Goal: Information Seeking & Learning: Learn about a topic

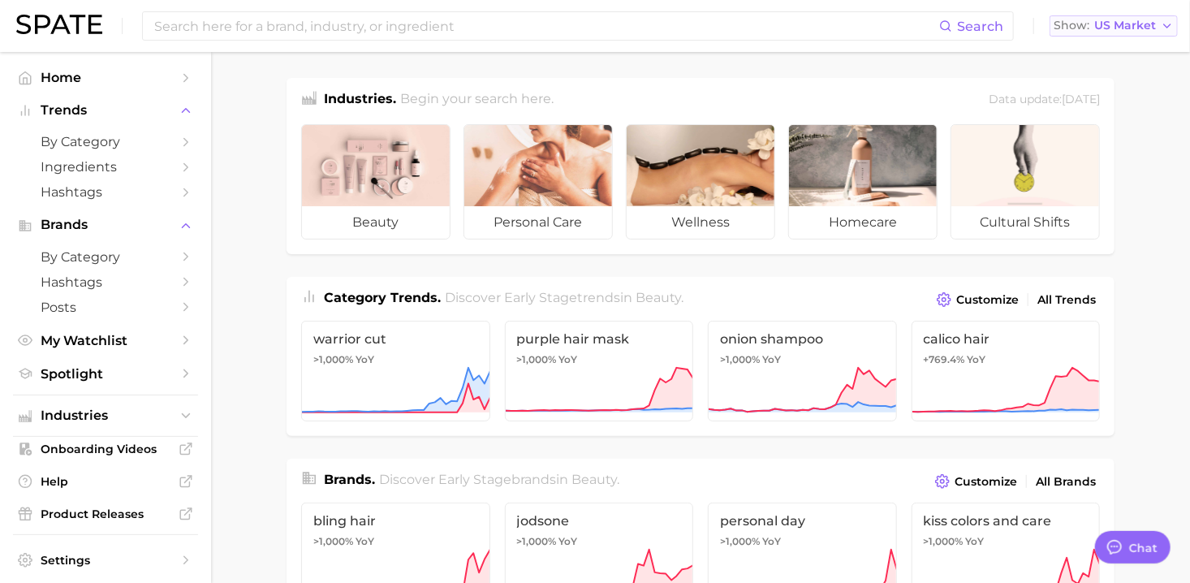
click at [1129, 25] on span "US Market" at bounding box center [1125, 25] width 62 height 9
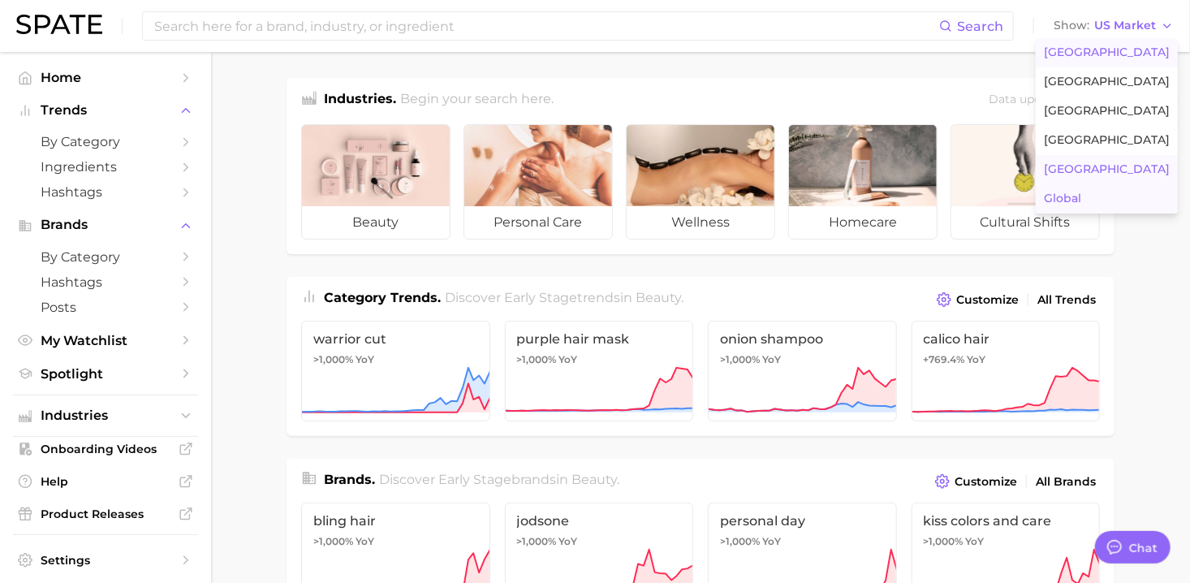
click at [1096, 174] on button "[GEOGRAPHIC_DATA]" at bounding box center [1107, 169] width 142 height 29
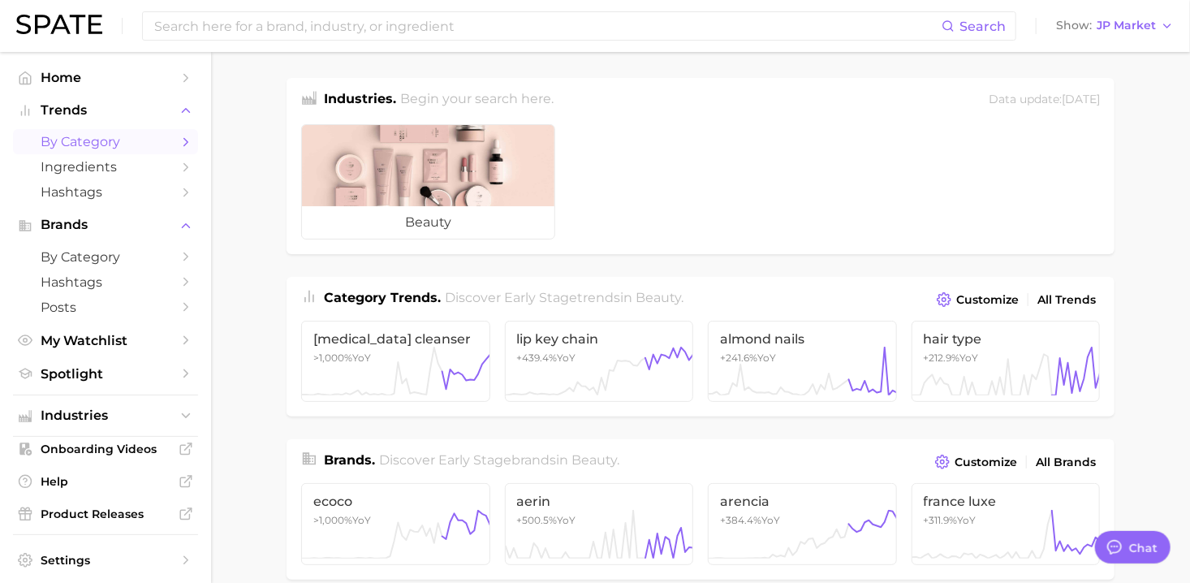
click at [102, 144] on span "by Category" at bounding box center [106, 141] width 130 height 15
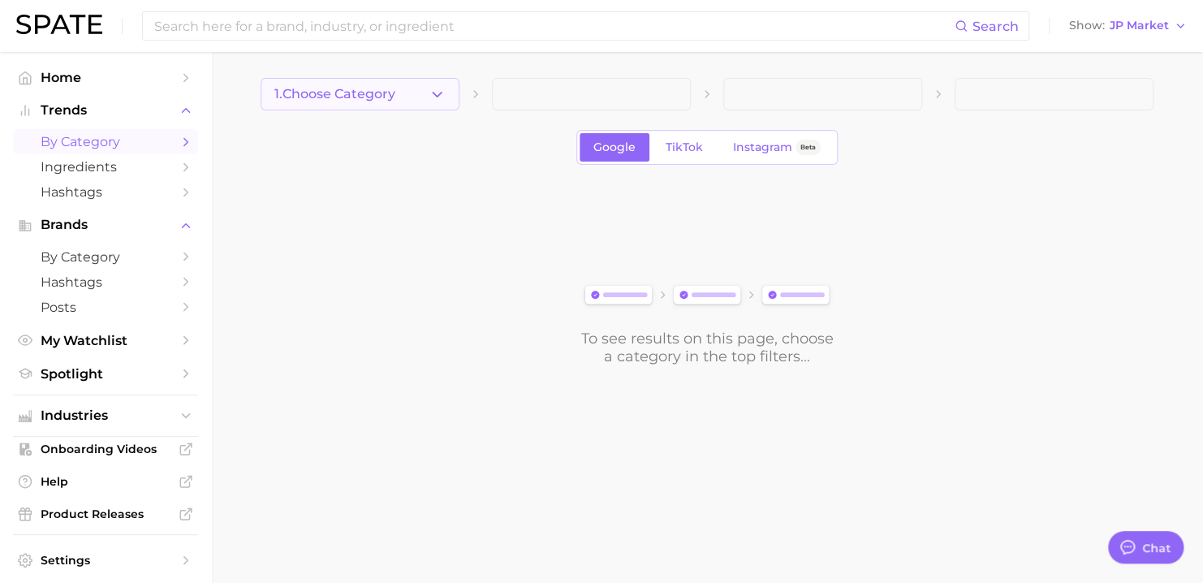
click at [427, 106] on button "1. Choose Category" at bounding box center [360, 94] width 199 height 32
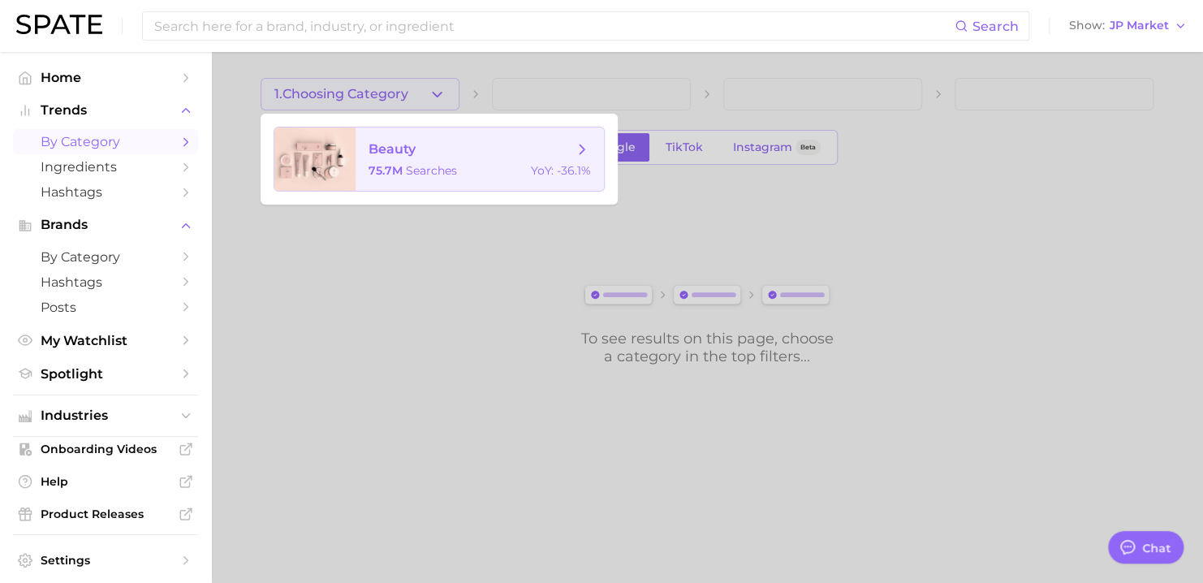
click at [418, 149] on span "beauty" at bounding box center [470, 149] width 205 height 18
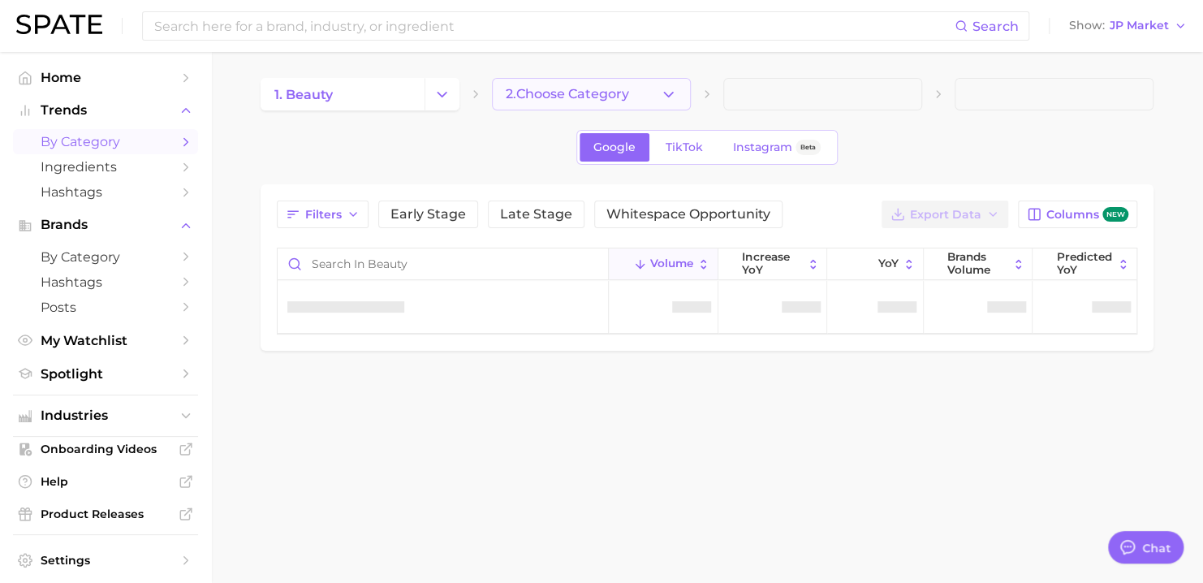
click at [683, 96] on button "2. Choose Category" at bounding box center [591, 94] width 199 height 32
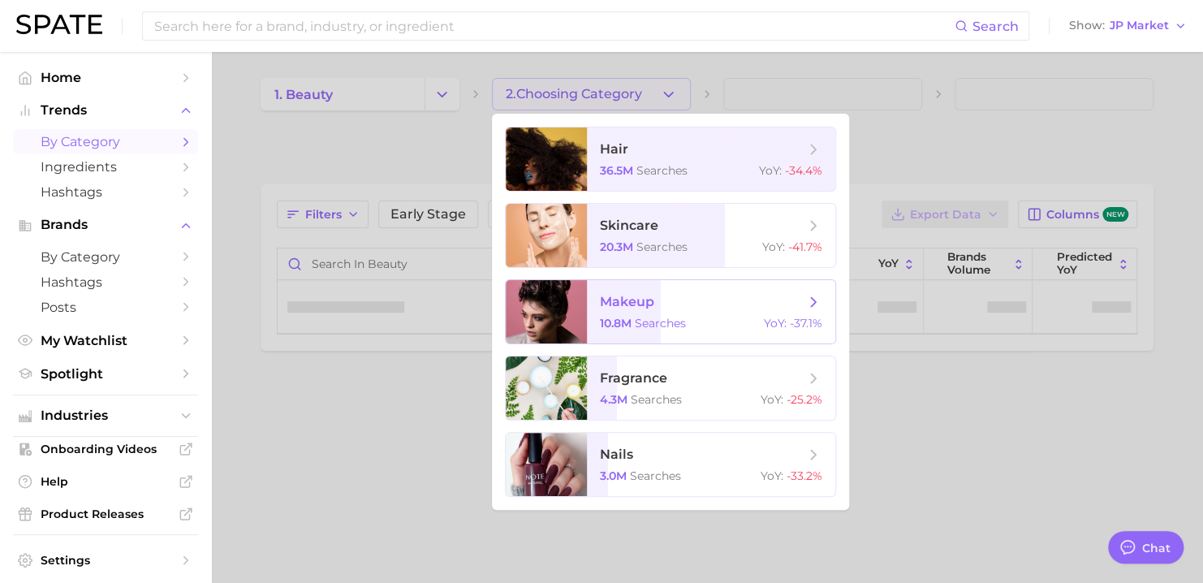
click at [680, 297] on span "makeup" at bounding box center [702, 302] width 205 height 18
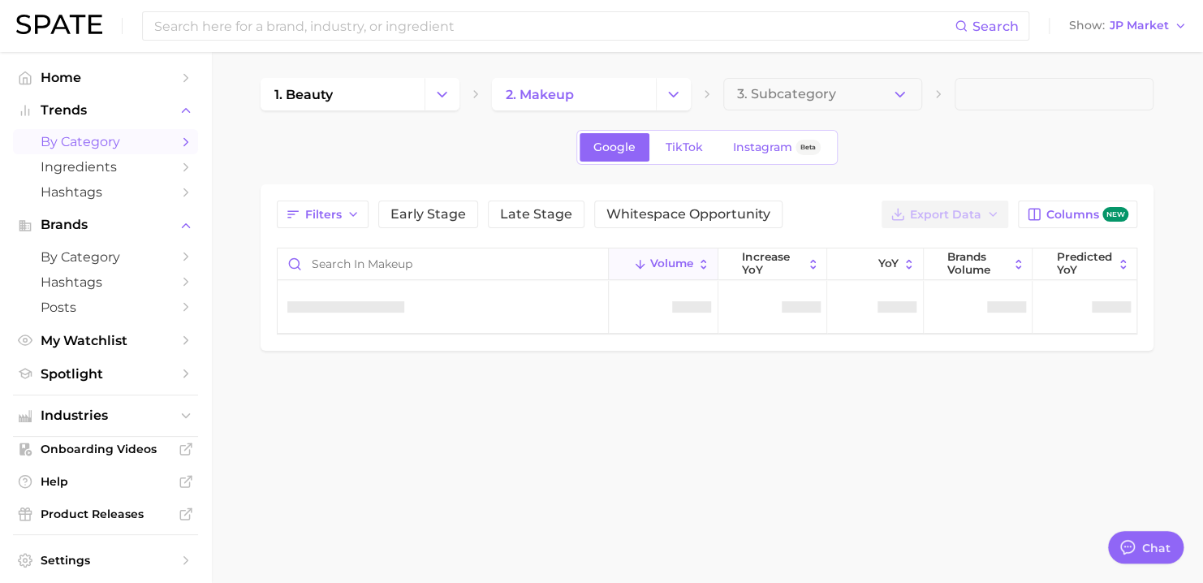
click at [914, 101] on button "3. Subcategory" at bounding box center [822, 94] width 199 height 32
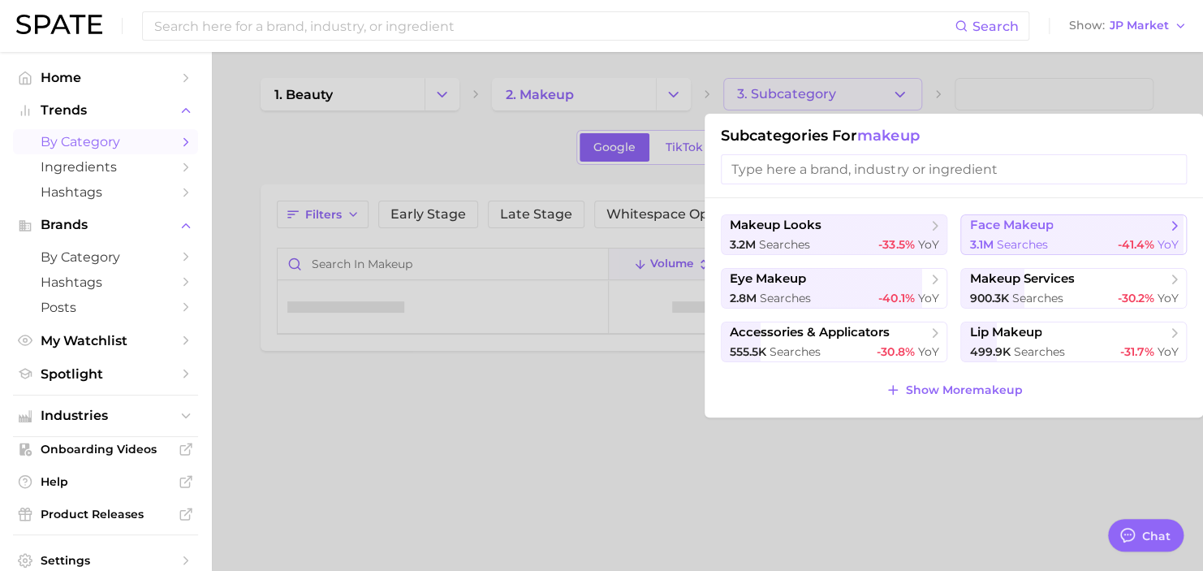
click at [1025, 242] on span "searches" at bounding box center [1021, 244] width 51 height 15
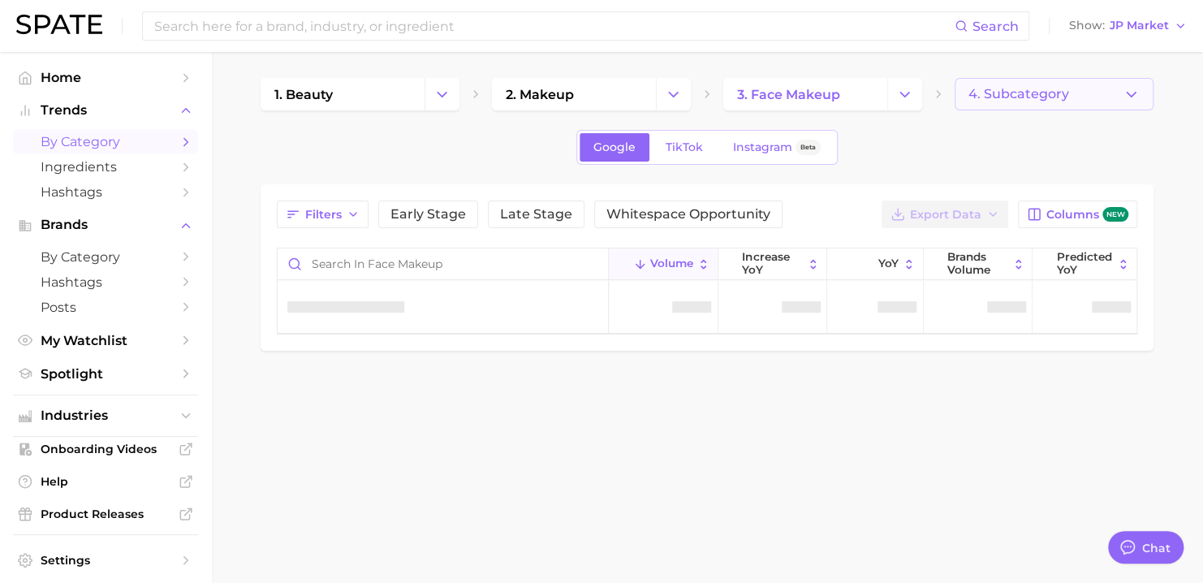
click at [1060, 80] on button "4. Subcategory" at bounding box center [1053, 94] width 199 height 32
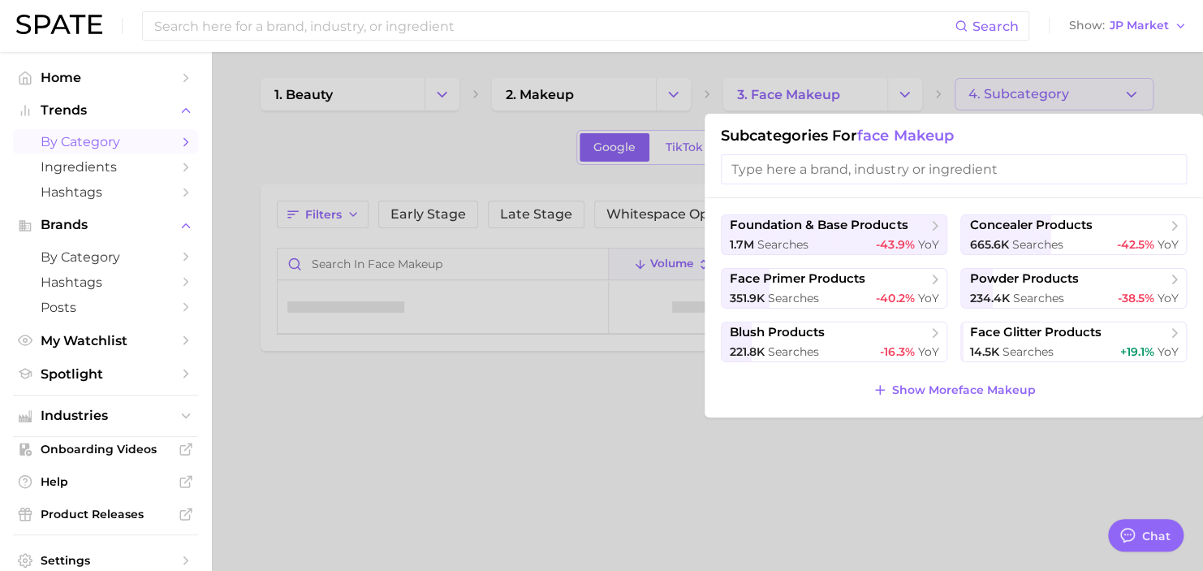
type textarea "x"
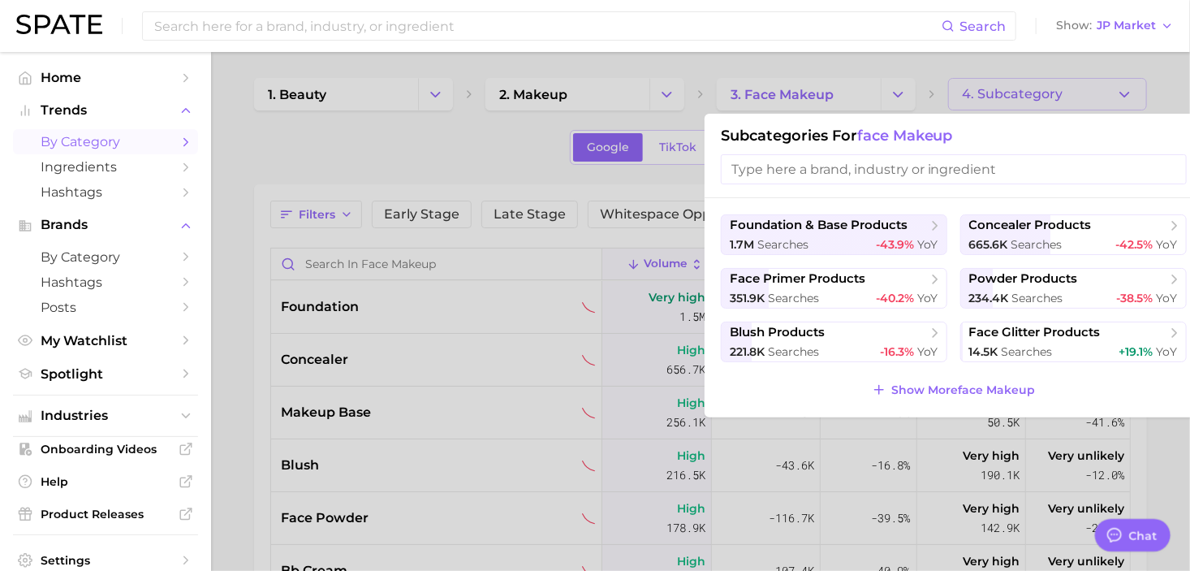
click at [399, 148] on div at bounding box center [595, 285] width 1190 height 571
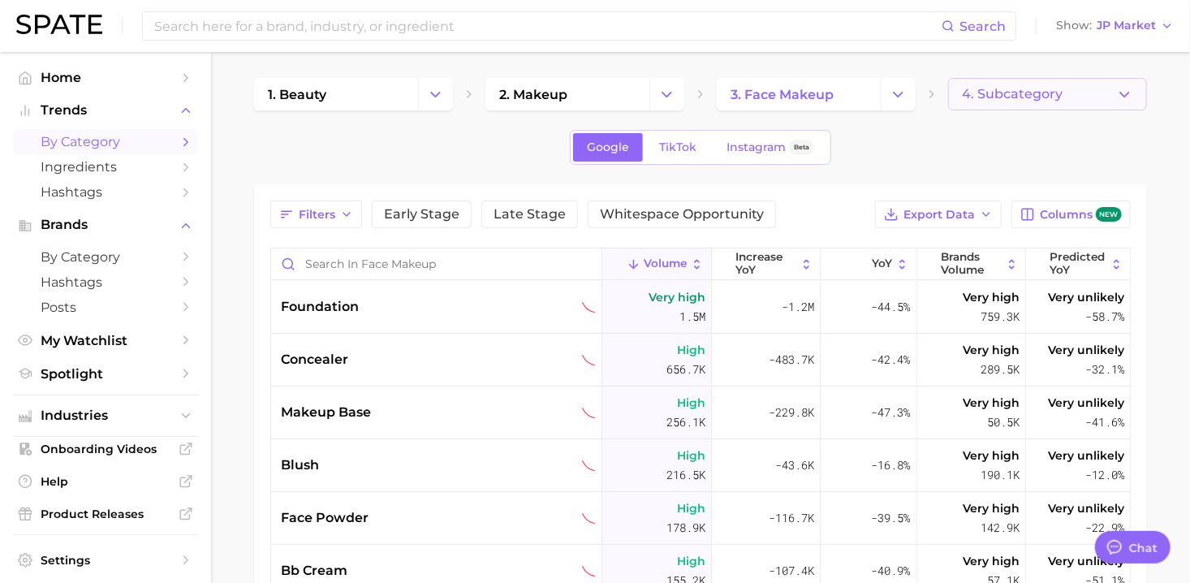
click at [1036, 103] on button "4. Subcategory" at bounding box center [1047, 94] width 199 height 32
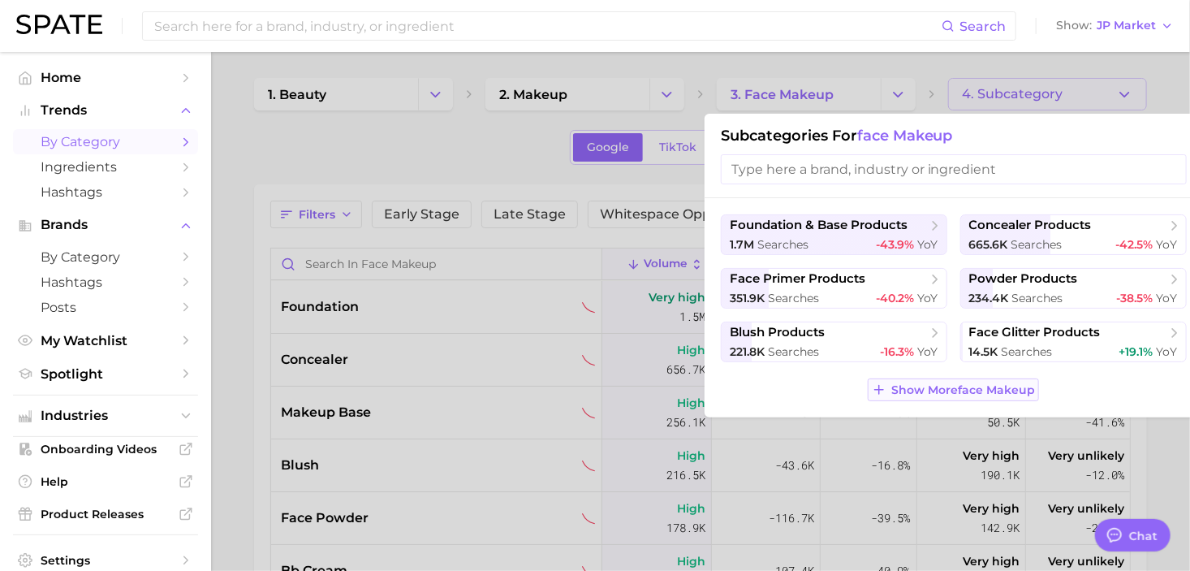
click at [971, 388] on span "Show More face makeup" at bounding box center [963, 390] width 144 height 14
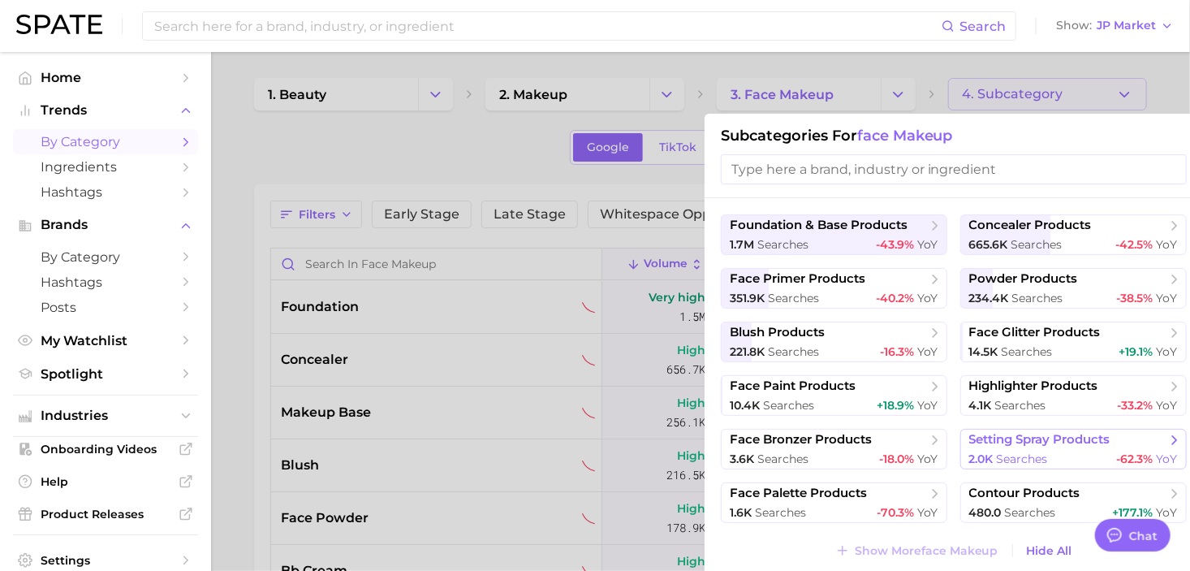
click at [1083, 446] on span "setting spray products" at bounding box center [1039, 439] width 141 height 15
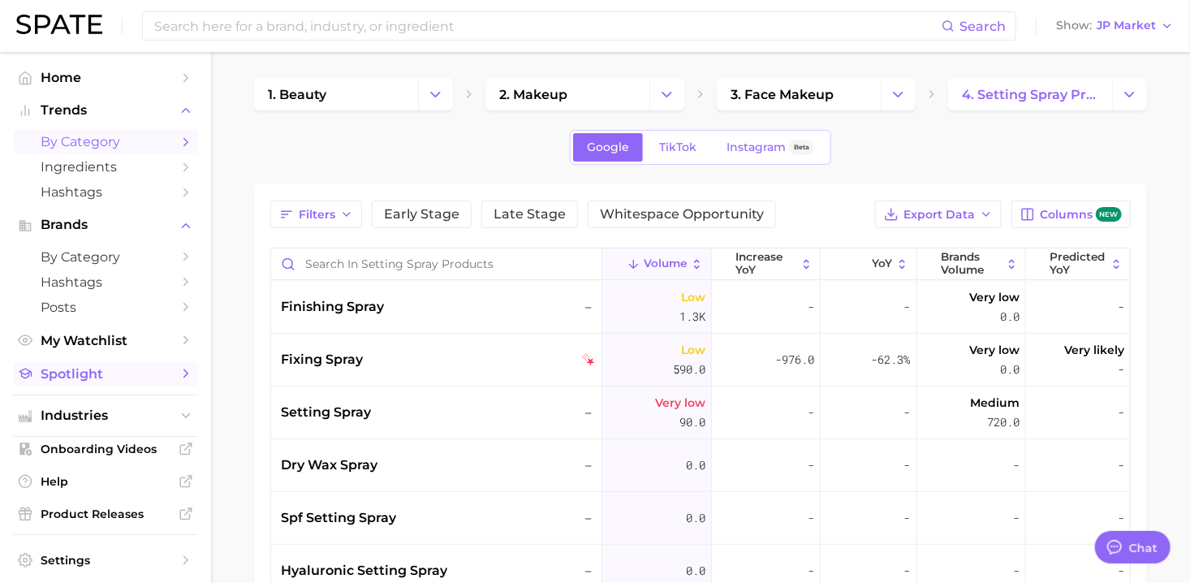
click at [72, 377] on span "Spotlight" at bounding box center [106, 373] width 130 height 15
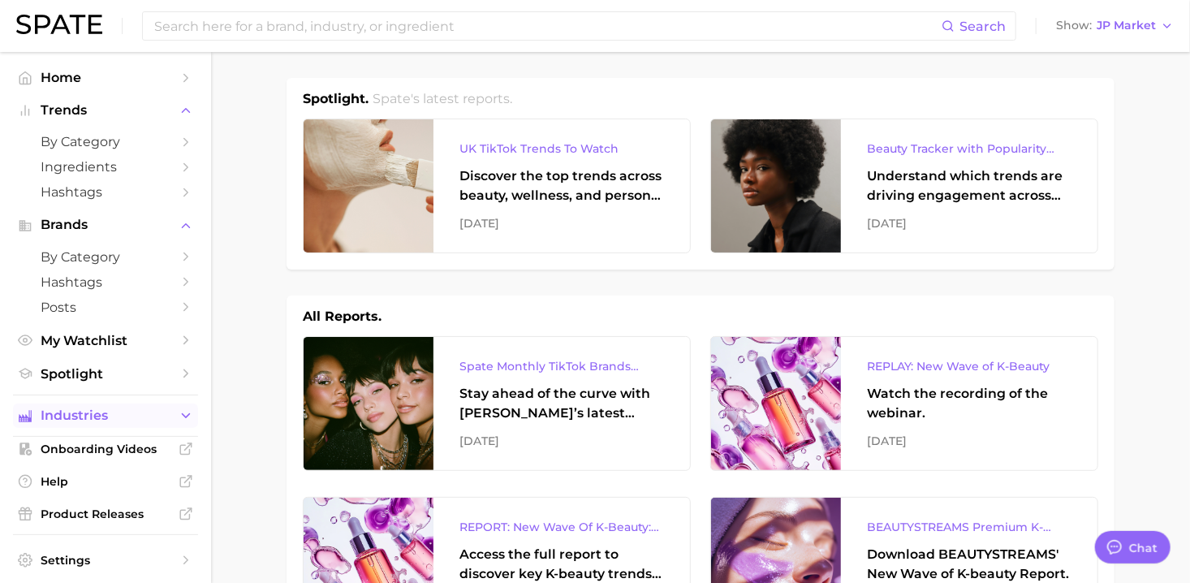
click at [81, 415] on span "Industries" at bounding box center [106, 415] width 130 height 15
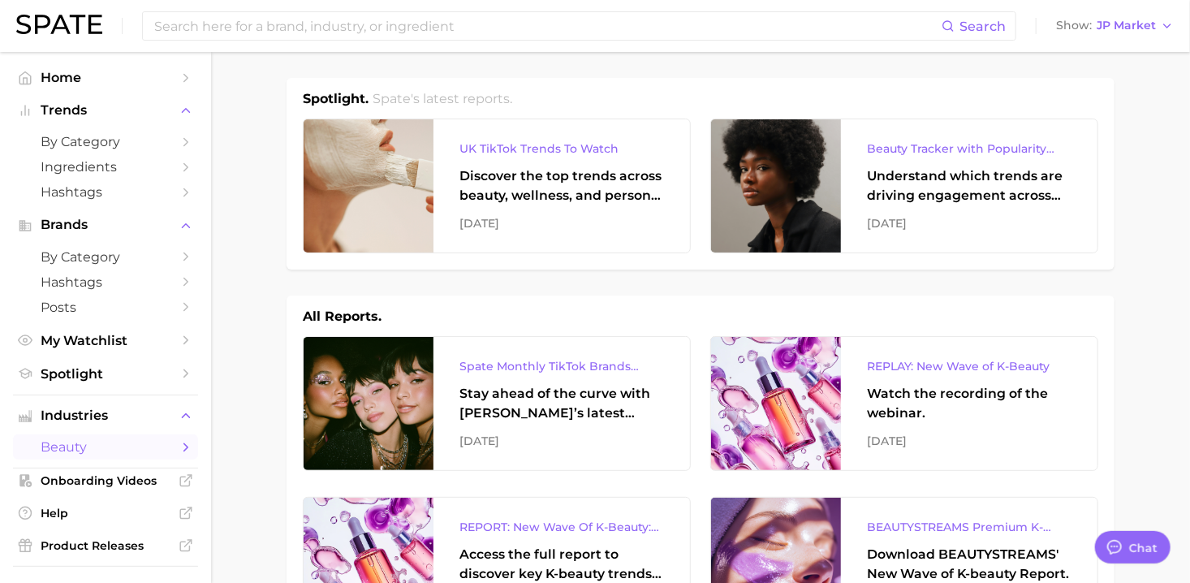
click at [88, 448] on span "beauty" at bounding box center [106, 446] width 130 height 15
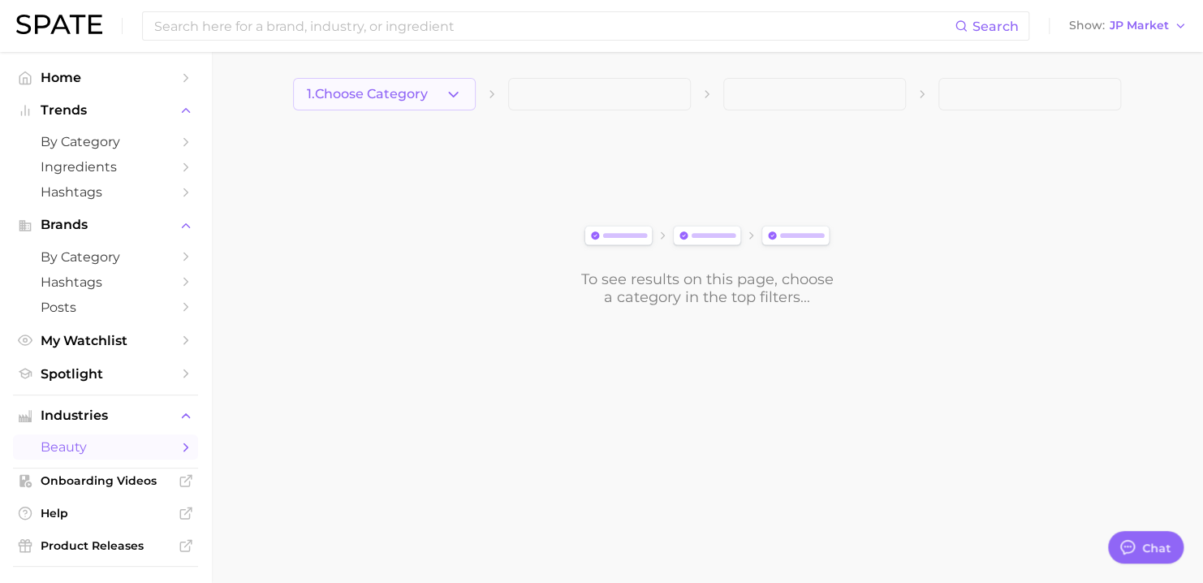
click at [446, 92] on icon "button" at bounding box center [453, 94] width 17 height 17
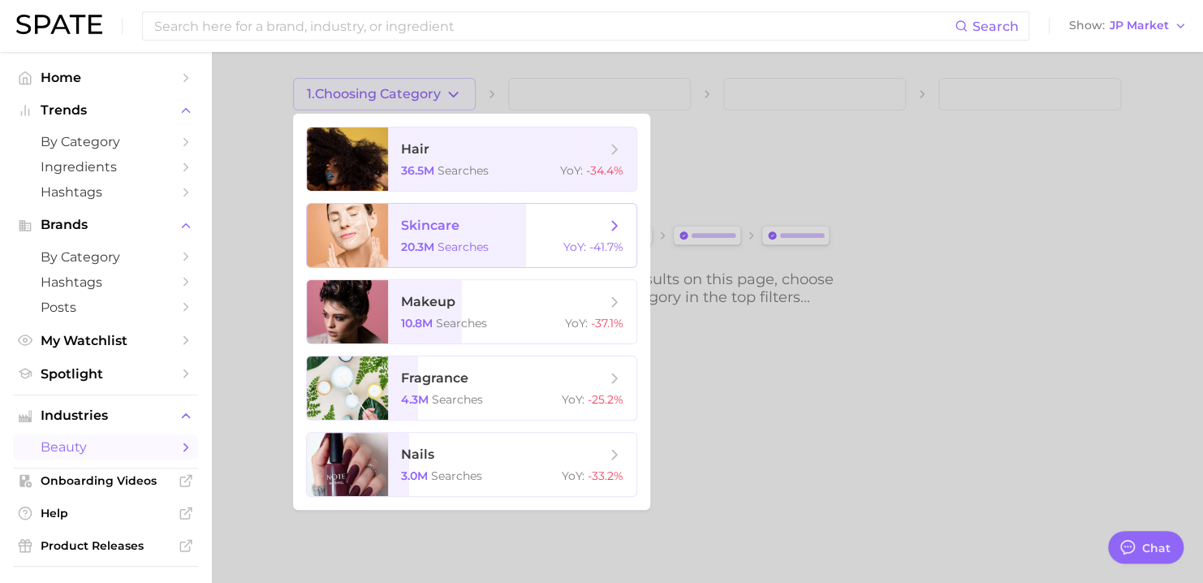
click at [459, 253] on span "searches" at bounding box center [462, 246] width 51 height 15
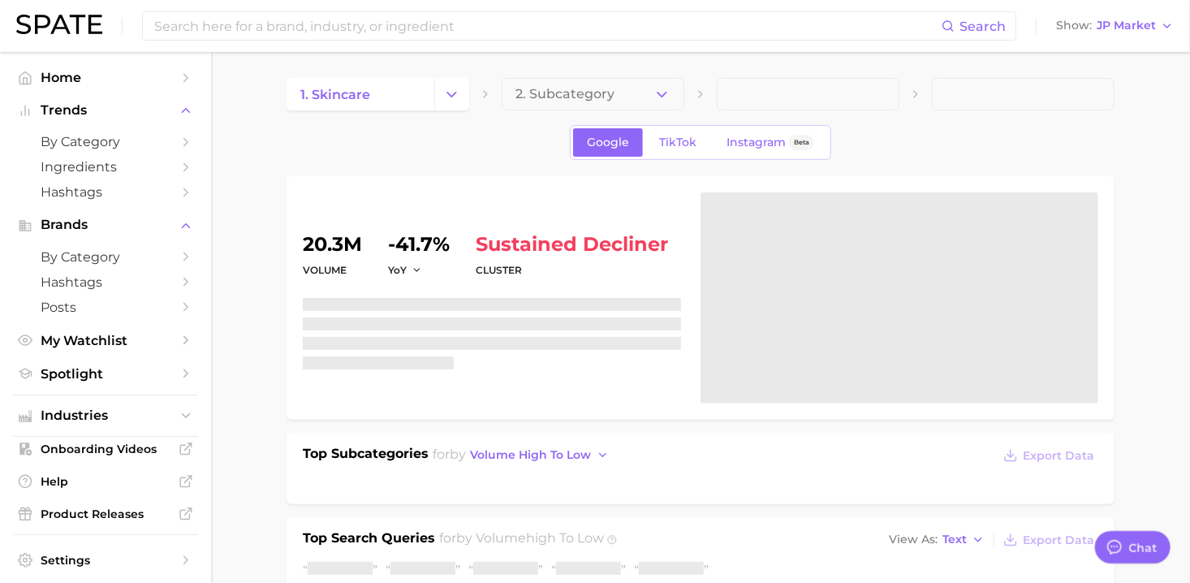
click at [666, 93] on icon "button" at bounding box center [661, 94] width 17 height 17
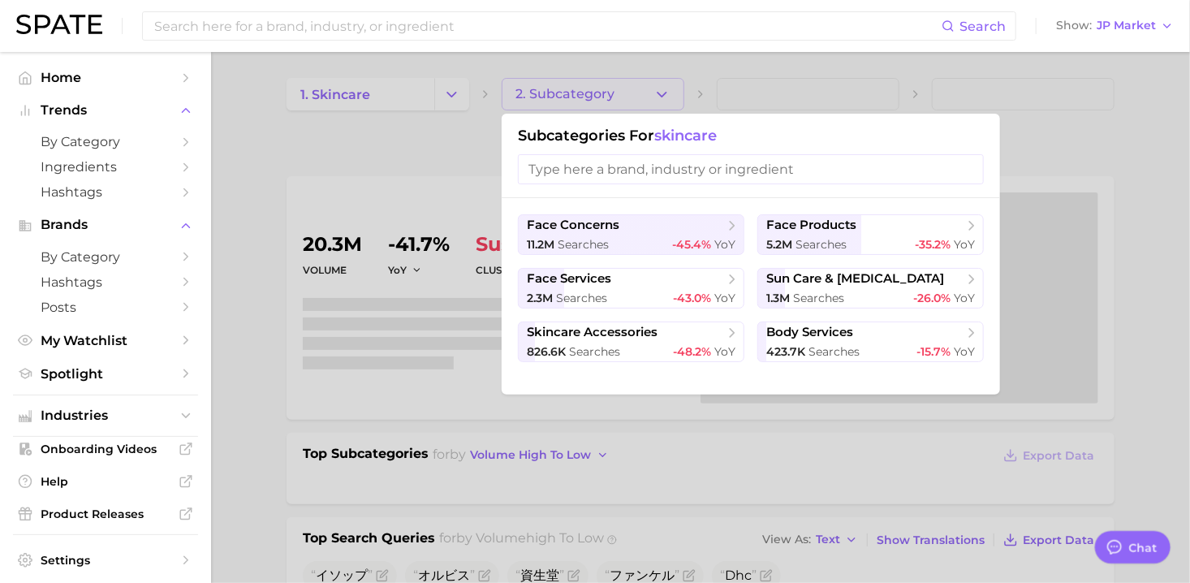
click at [843, 230] on div at bounding box center [899, 297] width 398 height 211
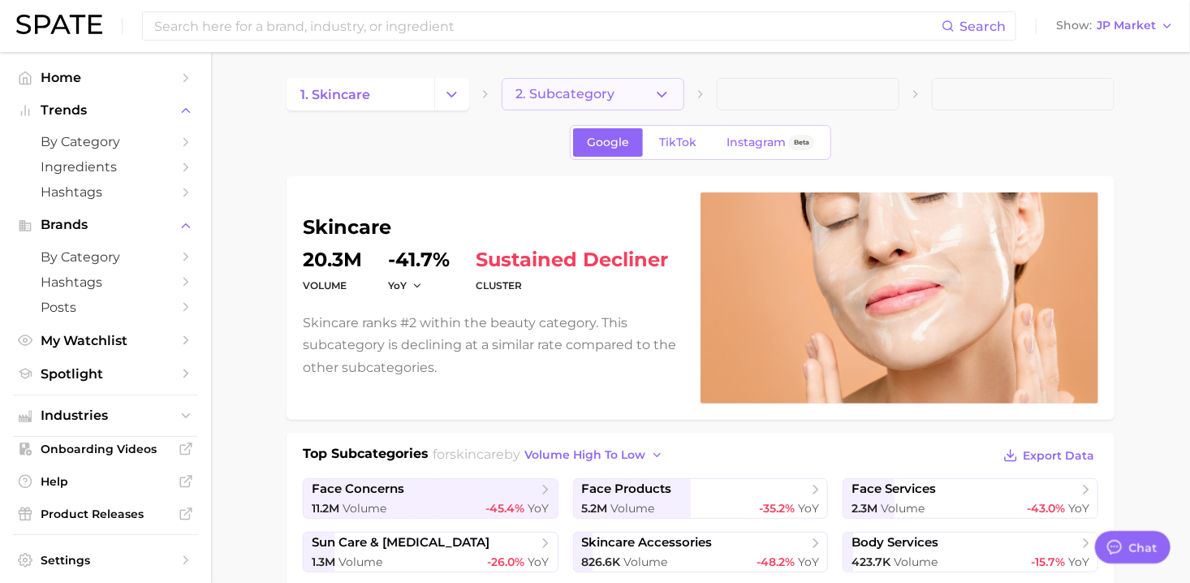
click at [621, 96] on button "2. Subcategory" at bounding box center [593, 94] width 183 height 32
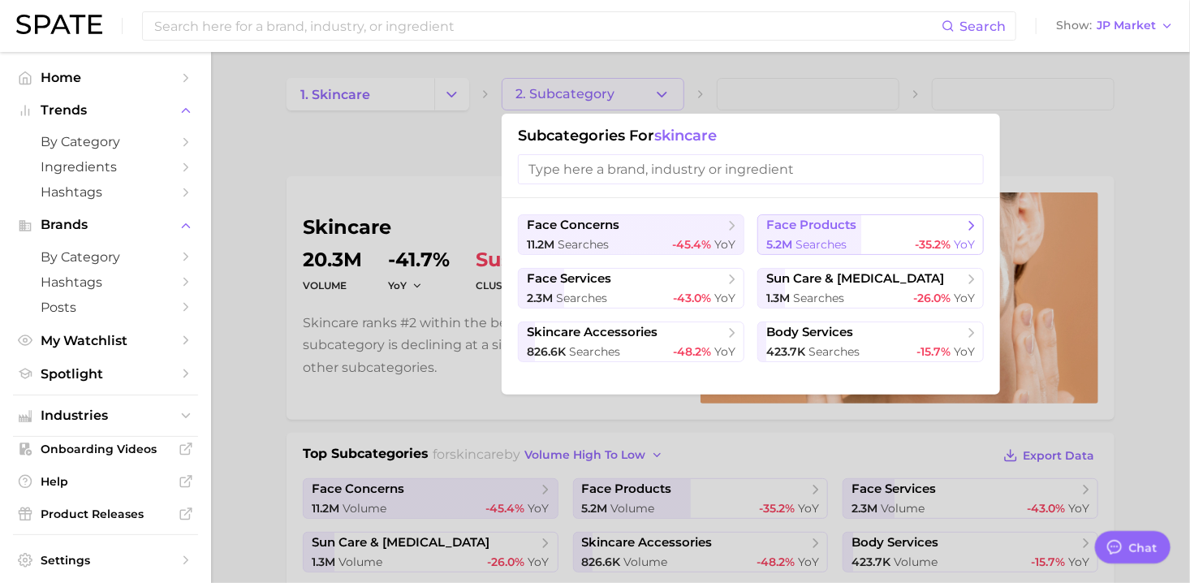
click at [831, 223] on span "face products" at bounding box center [811, 225] width 90 height 15
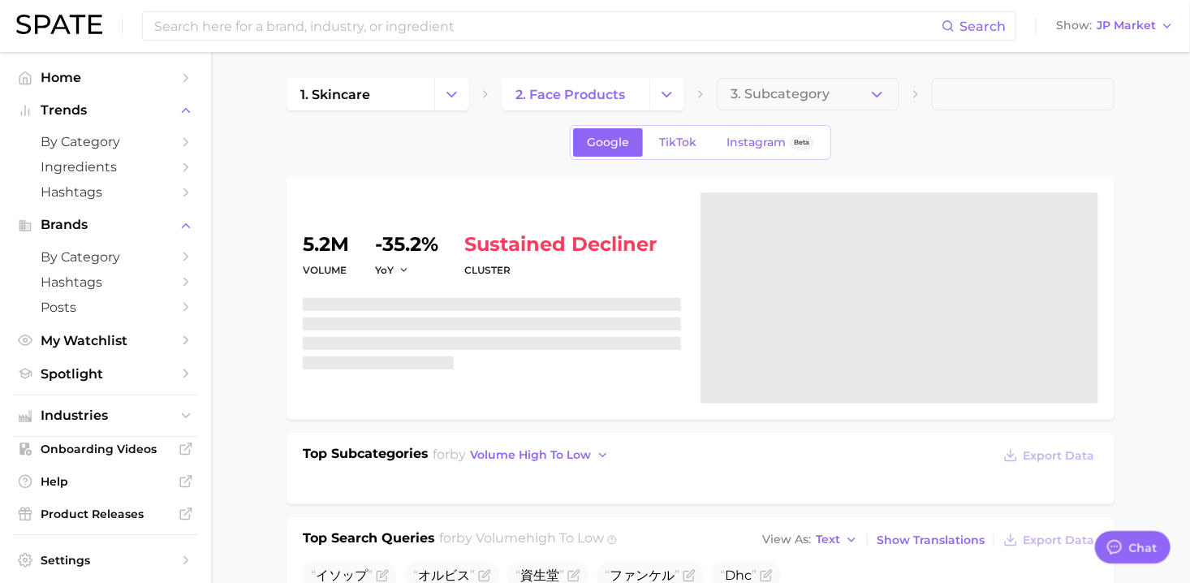
click at [894, 101] on button "3. Subcategory" at bounding box center [808, 94] width 183 height 32
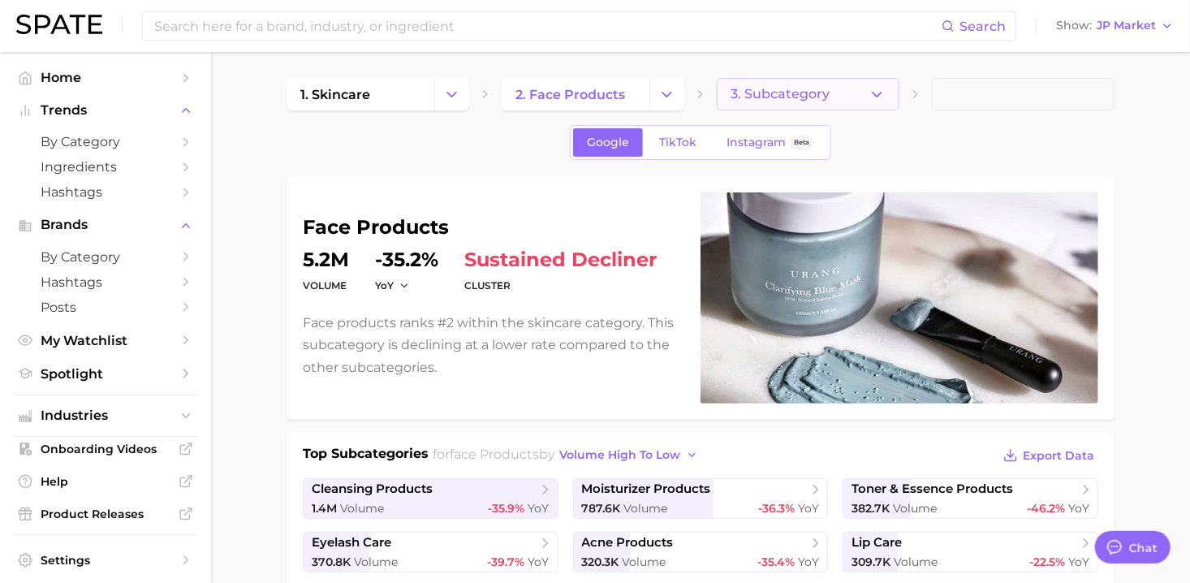
click at [859, 92] on button "3. Subcategory" at bounding box center [808, 94] width 183 height 32
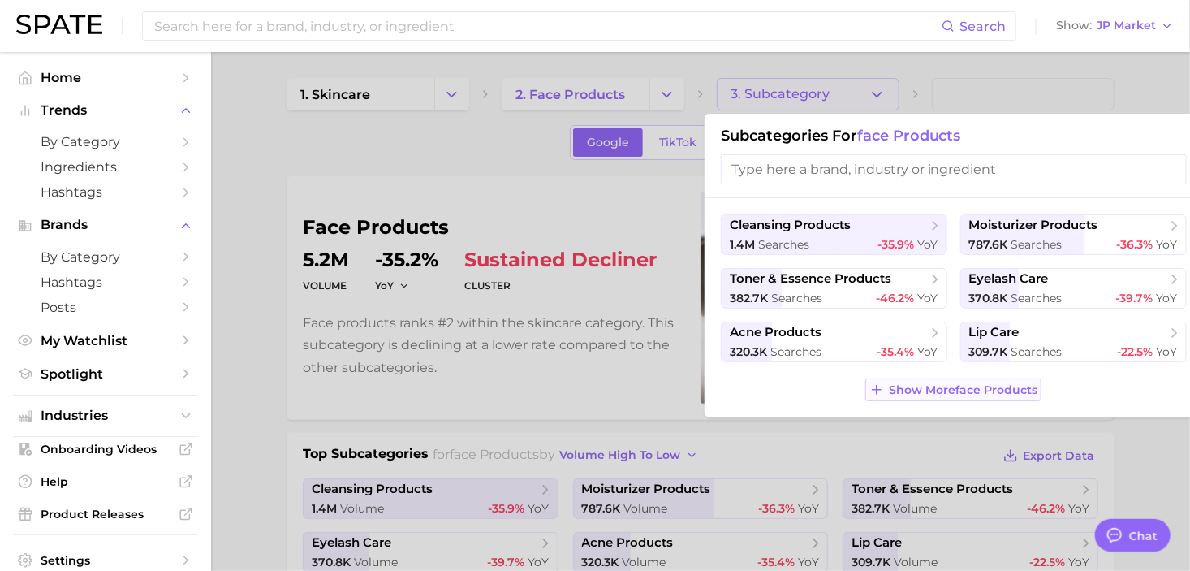
click at [900, 391] on span "Show More face products" at bounding box center [963, 390] width 149 height 14
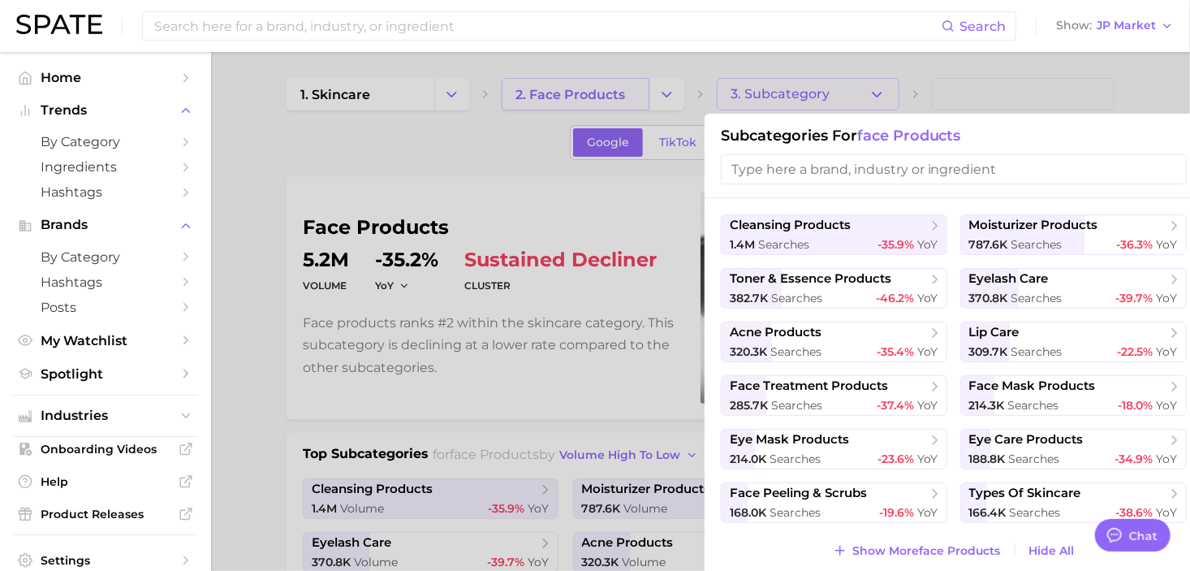
click at [629, 83] on div at bounding box center [595, 285] width 1190 height 571
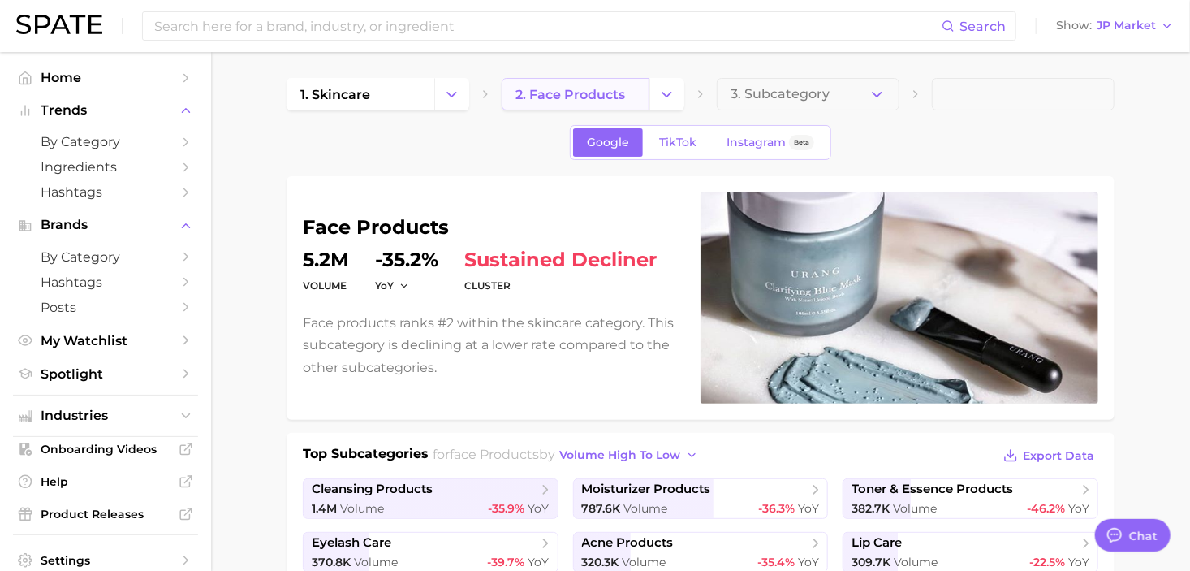
click at [646, 89] on link "2. face products" at bounding box center [576, 94] width 148 height 32
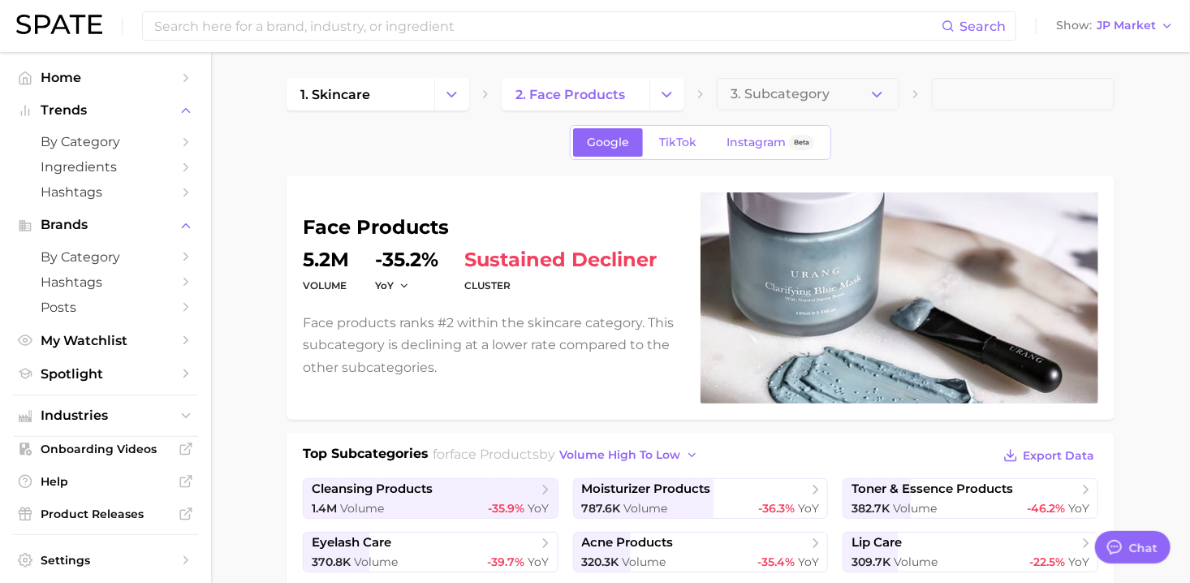
click at [684, 90] on div "1. skincare 2. face products 3. Subcategory" at bounding box center [700, 94] width 828 height 32
click at [668, 98] on icon "Change Category" at bounding box center [666, 94] width 17 height 17
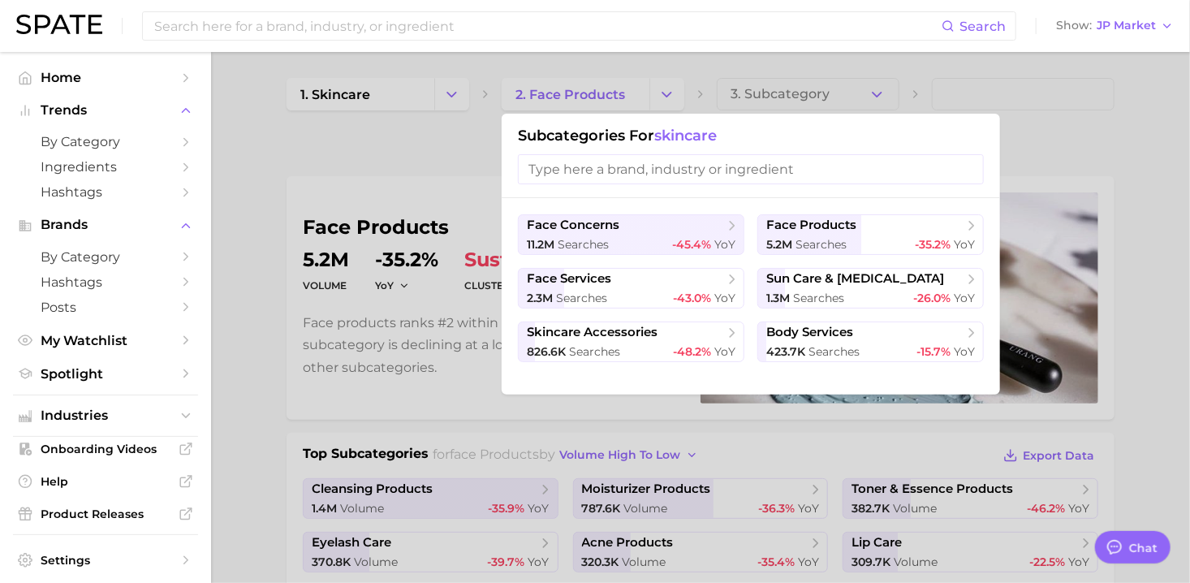
click at [385, 93] on div at bounding box center [595, 291] width 1190 height 583
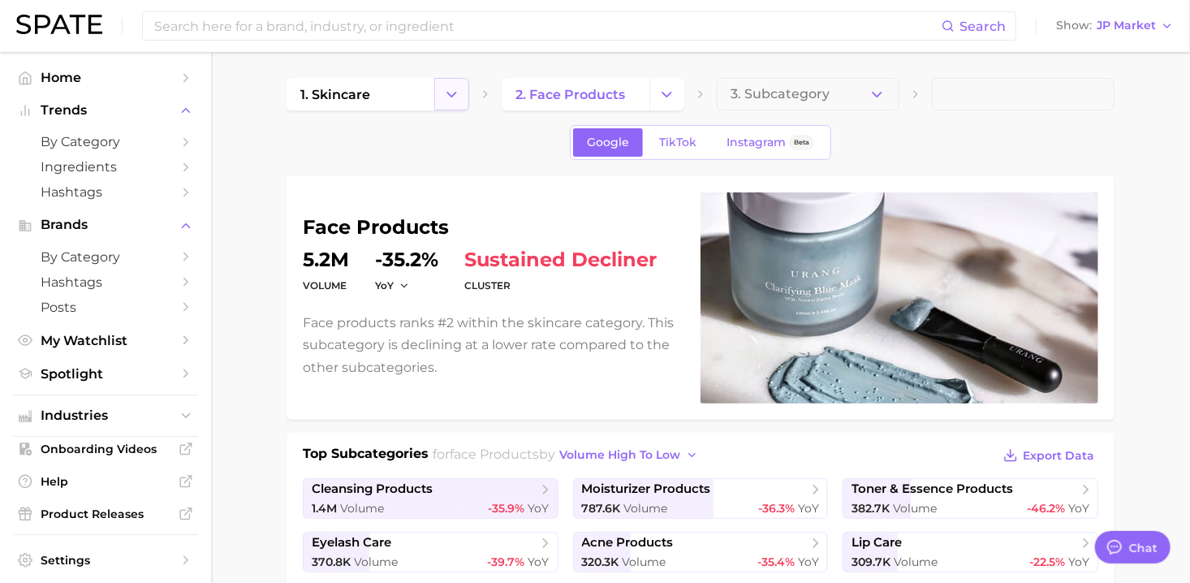
click at [435, 88] on button "Change Category" at bounding box center [451, 94] width 35 height 32
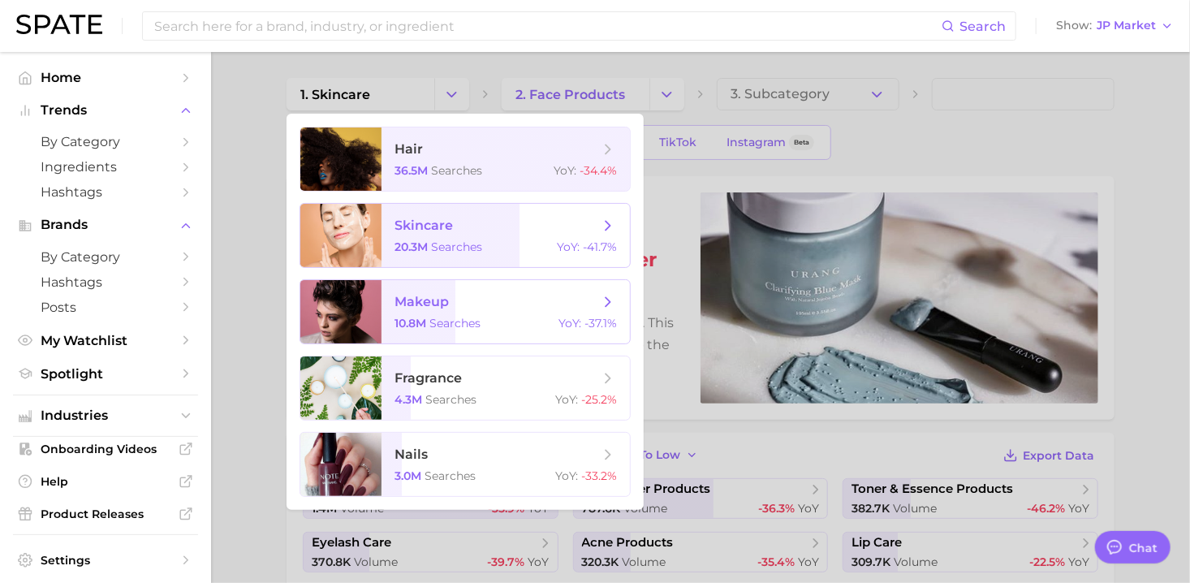
click at [465, 314] on span "makeup 10.8m searches YoY : -37.1%" at bounding box center [505, 311] width 248 height 63
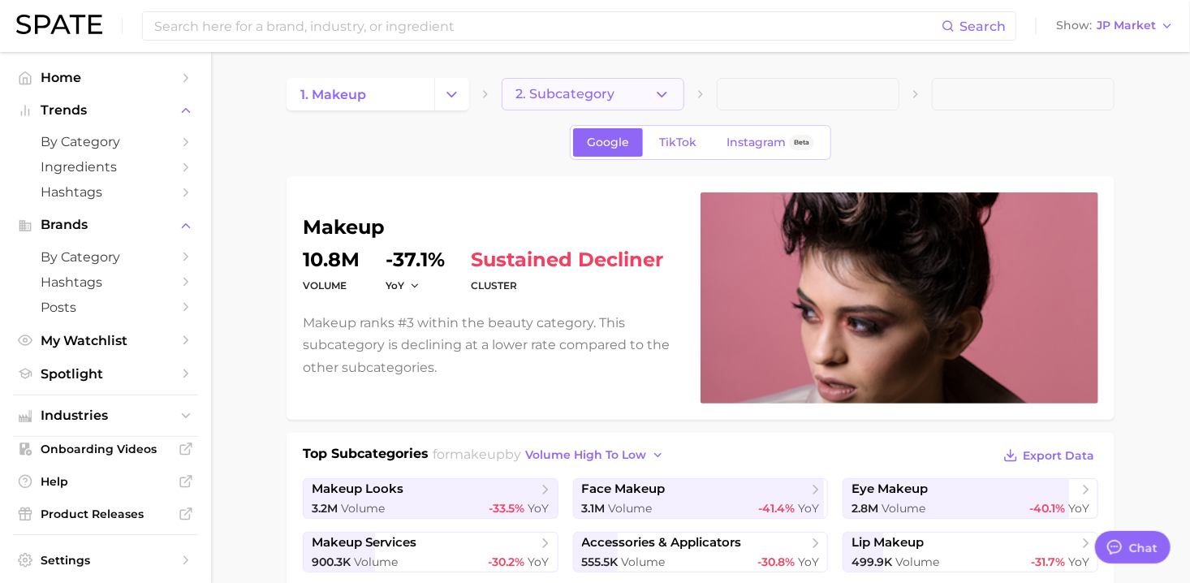
click at [663, 92] on icon "button" at bounding box center [661, 94] width 17 height 17
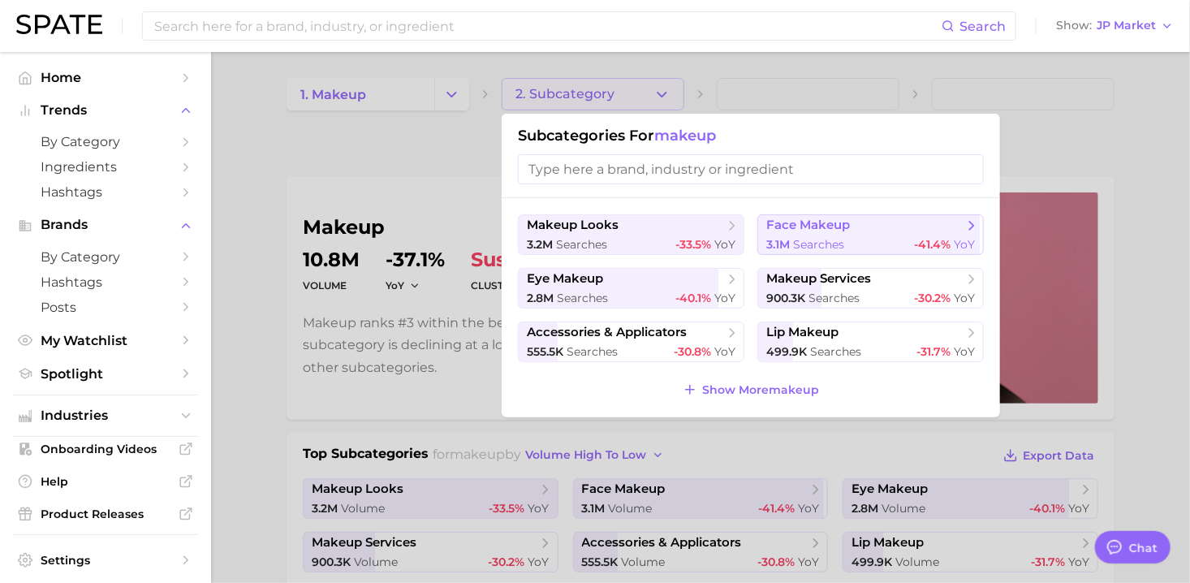
click at [868, 238] on div "3.1m searches -41.4% YoY" at bounding box center [870, 244] width 209 height 15
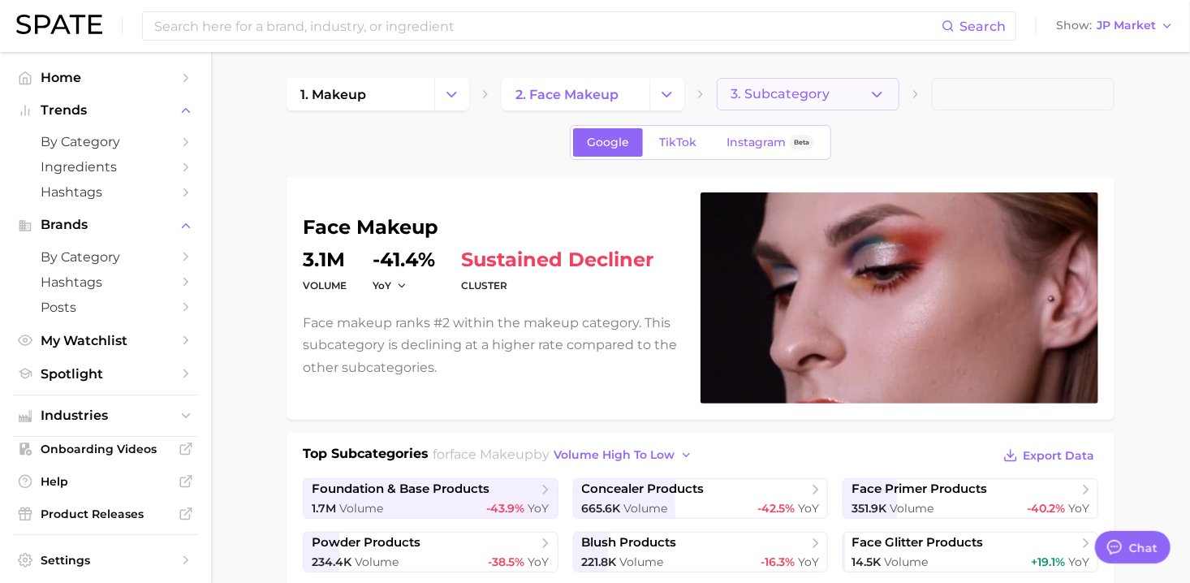
click at [886, 87] on button "3. Subcategory" at bounding box center [808, 94] width 183 height 32
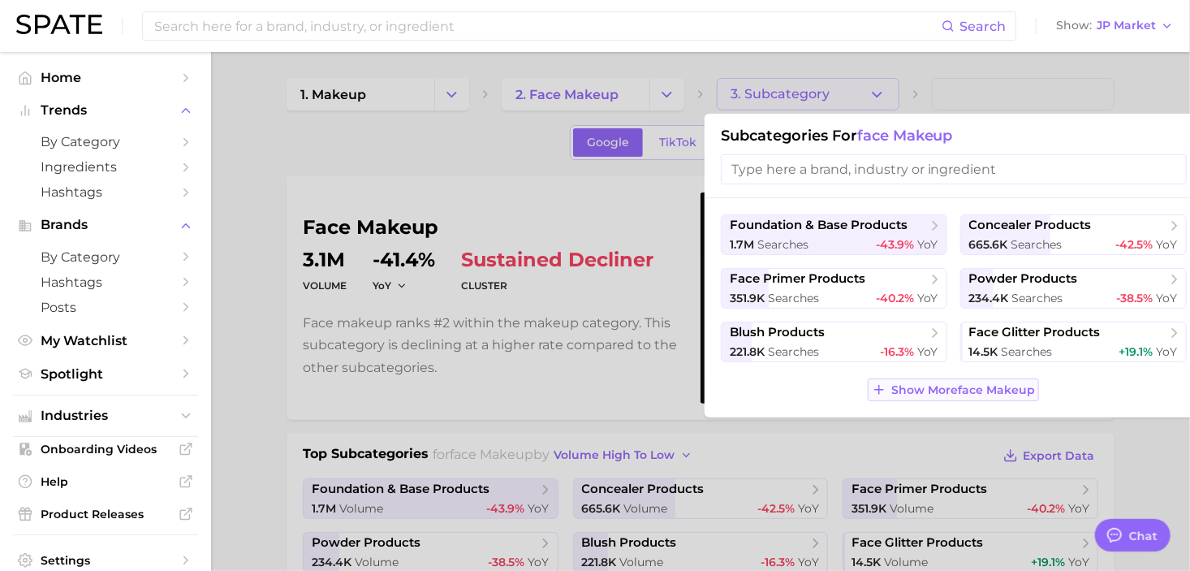
click at [918, 390] on span "Show More face makeup" at bounding box center [963, 390] width 144 height 14
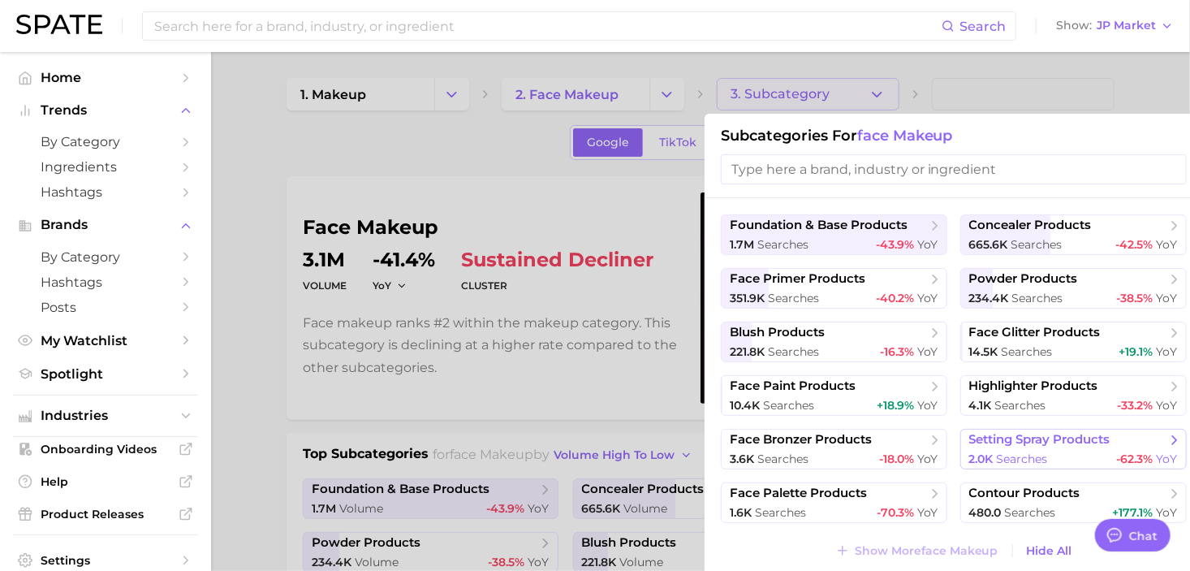
click at [1082, 450] on button "setting spray products 2.0k searches -62.3% YoY" at bounding box center [1073, 449] width 226 height 41
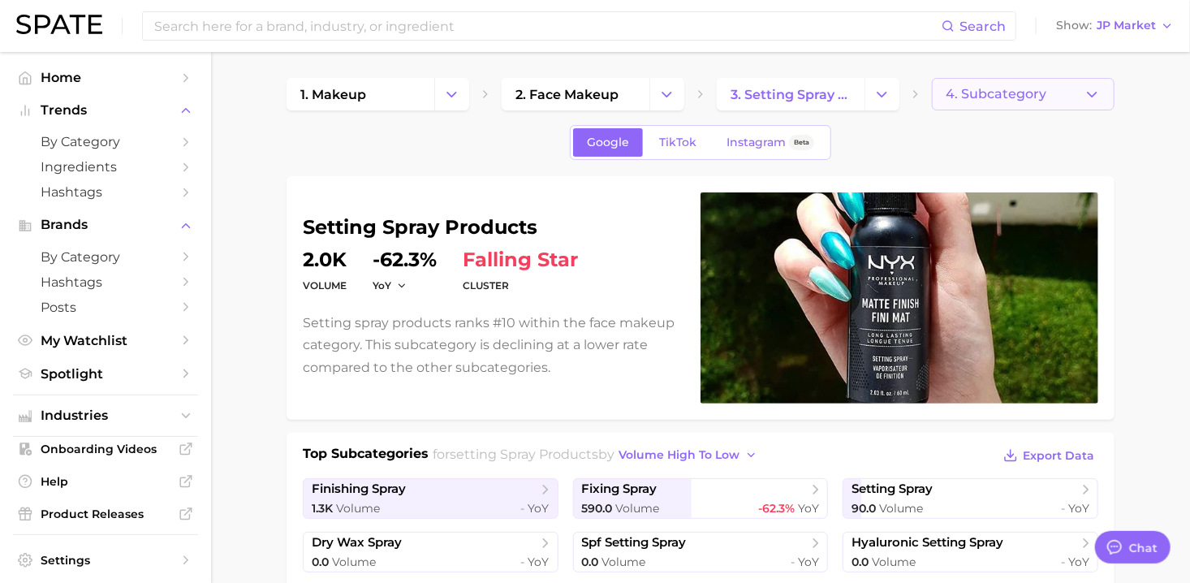
click at [1028, 98] on span "4. Subcategory" at bounding box center [995, 94] width 101 height 15
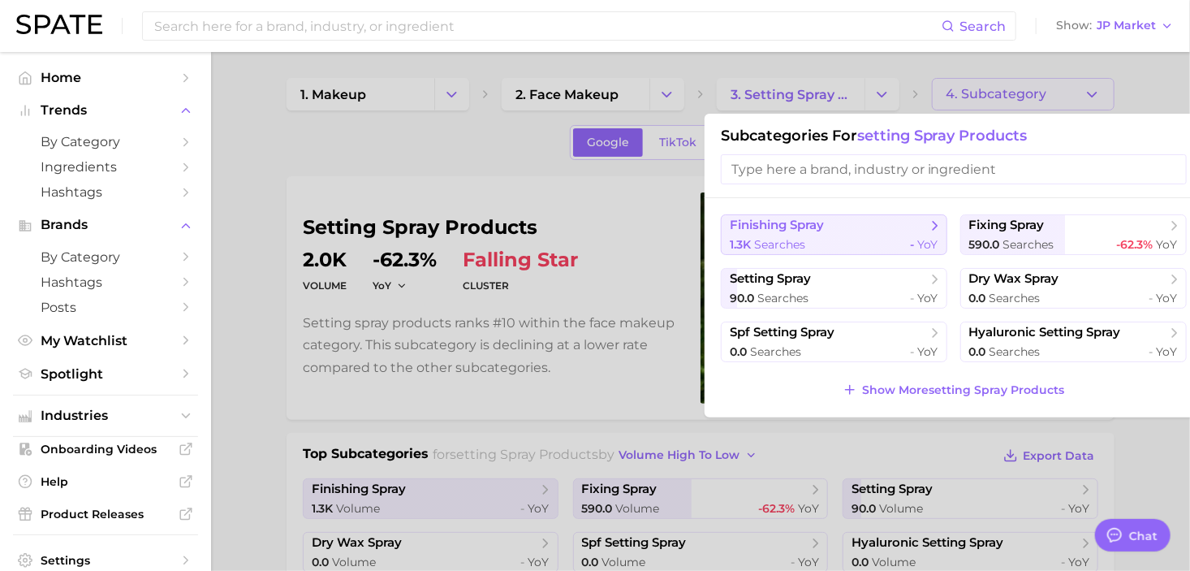
click at [864, 232] on span "finishing spray" at bounding box center [828, 226] width 197 height 16
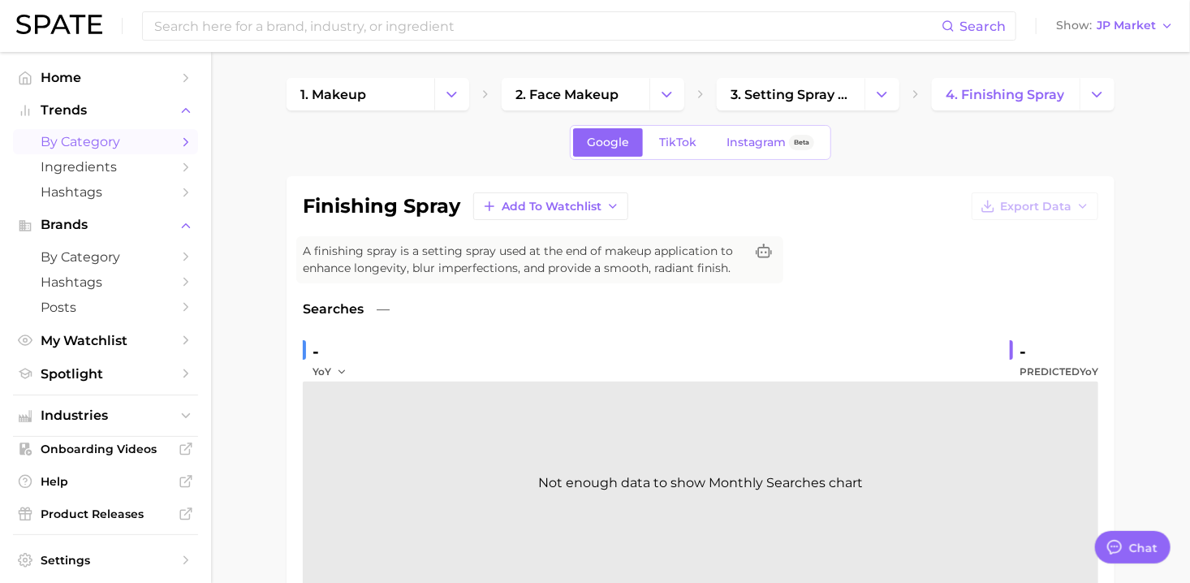
click at [93, 140] on span "by Category" at bounding box center [106, 141] width 130 height 15
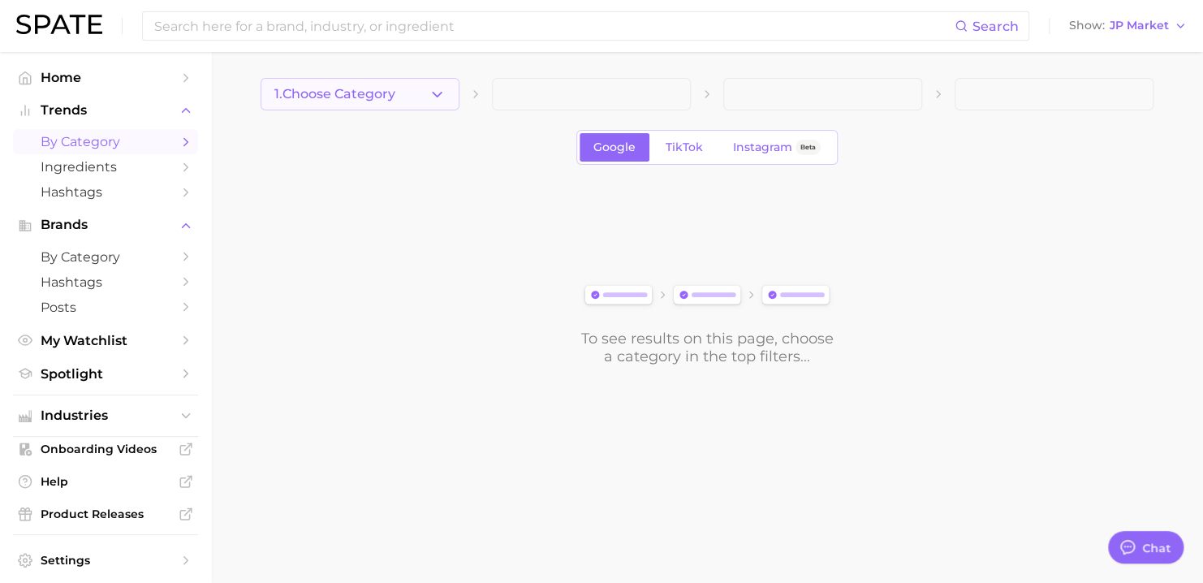
click at [416, 104] on button "1. Choose Category" at bounding box center [360, 94] width 199 height 32
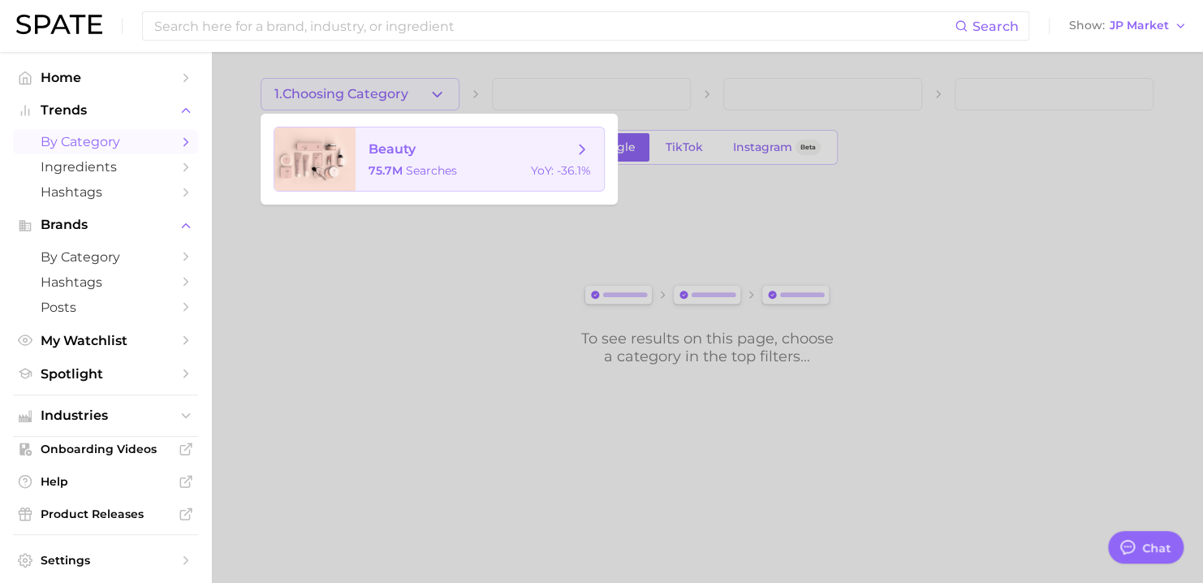
click at [441, 180] on span "beauty 75.7m searches YoY : -36.1%" at bounding box center [479, 158] width 248 height 63
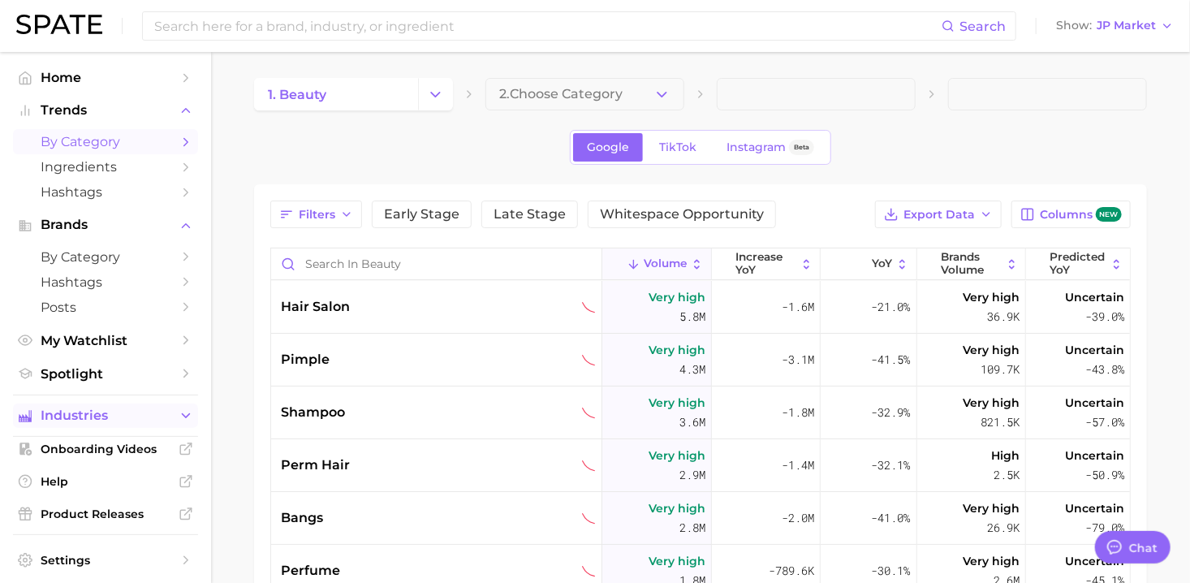
click at [97, 420] on span "Industries" at bounding box center [106, 415] width 130 height 15
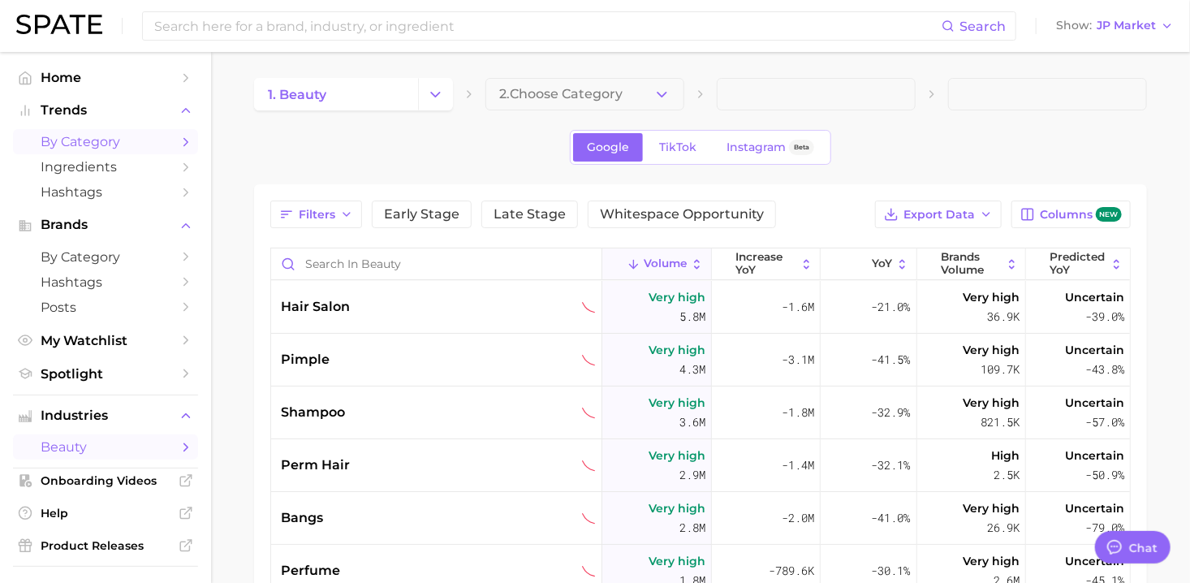
click at [93, 446] on span "beauty" at bounding box center [106, 446] width 130 height 15
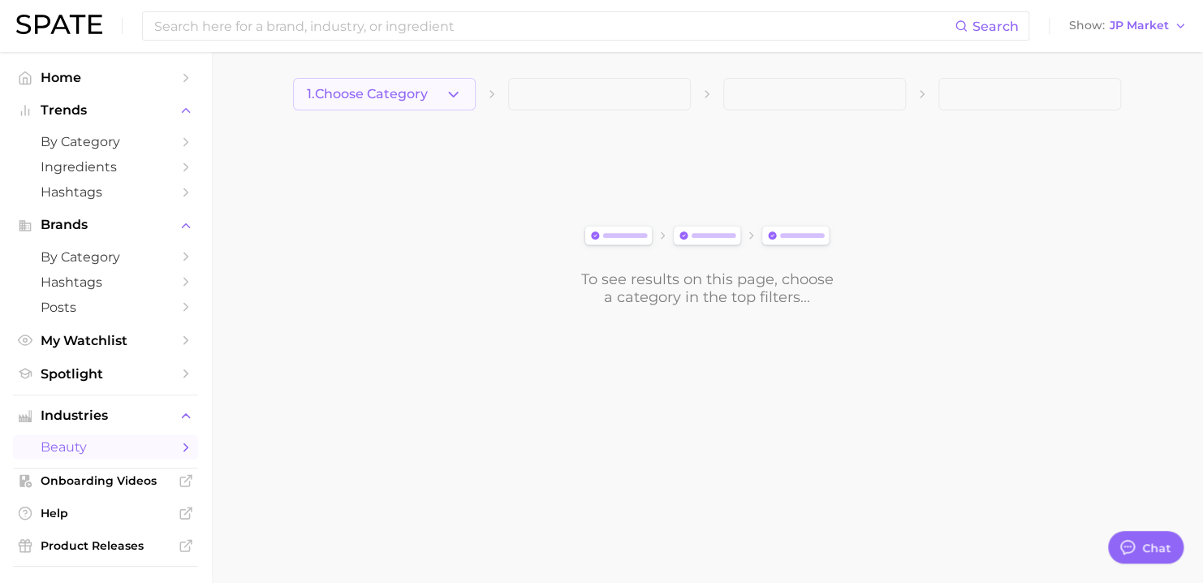
click at [387, 93] on span "1. Choose Category" at bounding box center [367, 94] width 121 height 15
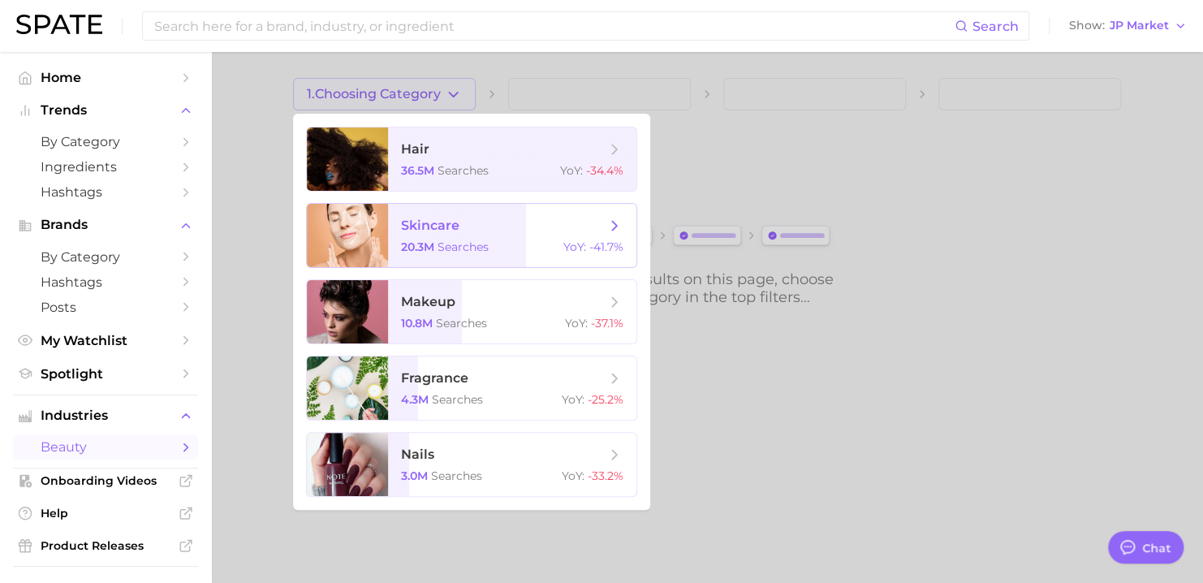
click at [416, 256] on span "skincare 20.3m searches YoY : -41.7%" at bounding box center [512, 235] width 248 height 63
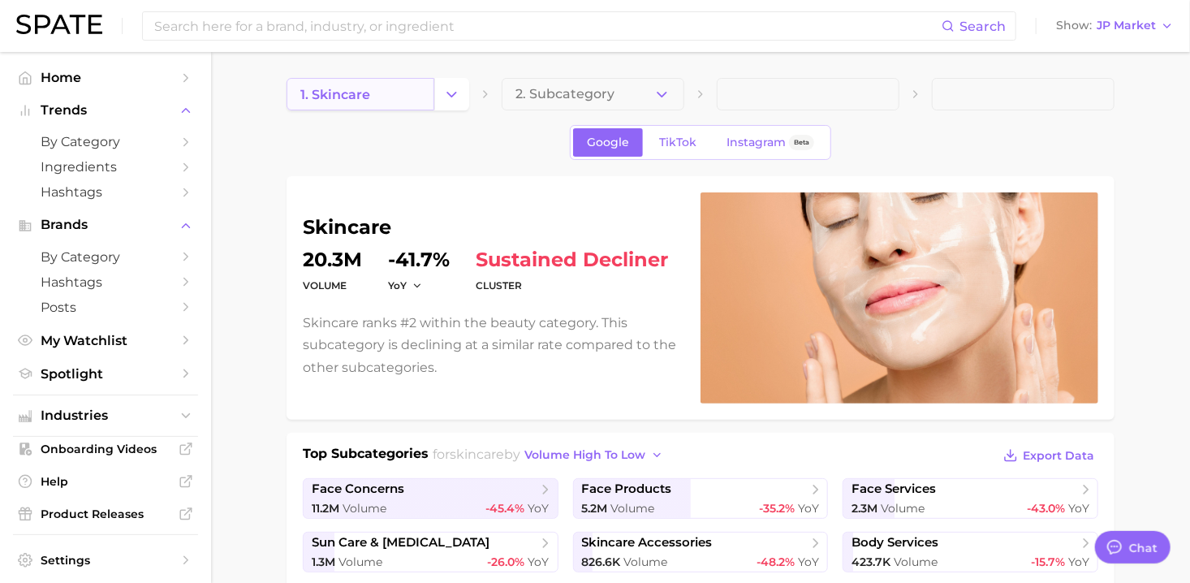
click at [433, 99] on link "1. skincare" at bounding box center [360, 94] width 148 height 32
click at [436, 99] on button "Change Category" at bounding box center [451, 94] width 35 height 32
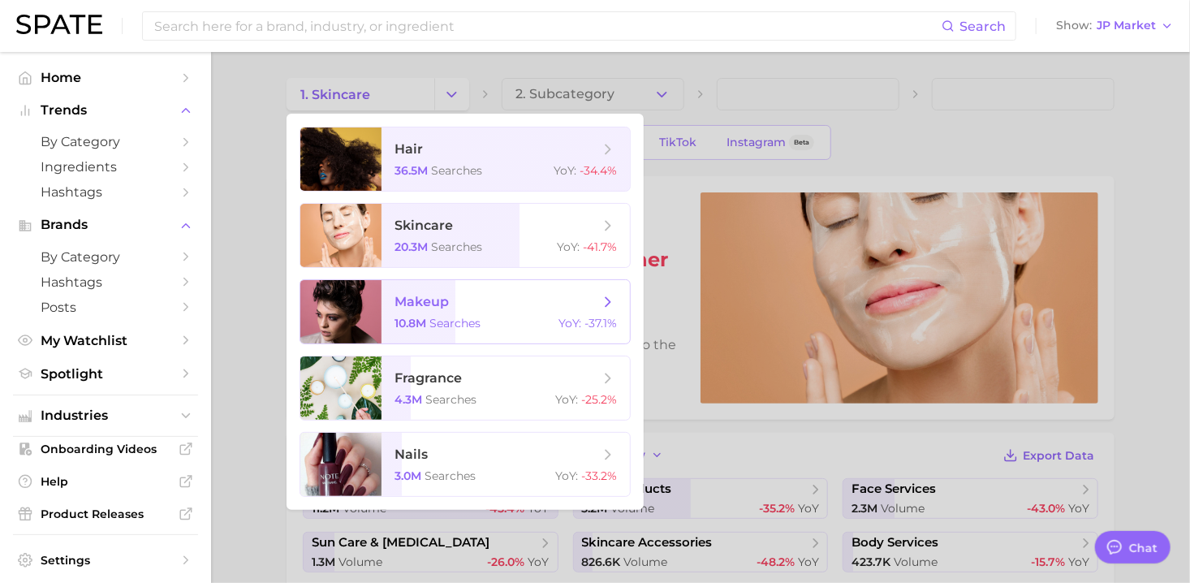
click at [442, 291] on span "makeup 10.8m searches YoY : -37.1%" at bounding box center [505, 311] width 248 height 63
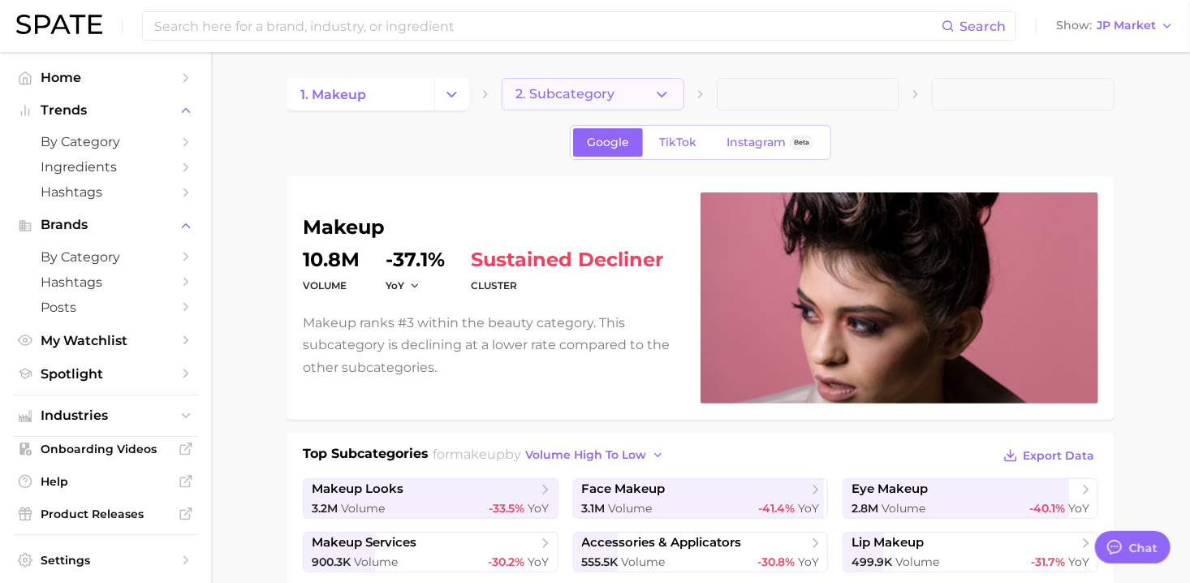
click at [665, 91] on icon "button" at bounding box center [661, 94] width 17 height 17
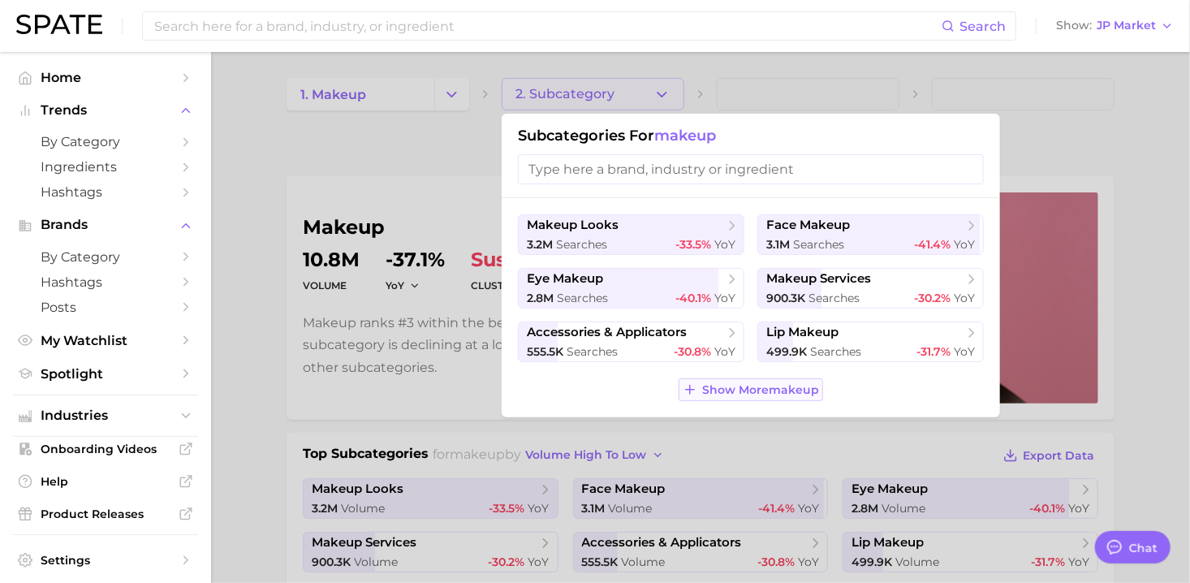
click at [749, 390] on span "Show More makeup" at bounding box center [760, 390] width 117 height 14
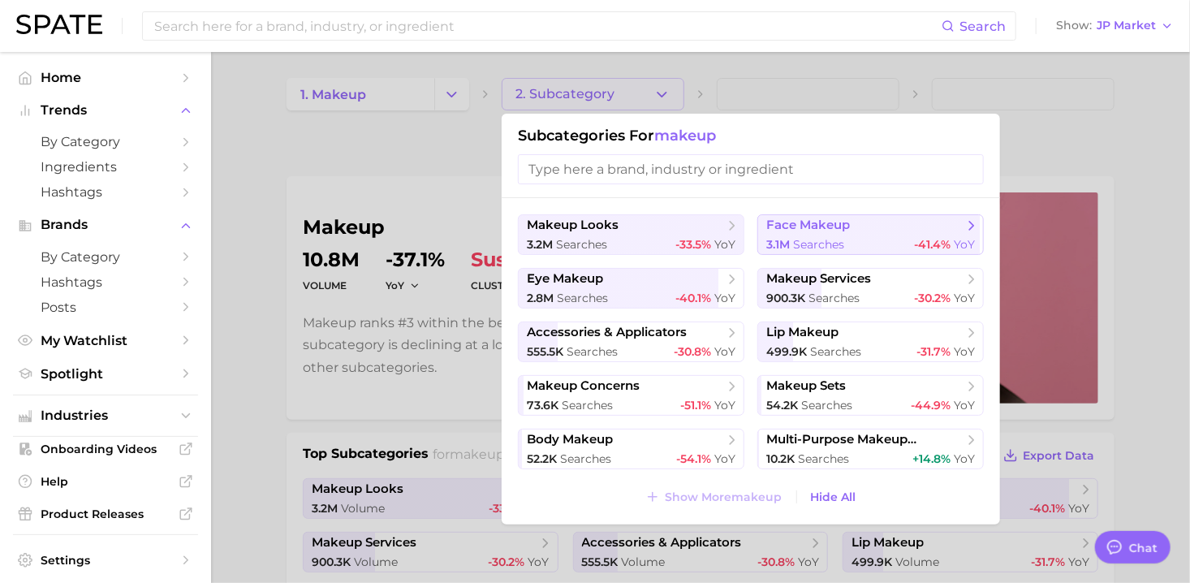
click at [846, 249] on div "3.1m searches -41.4% YoY" at bounding box center [870, 244] width 209 height 15
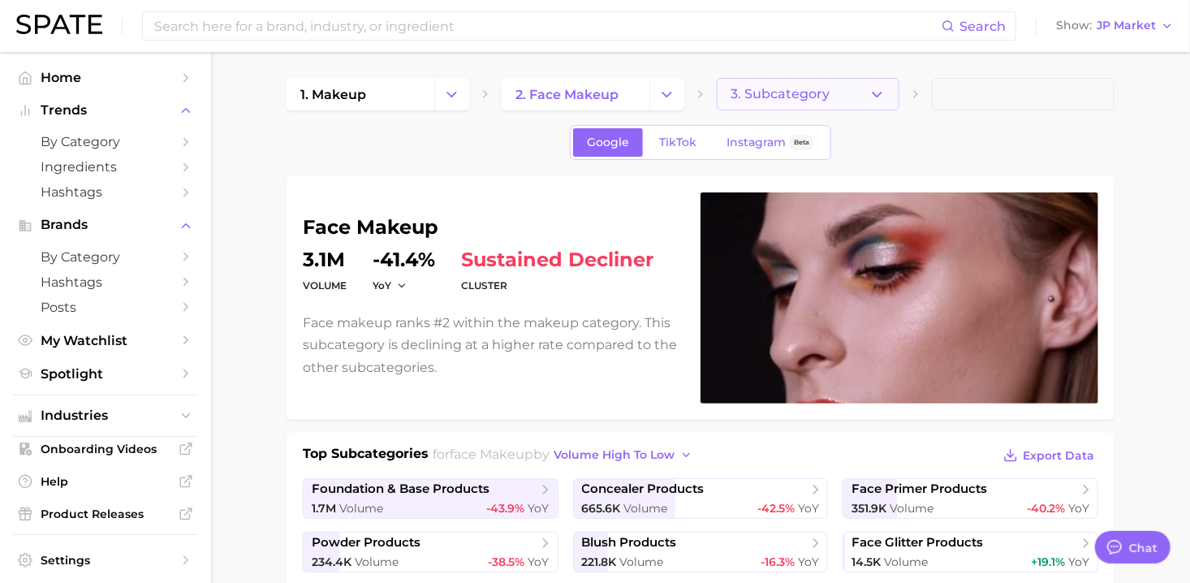
click at [864, 106] on button "3. Subcategory" at bounding box center [808, 94] width 183 height 32
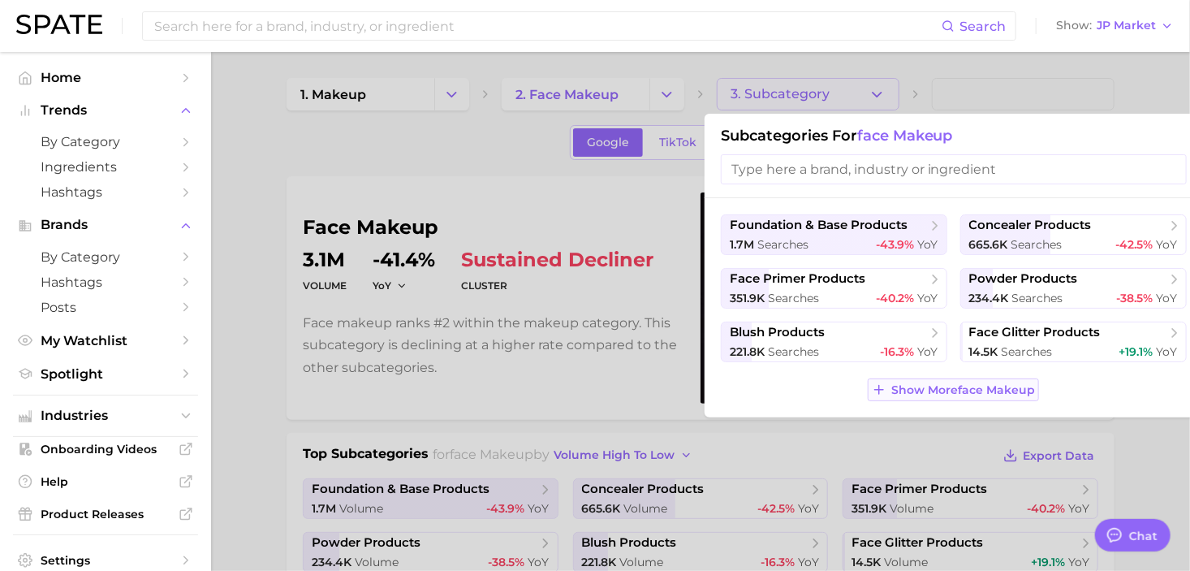
click at [946, 390] on span "Show More face makeup" at bounding box center [963, 390] width 144 height 14
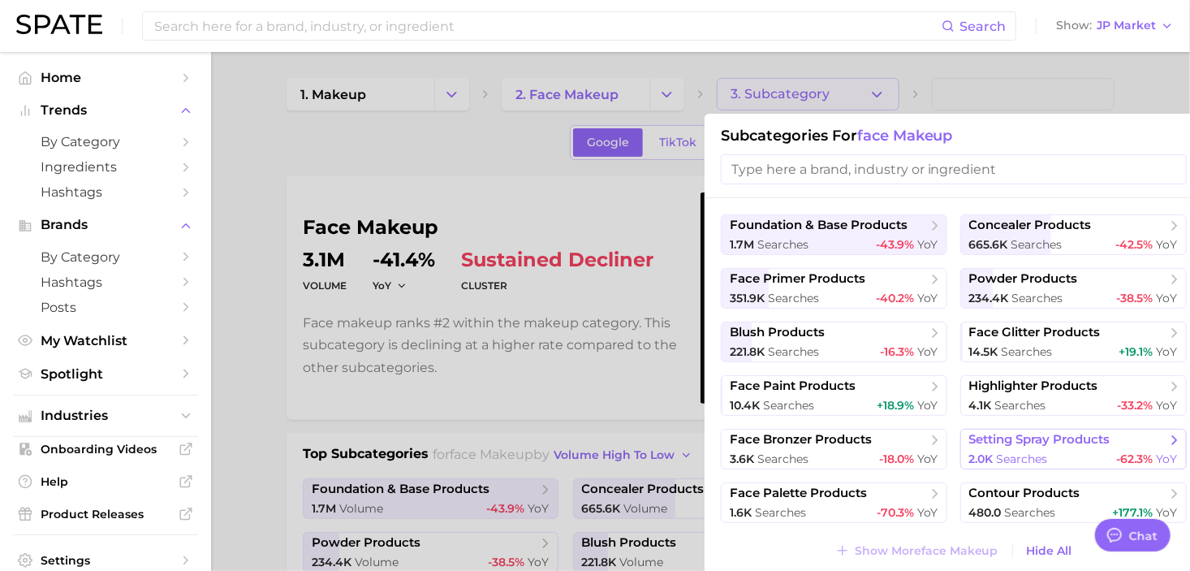
click at [1108, 459] on div "2.0k searches -62.3% YoY" at bounding box center [1073, 458] width 209 height 15
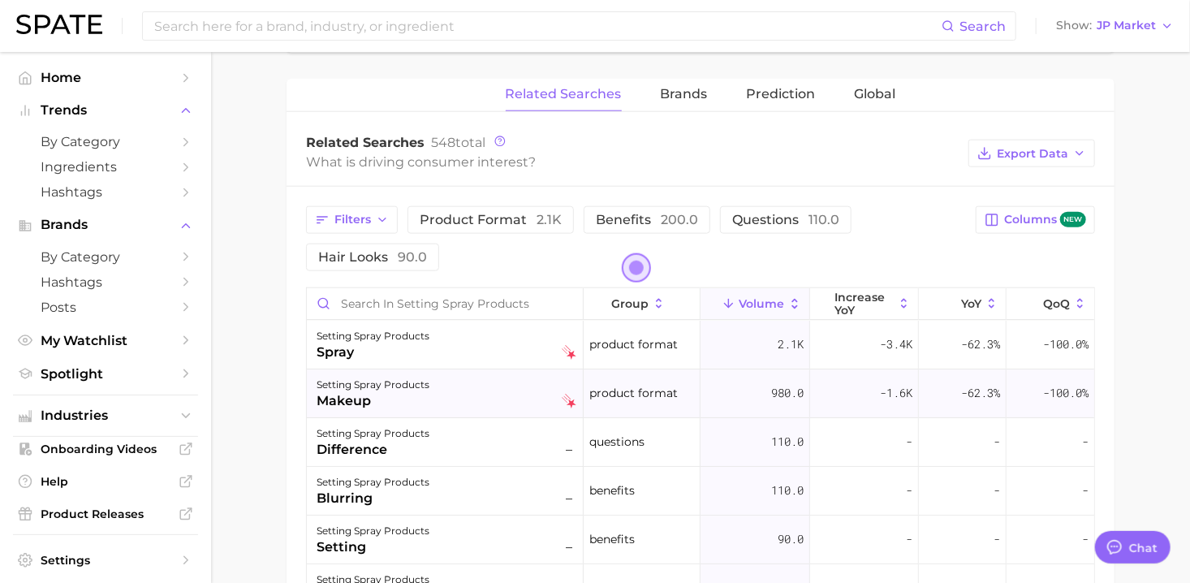
scroll to position [730, 0]
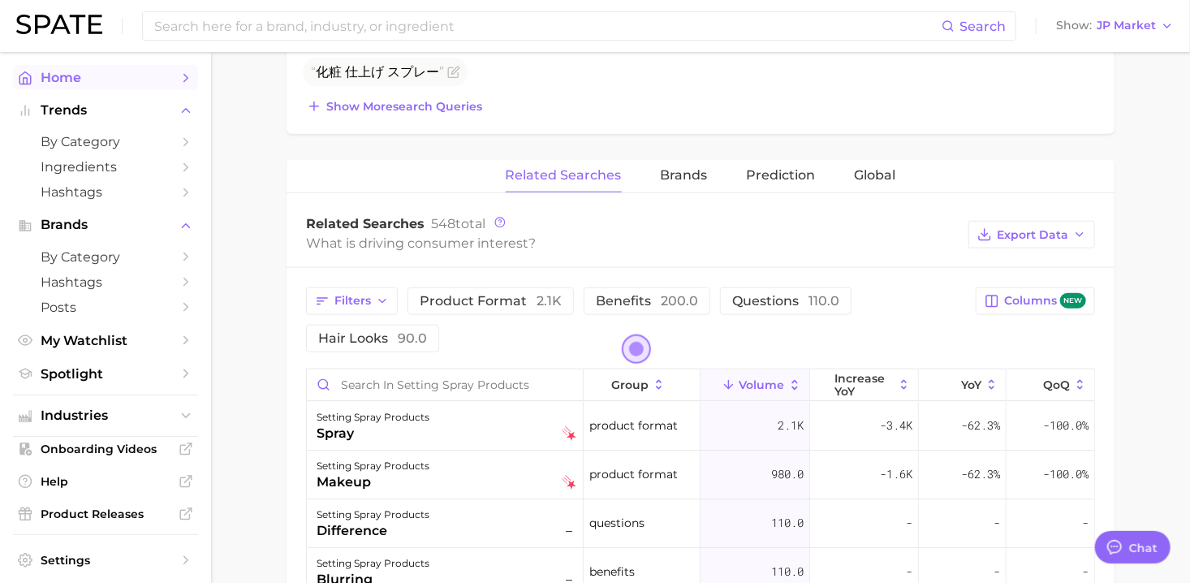
click at [83, 80] on span "Home" at bounding box center [106, 77] width 130 height 15
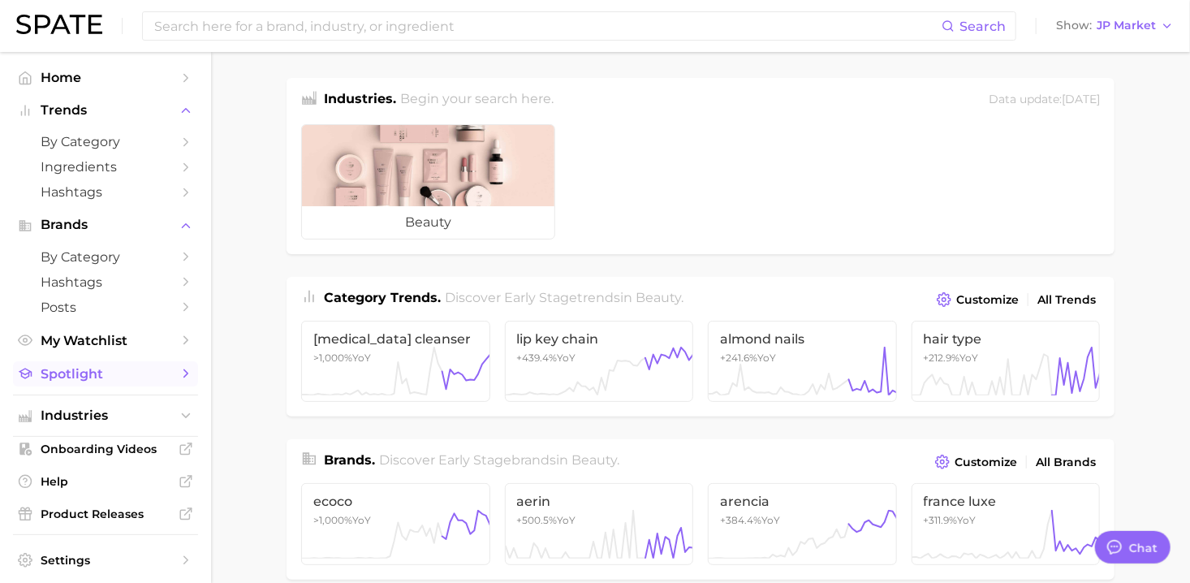
click at [93, 375] on span "Spotlight" at bounding box center [106, 373] width 130 height 15
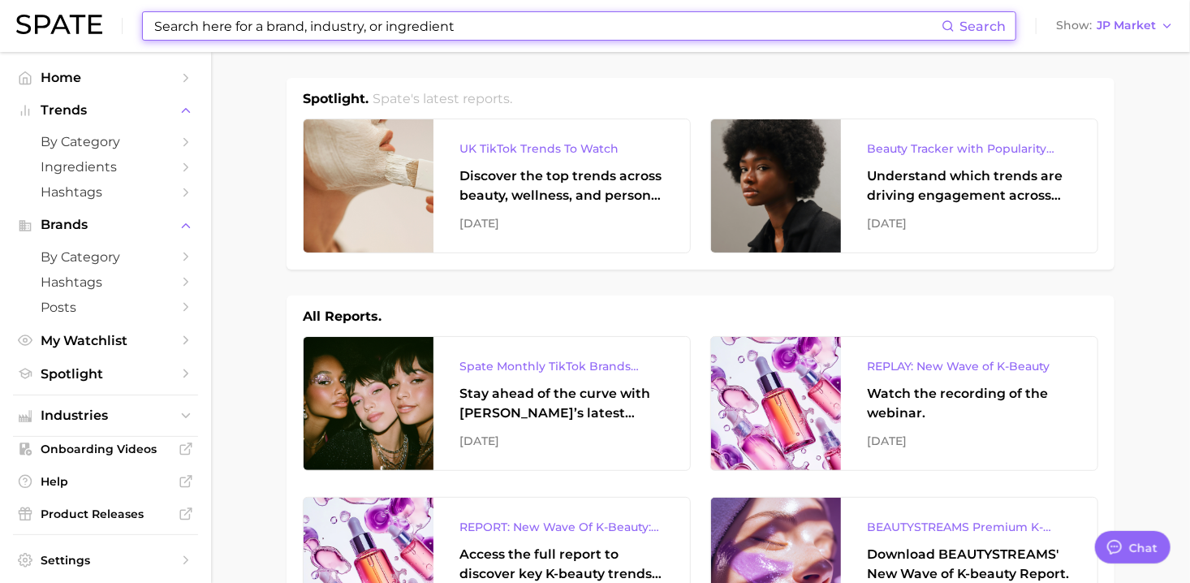
click at [903, 30] on input at bounding box center [547, 26] width 789 height 28
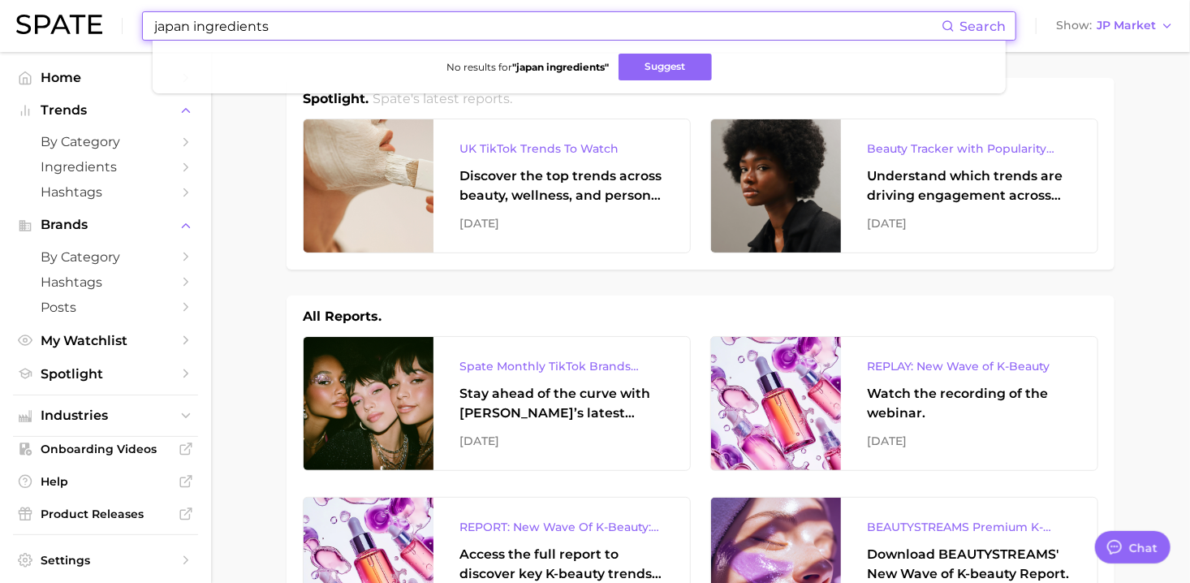
drag, startPoint x: 322, startPoint y: 28, endPoint x: 189, endPoint y: 28, distance: 133.1
click at [189, 28] on input "japan ingredients" at bounding box center [547, 26] width 789 height 28
type input "[GEOGRAPHIC_DATA]"
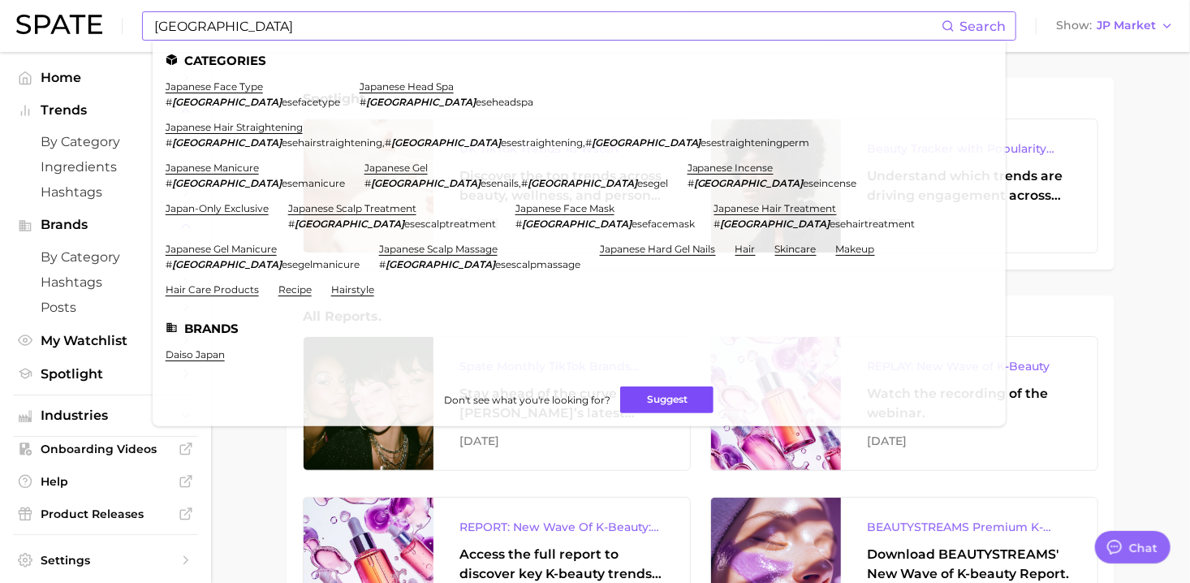
click at [697, 386] on button "Suggest" at bounding box center [666, 399] width 93 height 27
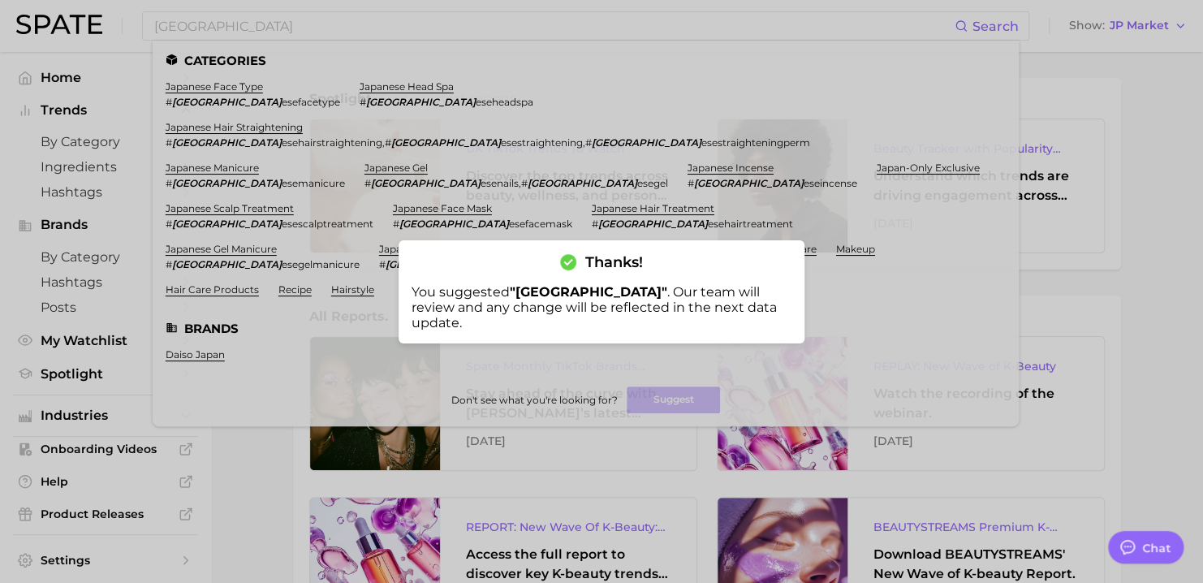
click at [609, 484] on div at bounding box center [601, 291] width 1203 height 583
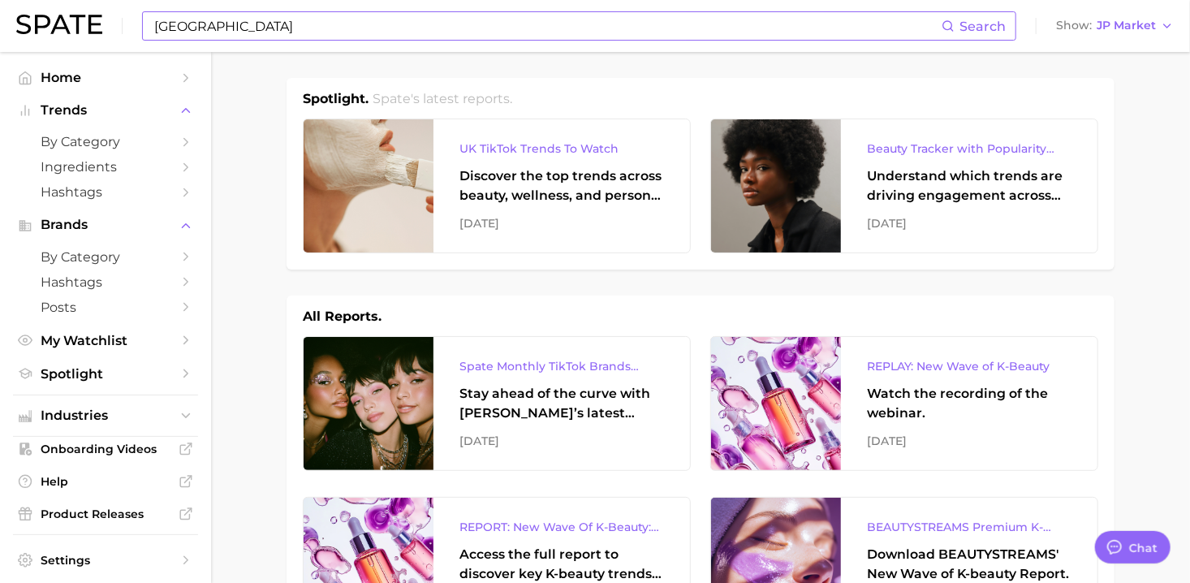
click at [454, 28] on input "[GEOGRAPHIC_DATA]" at bounding box center [547, 26] width 789 height 28
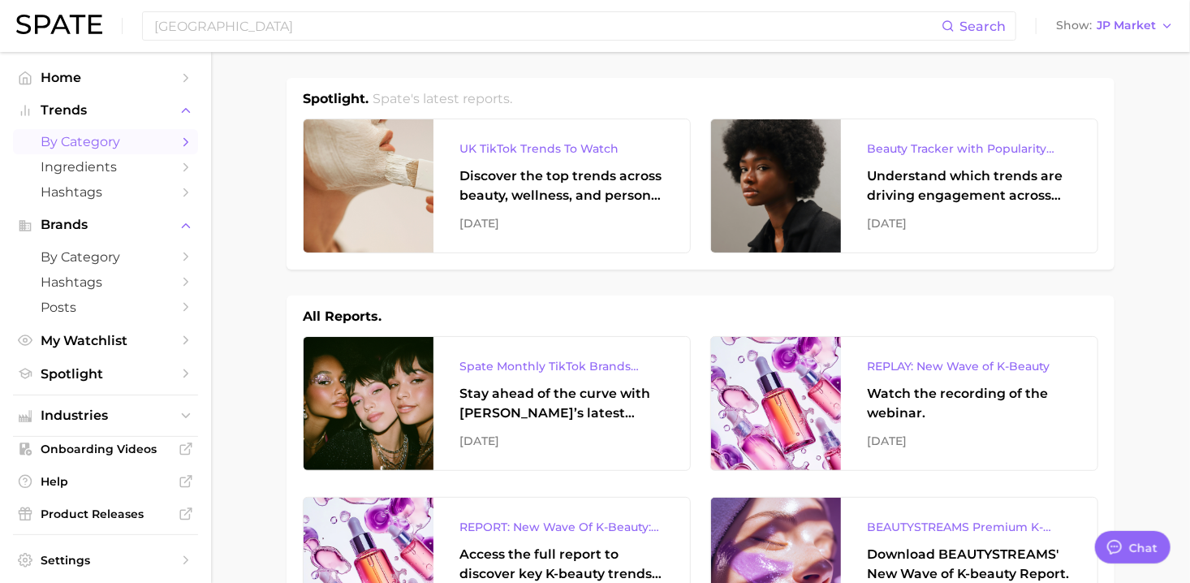
click at [92, 149] on span "by Category" at bounding box center [106, 141] width 130 height 15
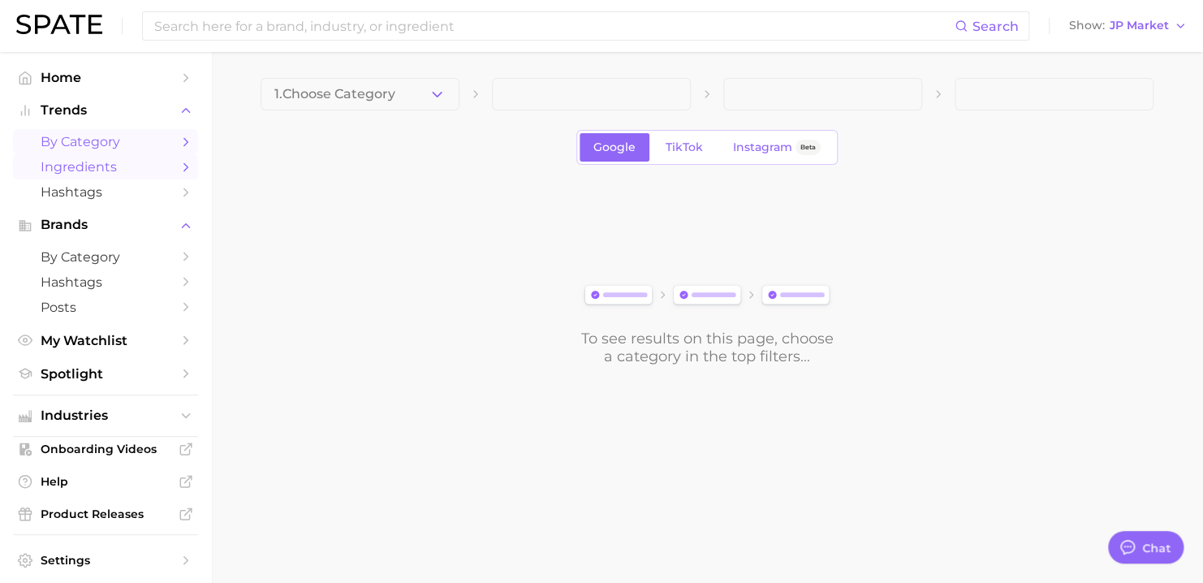
click at [111, 170] on span "Ingredients" at bounding box center [106, 166] width 130 height 15
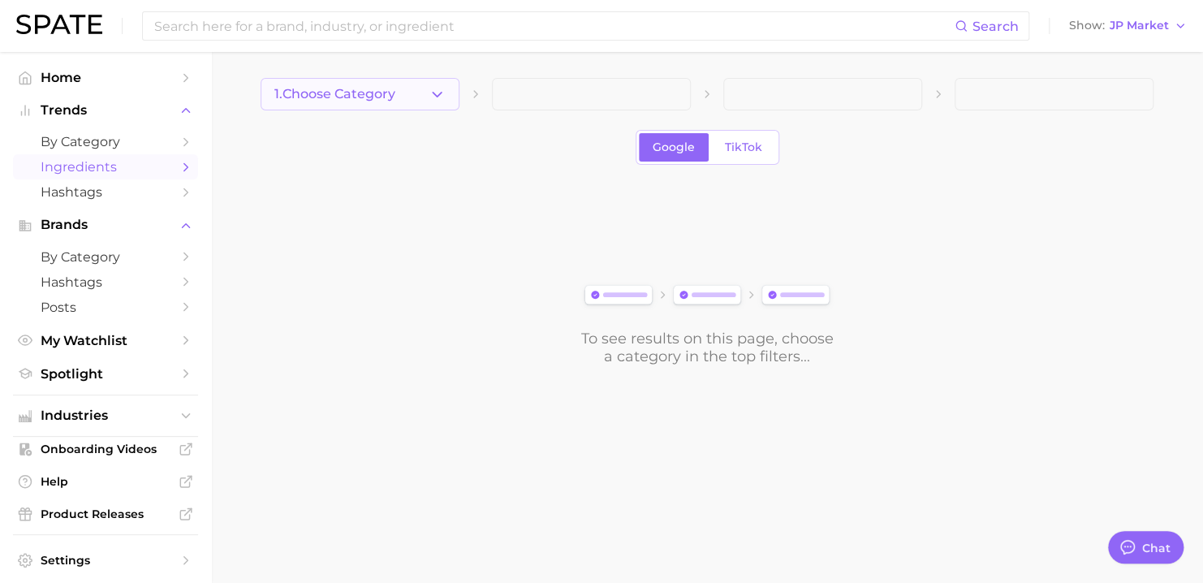
click at [367, 102] on button "1. Choose Category" at bounding box center [360, 94] width 199 height 32
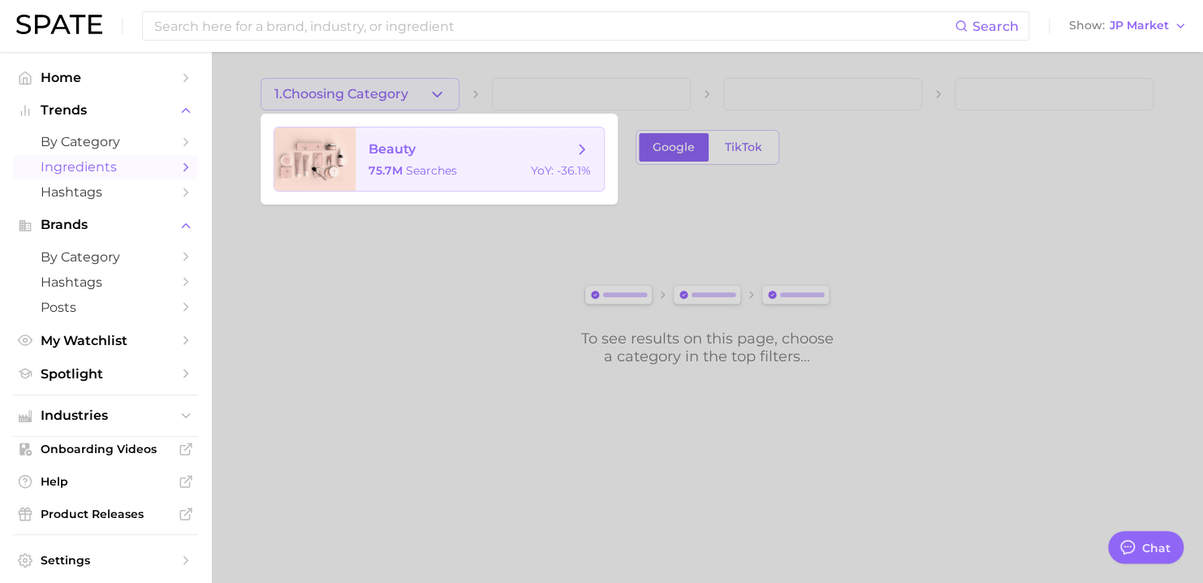
click at [406, 166] on span "searches" at bounding box center [431, 170] width 51 height 15
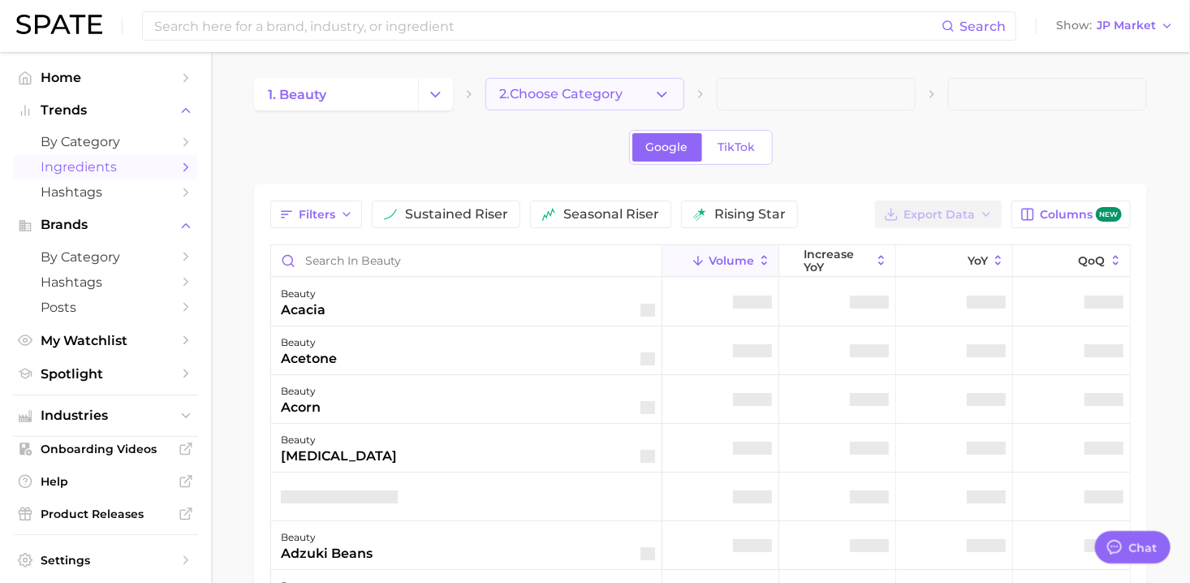
click at [641, 99] on button "2. Choose Category" at bounding box center [584, 94] width 199 height 32
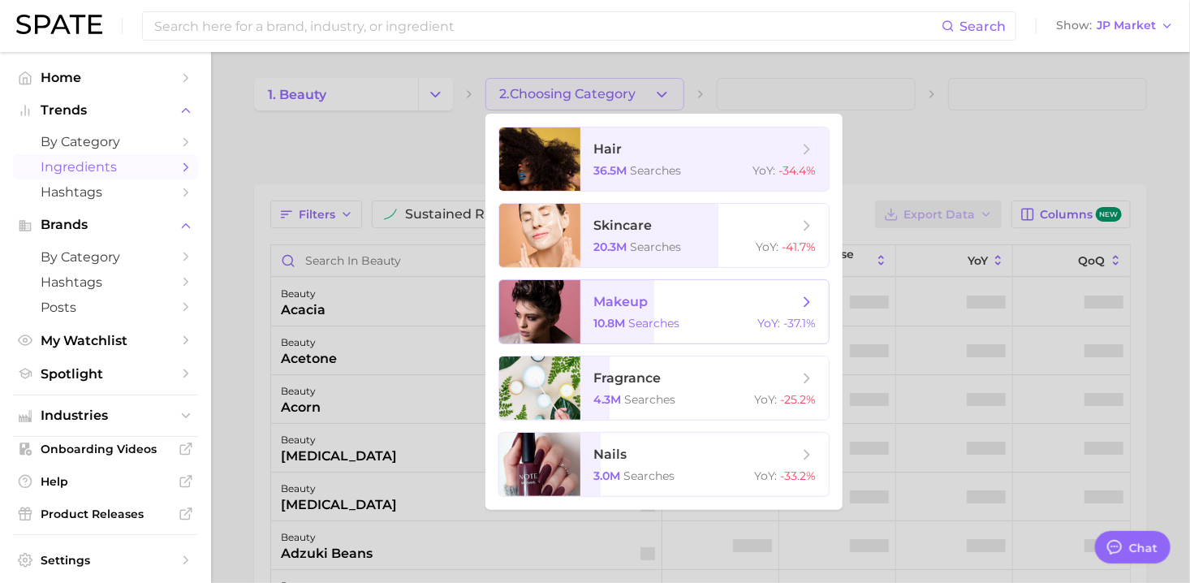
click at [648, 312] on span "makeup 10.8m searches YoY : -37.1%" at bounding box center [704, 311] width 248 height 63
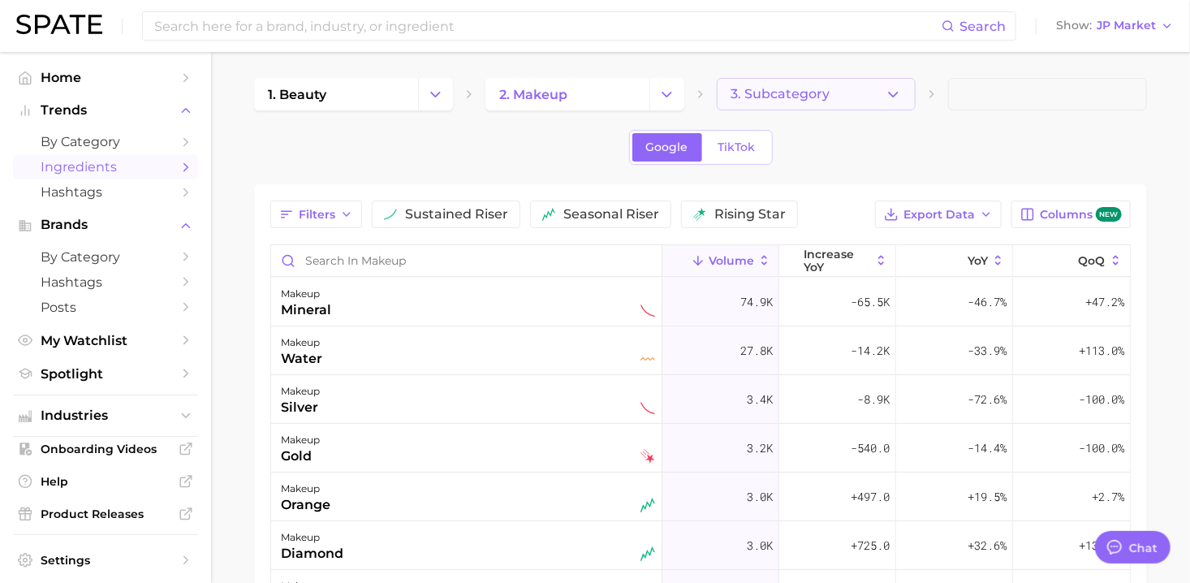
click at [851, 104] on button "3. Subcategory" at bounding box center [816, 94] width 199 height 32
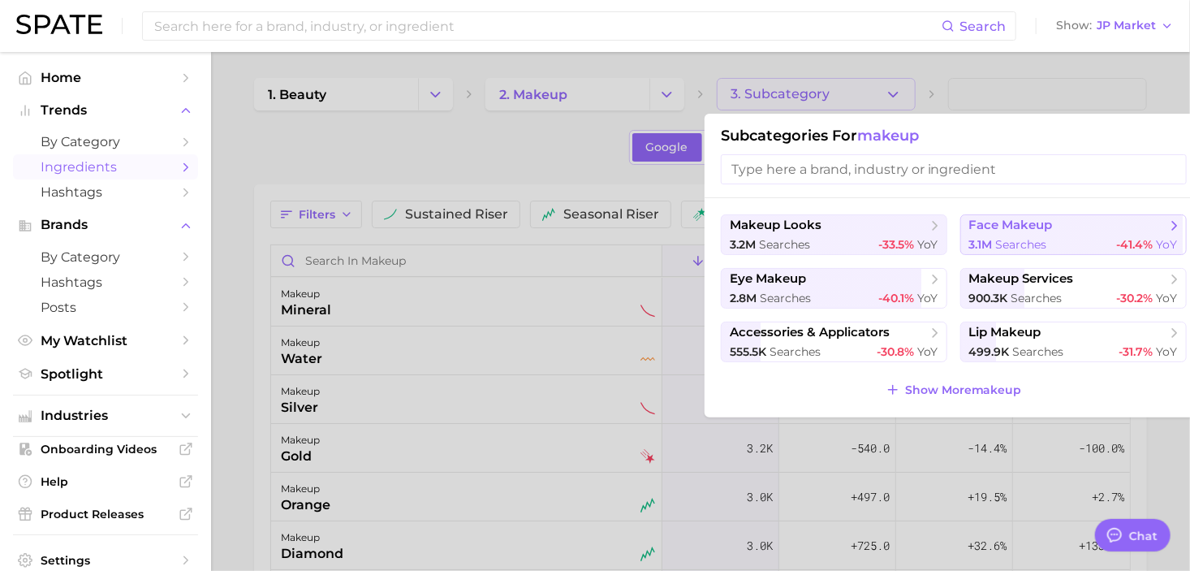
click at [1013, 231] on span "face makeup" at bounding box center [1011, 225] width 84 height 15
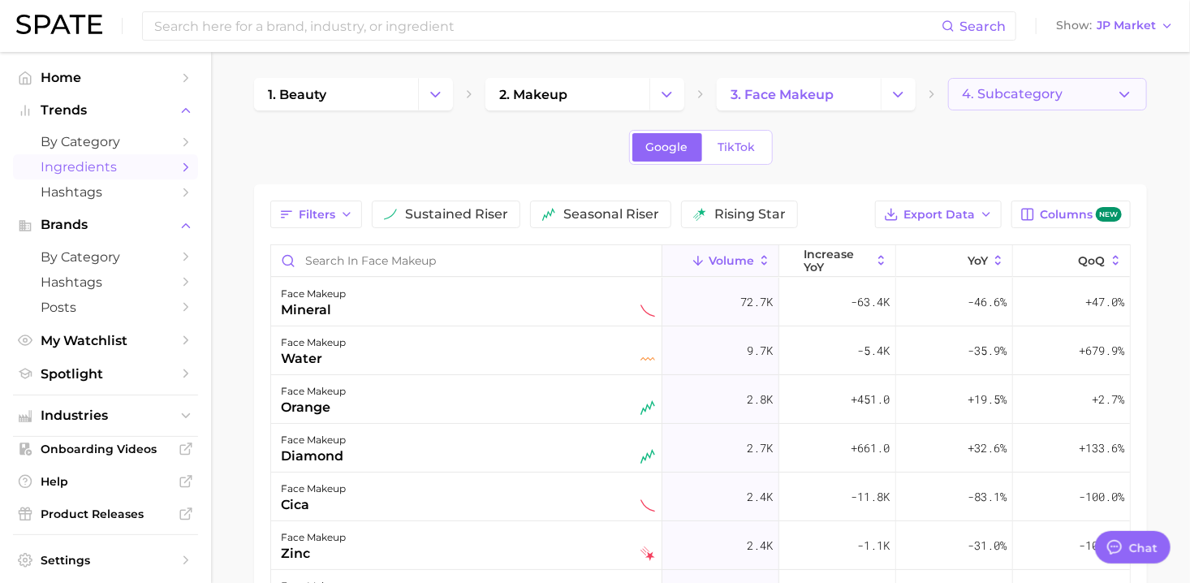
click at [1111, 97] on button "4. Subcategory" at bounding box center [1047, 94] width 199 height 32
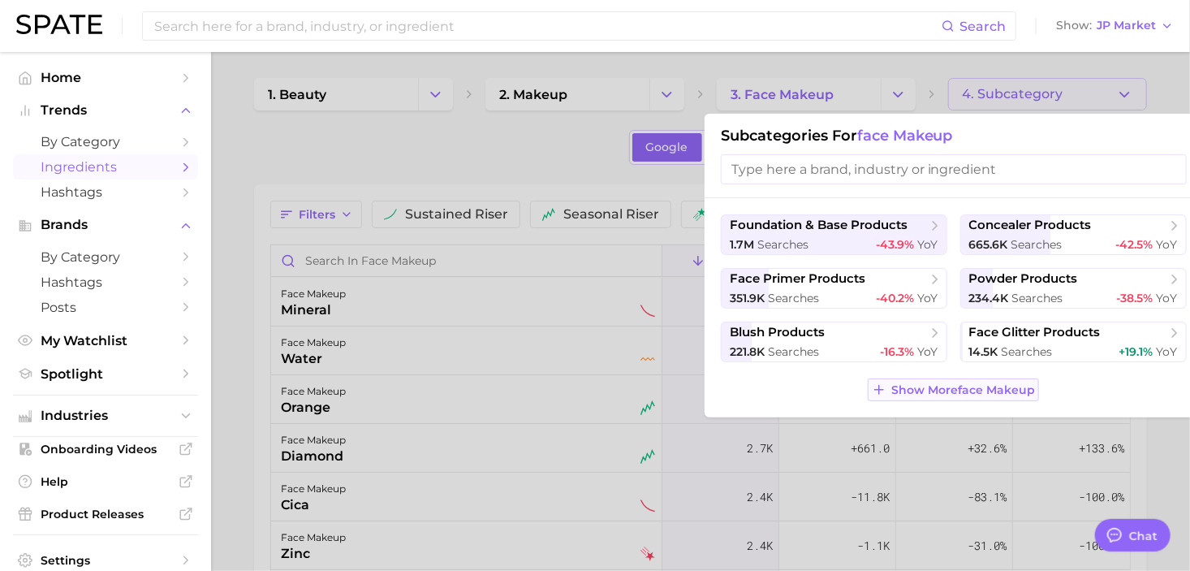
click at [975, 394] on span "Show More face makeup" at bounding box center [963, 390] width 144 height 14
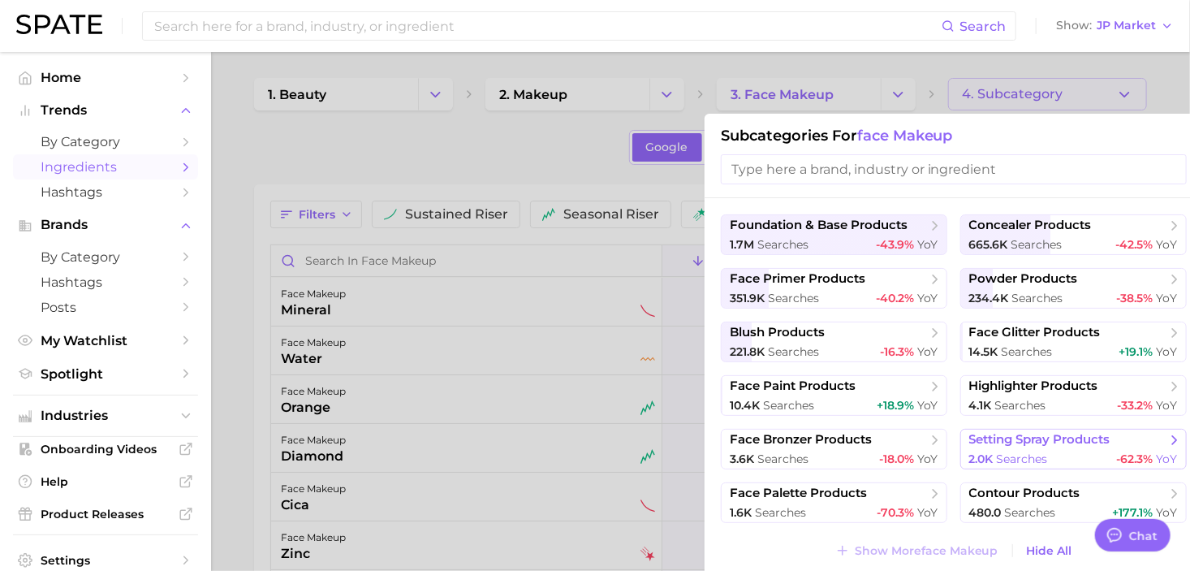
click at [1033, 452] on span "searches" at bounding box center [1022, 458] width 51 height 15
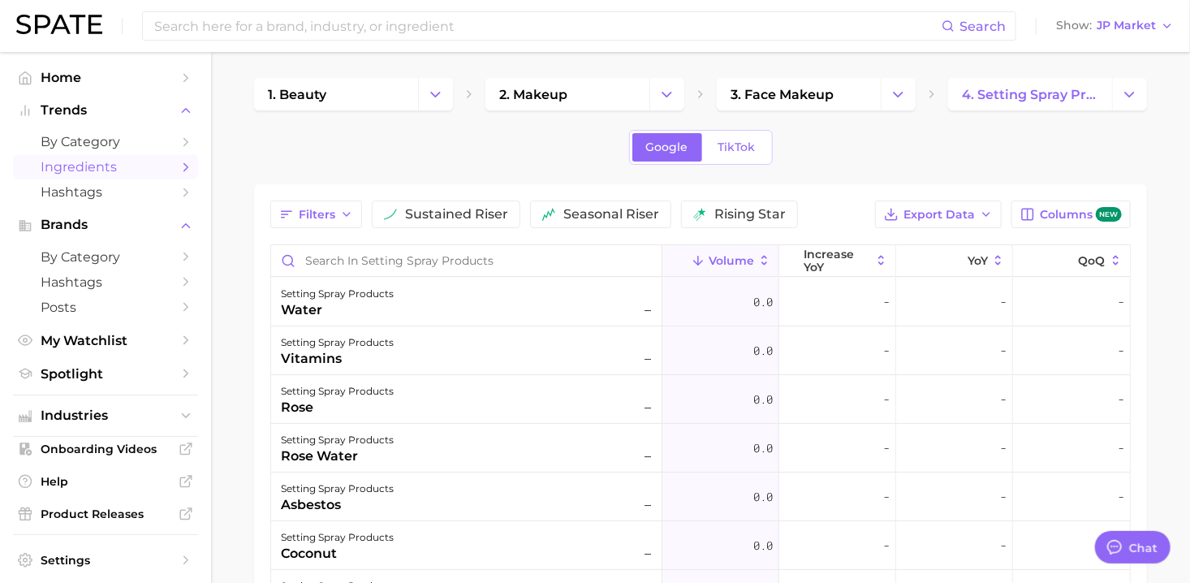
click at [425, 165] on div "1. beauty 2. makeup 3. face makeup 4. setting spray products Google TikTok Filt…" at bounding box center [700, 460] width 893 height 765
click at [512, 151] on div "Google TikTok" at bounding box center [700, 147] width 893 height 35
click at [718, 149] on span "TikTok" at bounding box center [736, 147] width 37 height 14
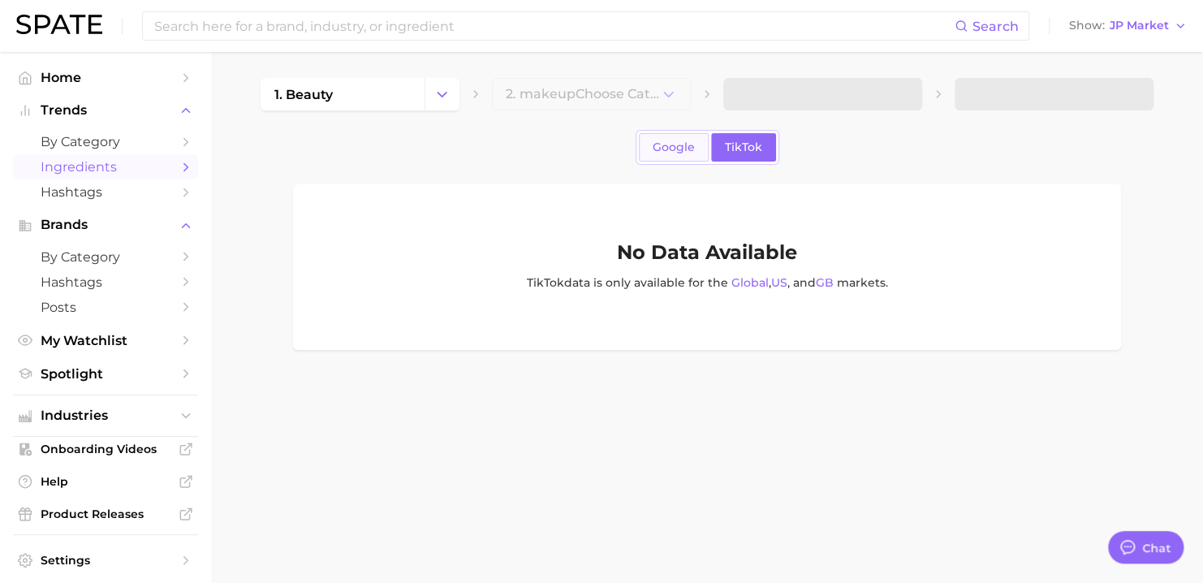
click at [685, 149] on span "Google" at bounding box center [674, 147] width 42 height 14
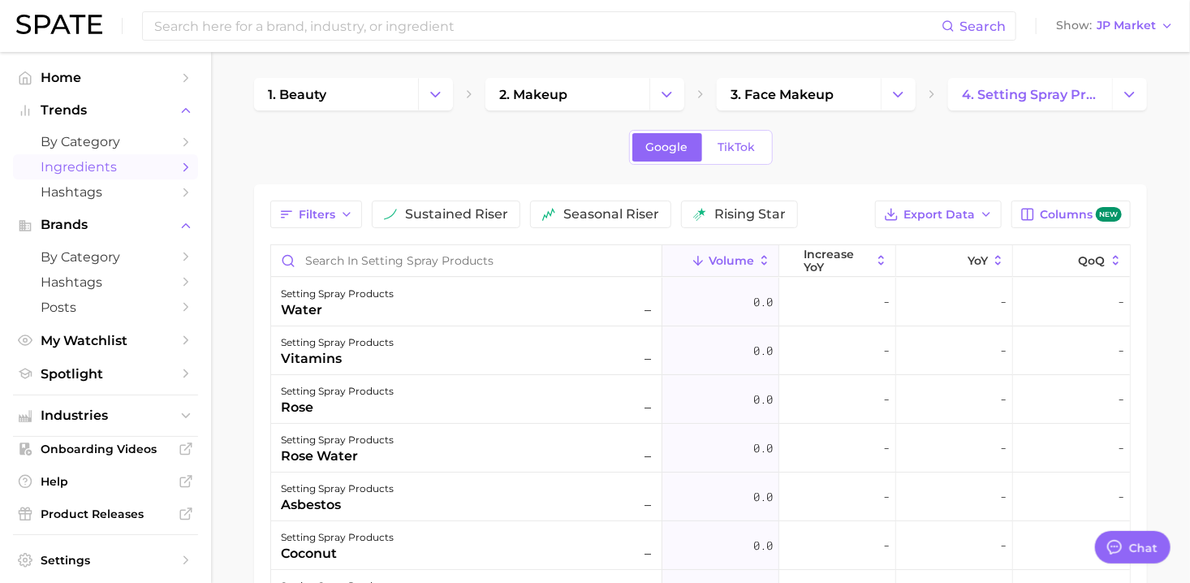
click at [555, 174] on div "1. beauty 2. makeup 3. face makeup 4. setting spray products Google TikTok Filt…" at bounding box center [700, 460] width 893 height 765
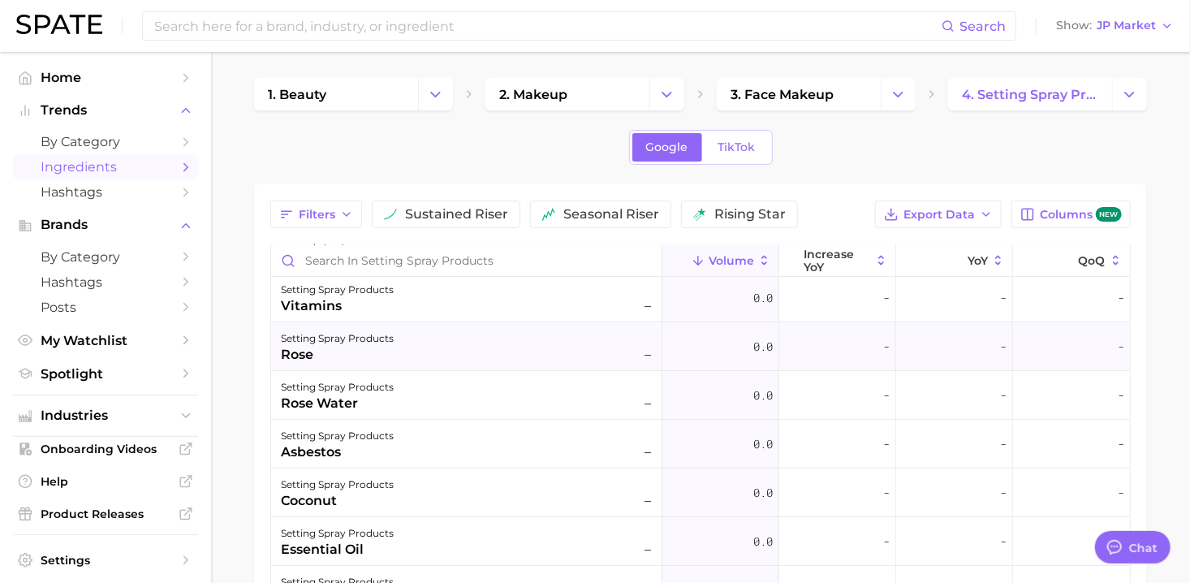
scroll to position [81, 0]
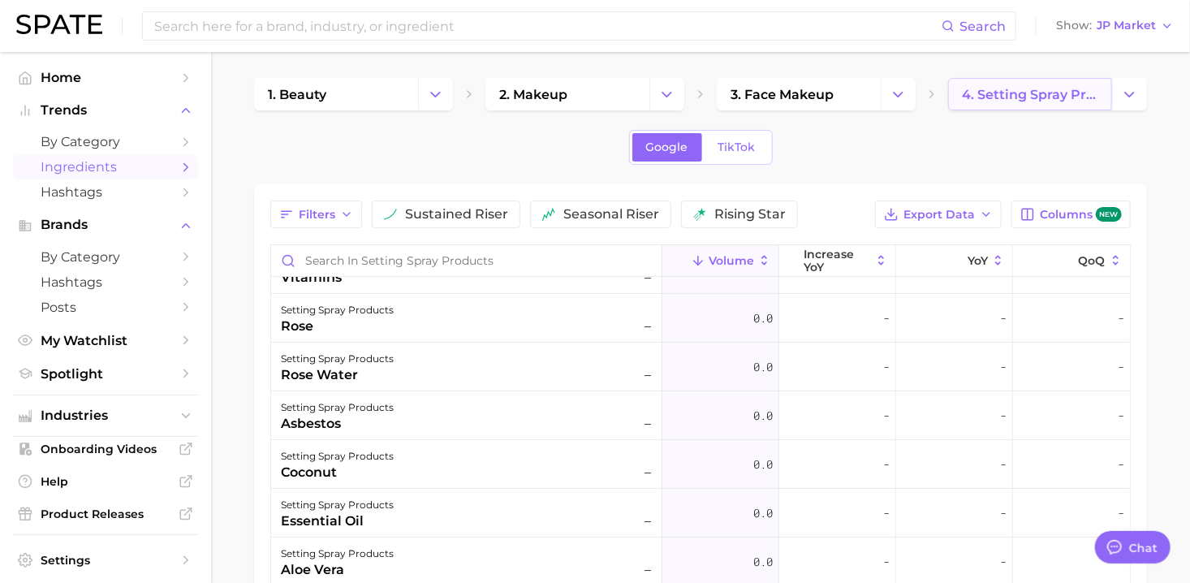
click at [1069, 97] on span "4. setting spray products" at bounding box center [1030, 94] width 136 height 15
click at [1153, 98] on main "1. beauty 2. makeup 3. face makeup 4. setting spray products Google TikTok Filt…" at bounding box center [700, 488] width 979 height 872
click at [1140, 98] on button "Change Category" at bounding box center [1129, 94] width 35 height 32
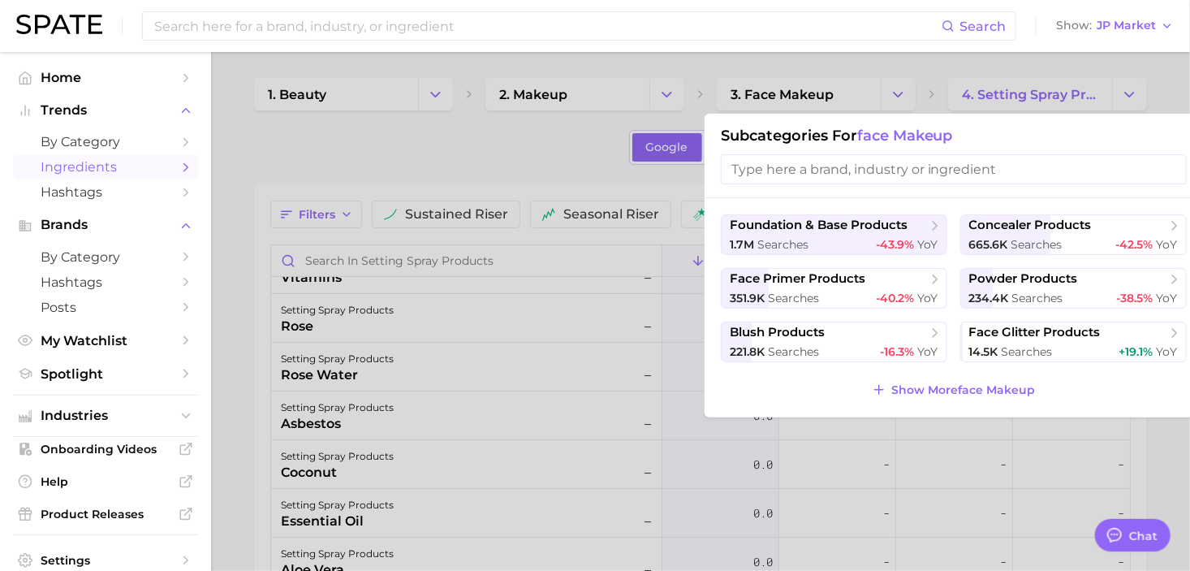
click at [917, 114] on div "Subcategories for face makeup" at bounding box center [953, 156] width 498 height 84
click at [932, 97] on div at bounding box center [595, 285] width 1190 height 571
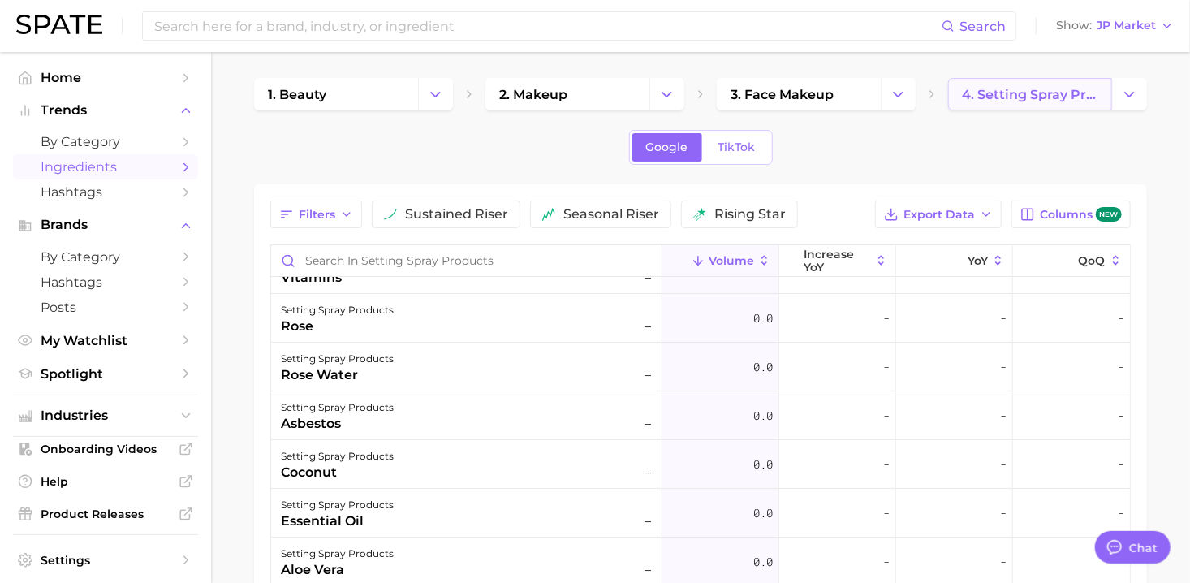
click at [1000, 103] on link "4. setting spray products" at bounding box center [1030, 94] width 164 height 32
click at [1113, 103] on button "Change Category" at bounding box center [1129, 94] width 35 height 32
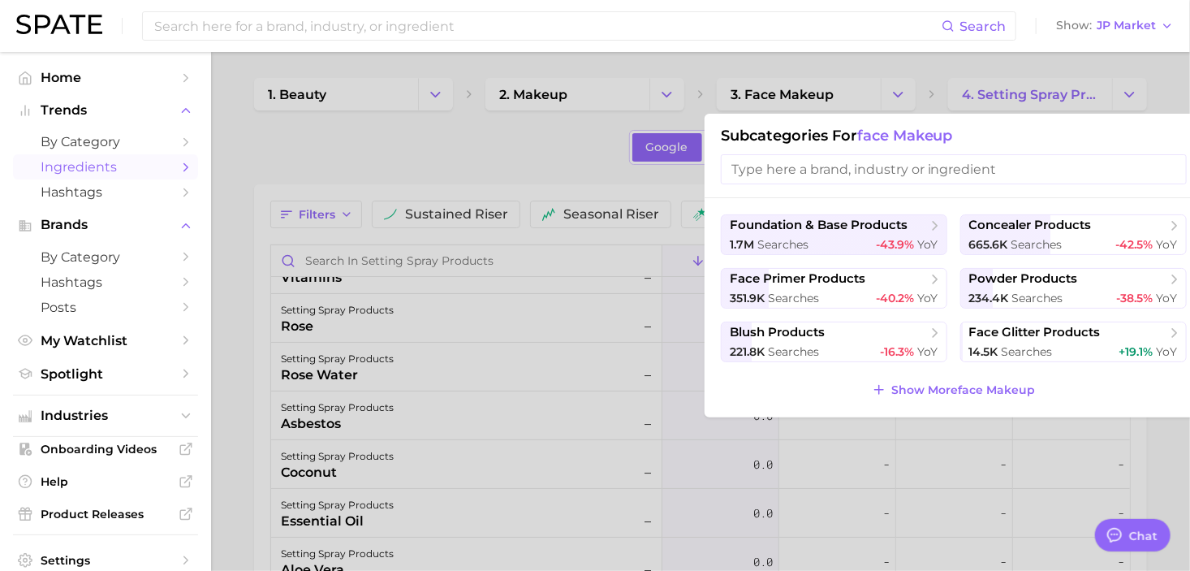
click at [896, 167] on input "search" at bounding box center [954, 169] width 466 height 30
click at [394, 129] on div at bounding box center [595, 285] width 1190 height 571
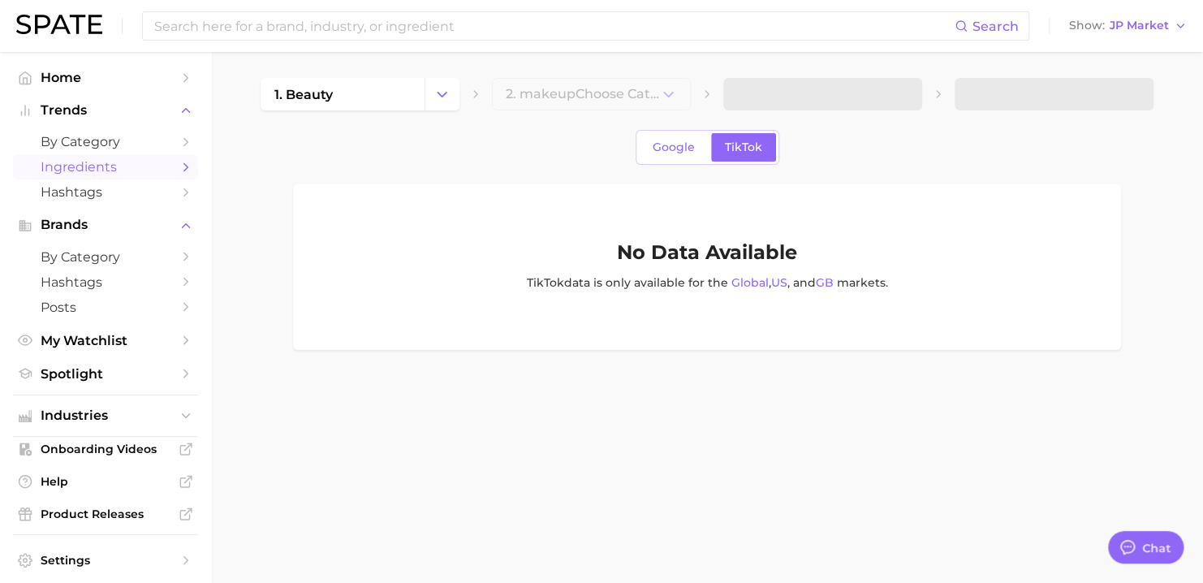
click at [436, 99] on icon "Change Category" at bounding box center [441, 94] width 17 height 17
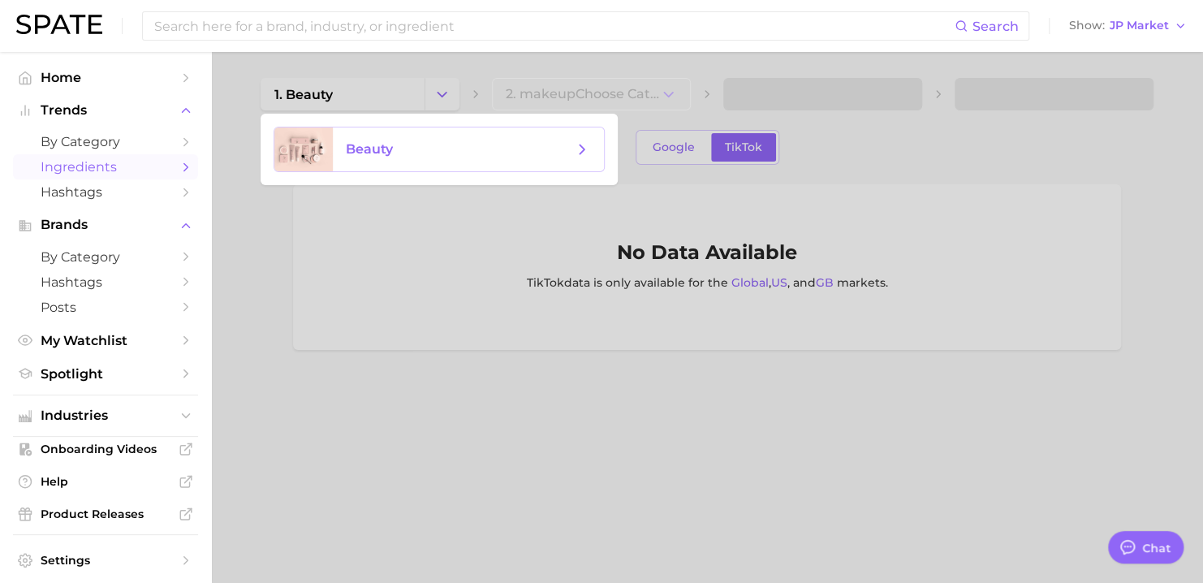
click at [416, 164] on span "beauty" at bounding box center [468, 149] width 271 height 44
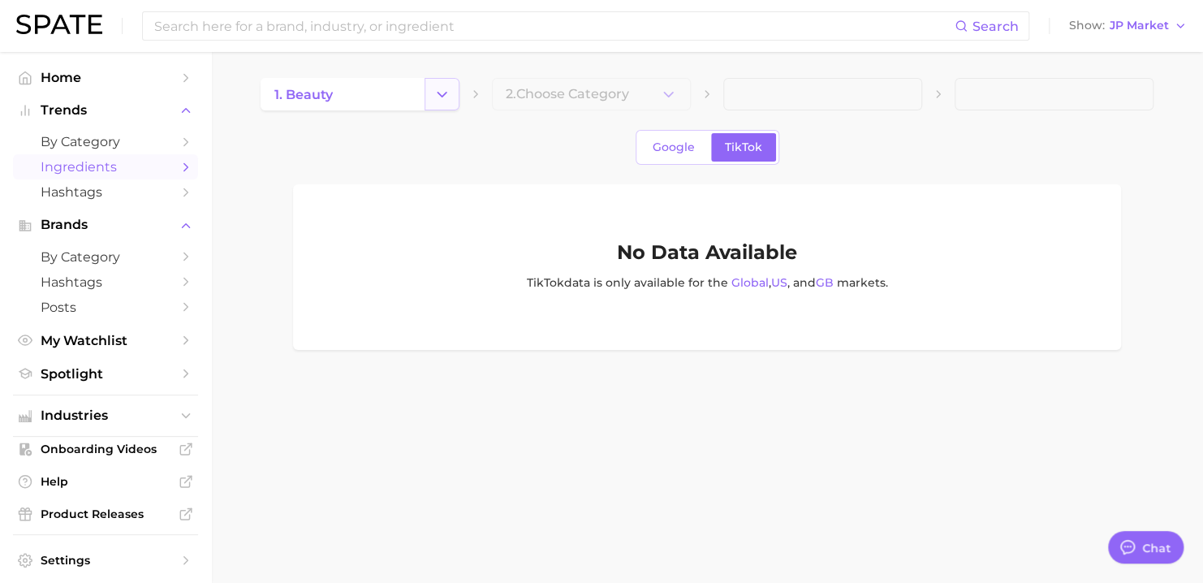
click at [429, 96] on button "Change Category" at bounding box center [441, 94] width 35 height 32
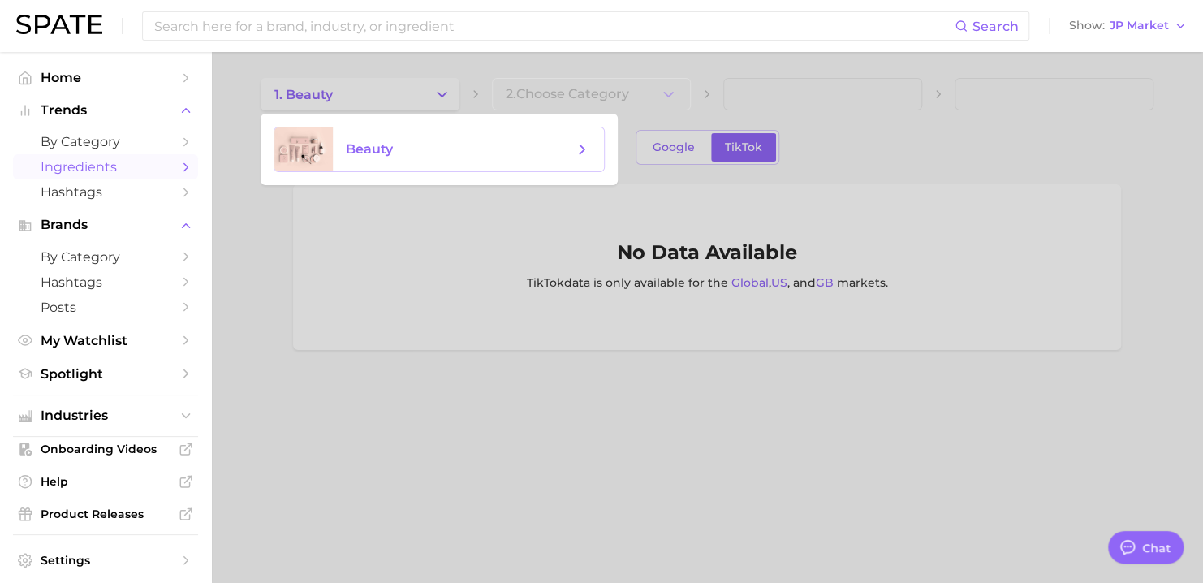
click at [352, 163] on span "beauty" at bounding box center [468, 149] width 271 height 44
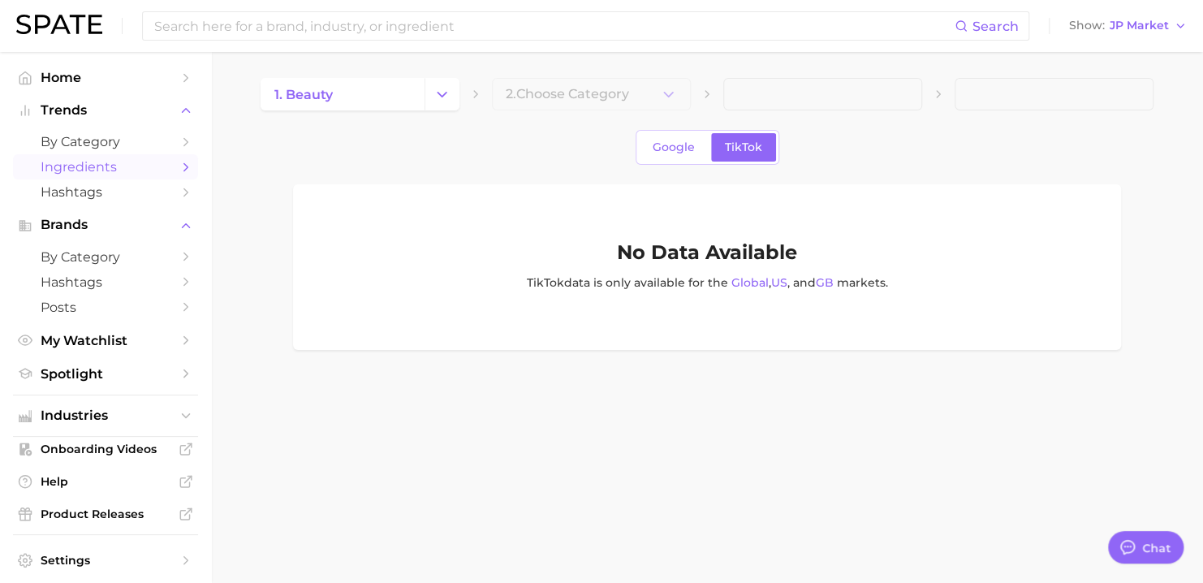
click at [538, 117] on div "1. beauty 2. Choose Category Google TikTok No Data Available TikTok data is onl…" at bounding box center [707, 214] width 893 height 272
click at [88, 165] on span "Ingredients" at bounding box center [106, 166] width 130 height 15
click at [407, 126] on div "1. beauty 2. Choose Category Google TikTok No Data Available TikTok data is onl…" at bounding box center [707, 214] width 893 height 272
click at [432, 104] on button "Change Category" at bounding box center [441, 94] width 35 height 32
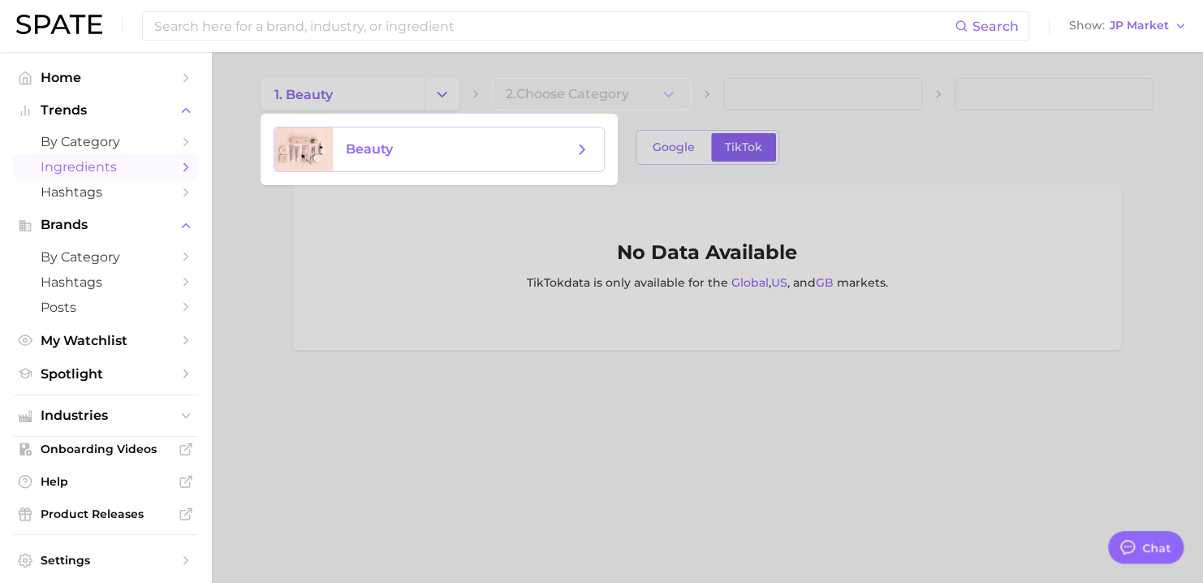
click at [397, 164] on span "beauty" at bounding box center [468, 149] width 271 height 44
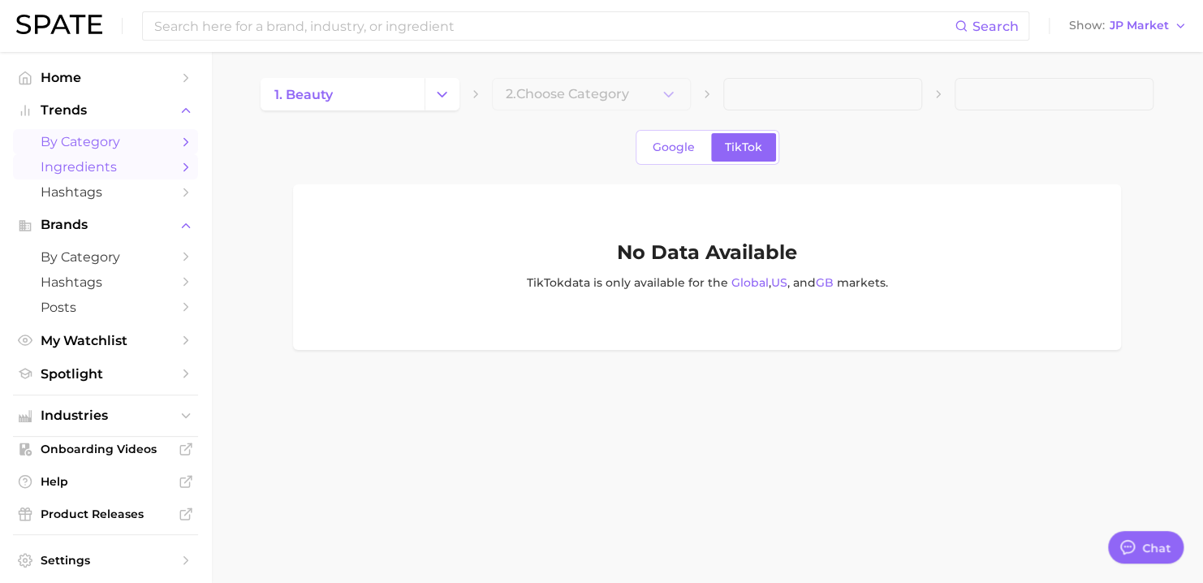
click at [84, 145] on span "by Category" at bounding box center [106, 141] width 130 height 15
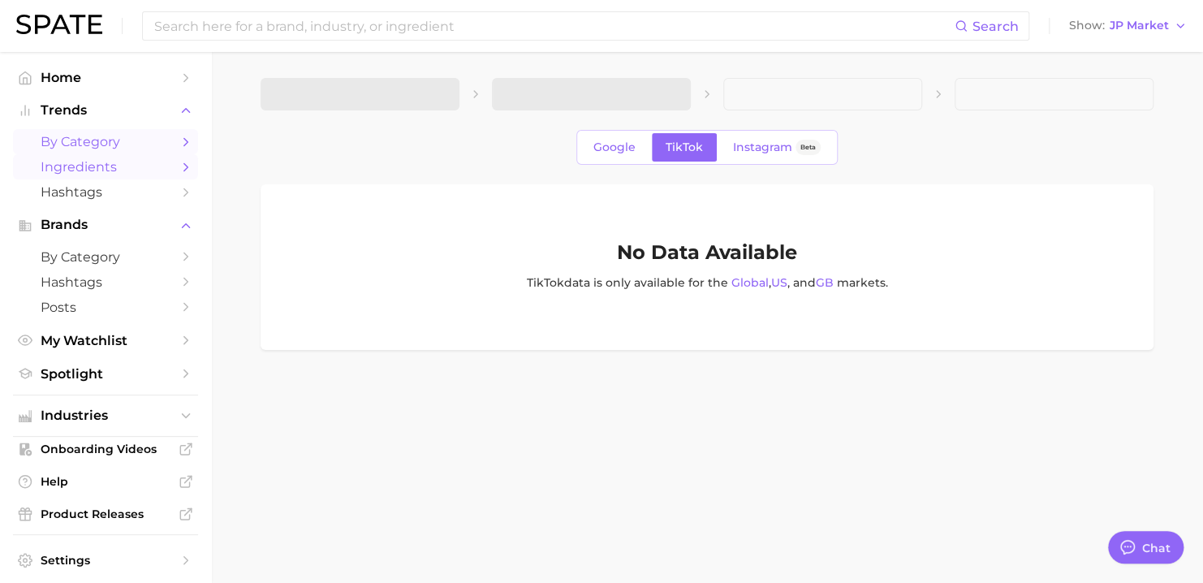
click at [84, 168] on span "Ingredients" at bounding box center [106, 166] width 130 height 15
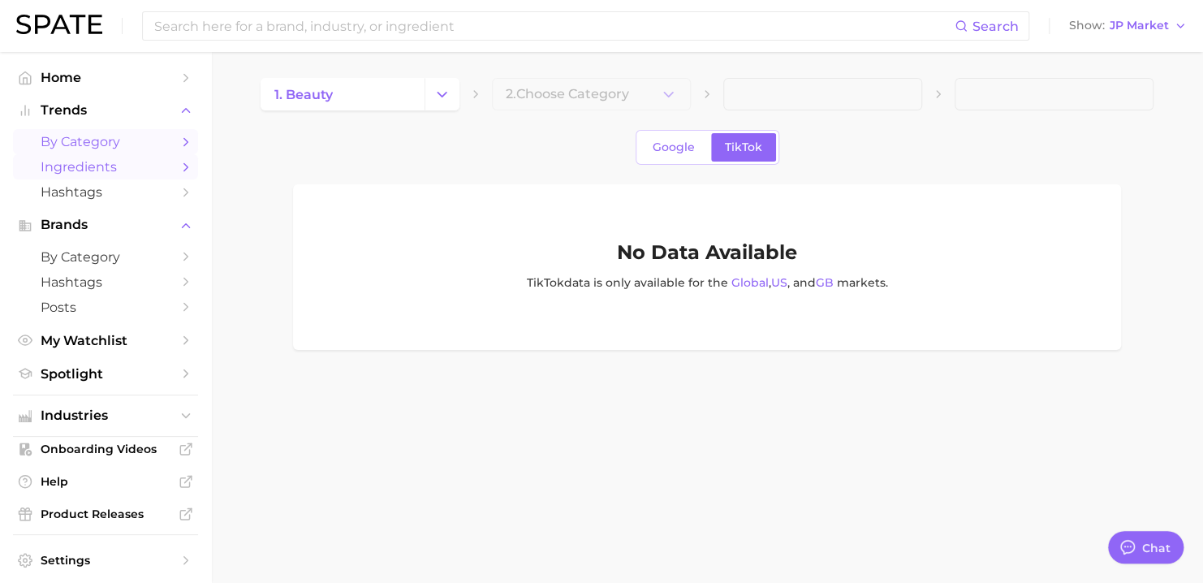
click at [98, 141] on span "by Category" at bounding box center [106, 141] width 130 height 15
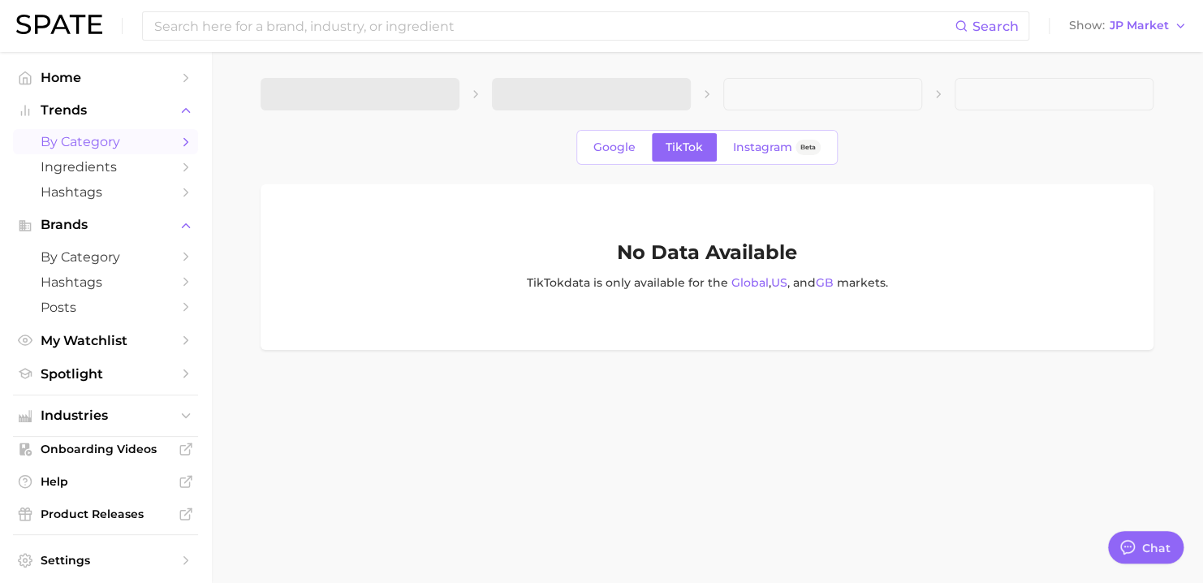
click at [58, 24] on img at bounding box center [59, 24] width 86 height 19
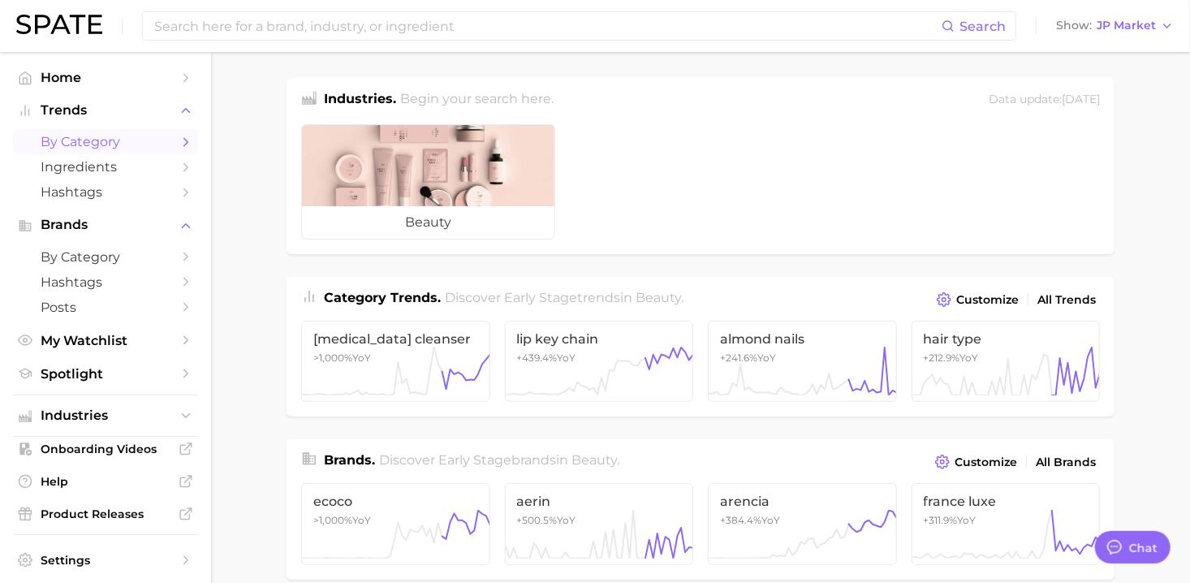
click at [93, 144] on span "by Category" at bounding box center [106, 141] width 130 height 15
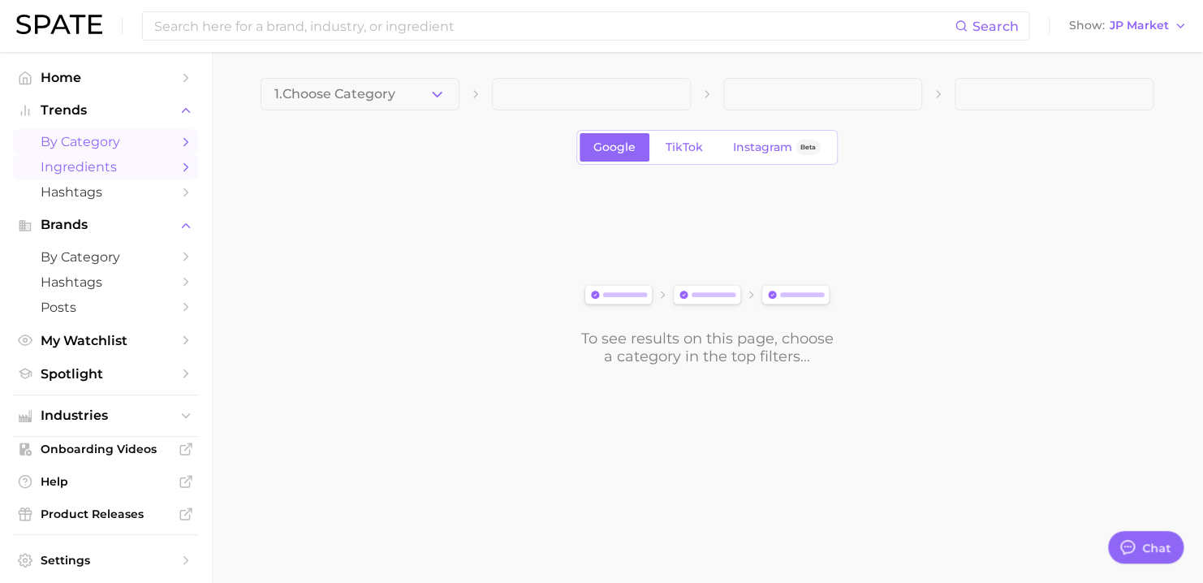
click at [108, 174] on span "Ingredients" at bounding box center [106, 166] width 130 height 15
click at [433, 103] on button "1. Choose Category" at bounding box center [360, 94] width 199 height 32
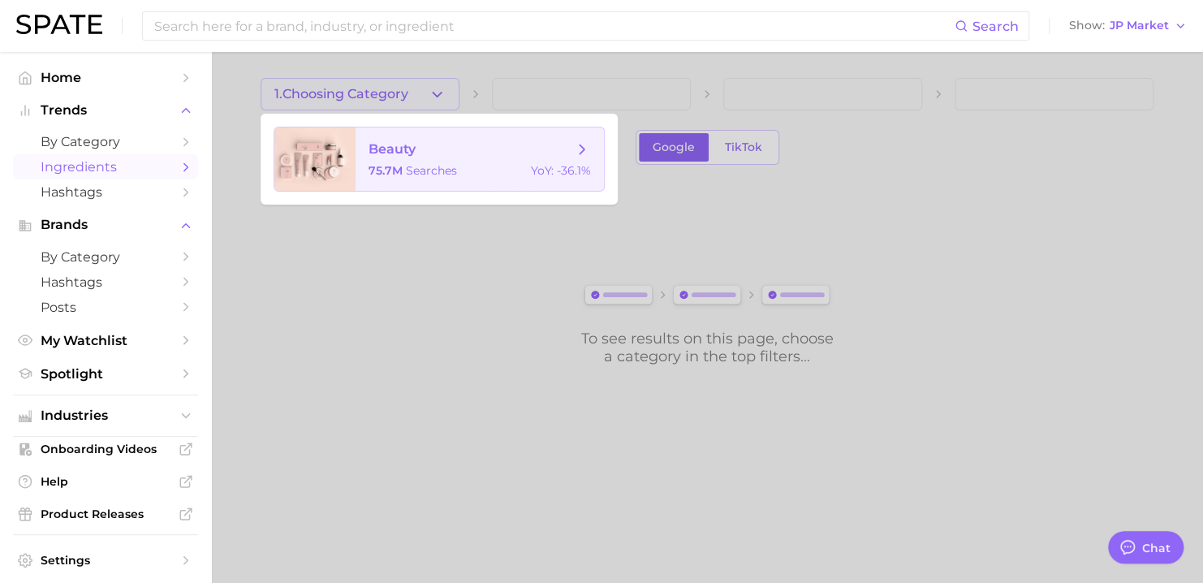
click at [422, 165] on span "searches" at bounding box center [431, 170] width 51 height 15
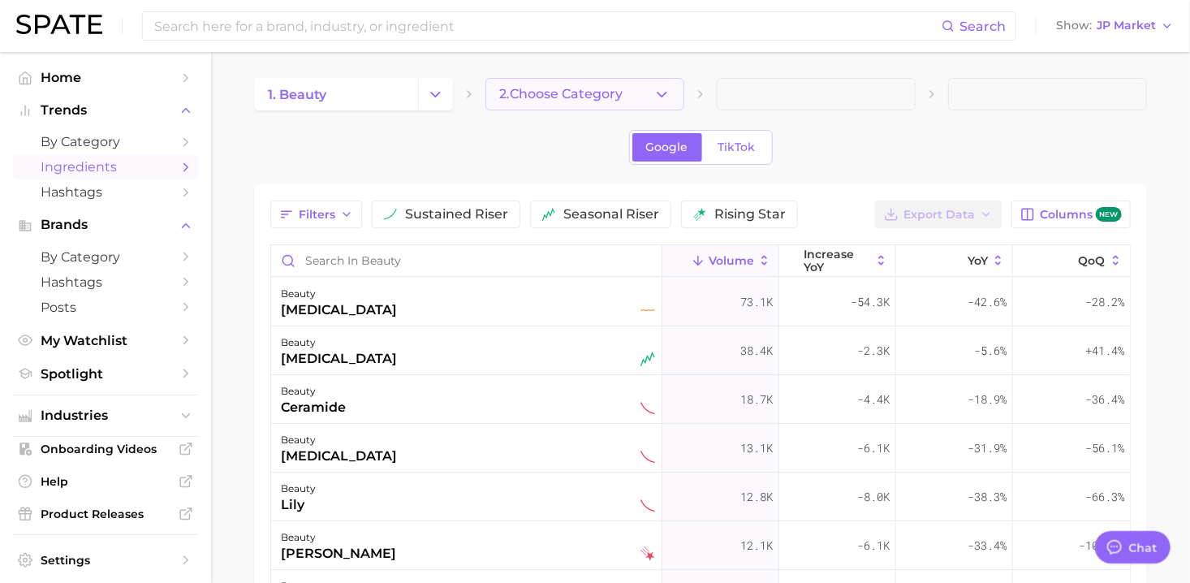
click at [657, 92] on icon "button" at bounding box center [661, 94] width 17 height 17
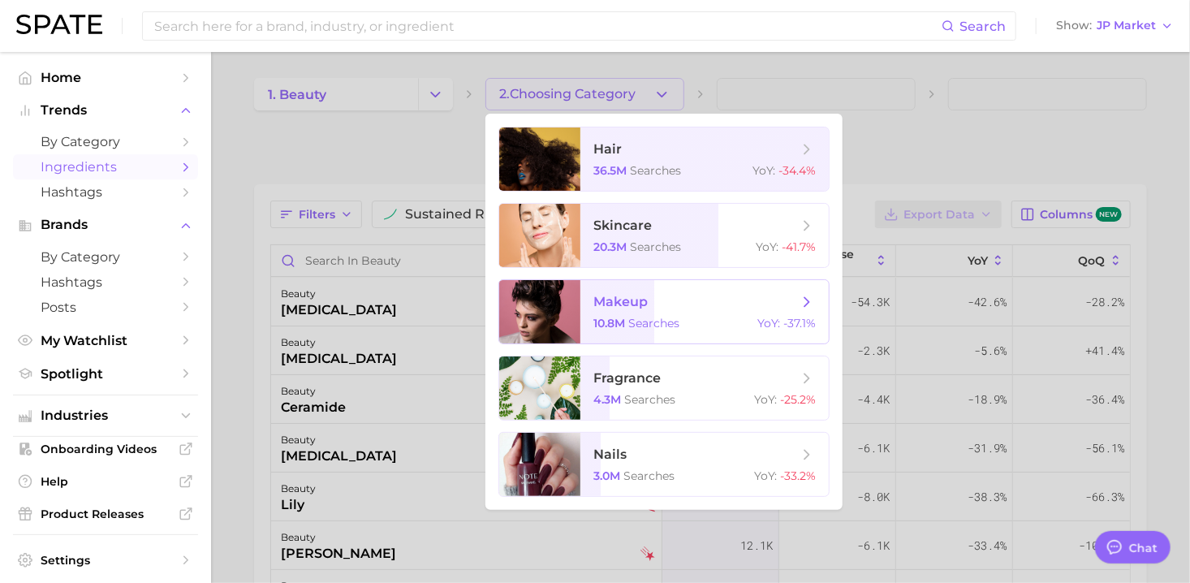
click at [611, 313] on span "makeup 10.8m searches YoY : -37.1%" at bounding box center [704, 311] width 248 height 63
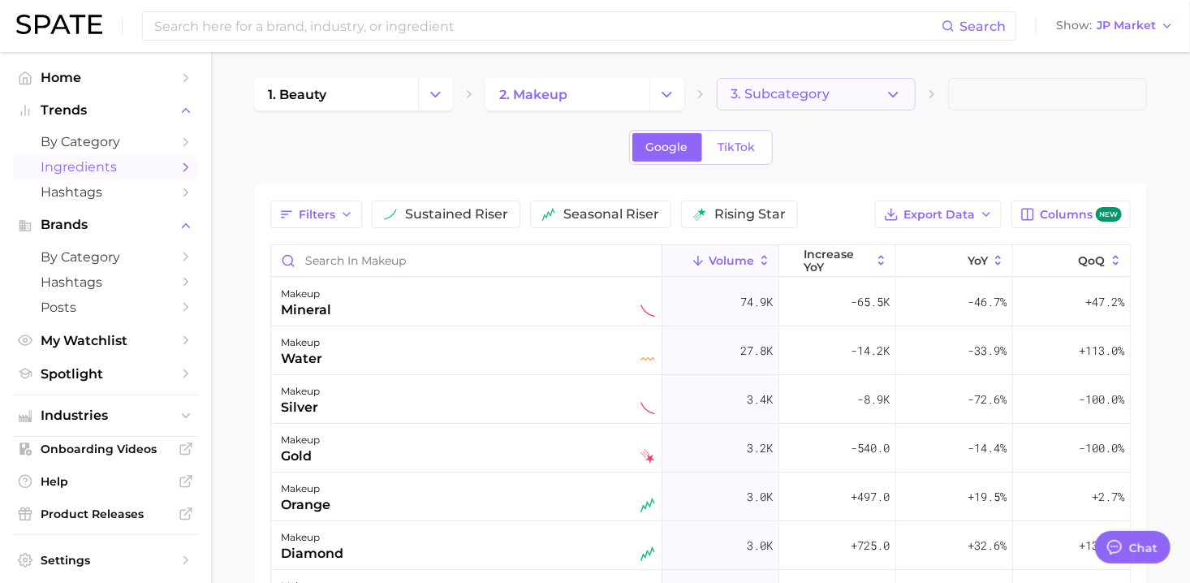
click at [907, 96] on button "3. Subcategory" at bounding box center [816, 94] width 199 height 32
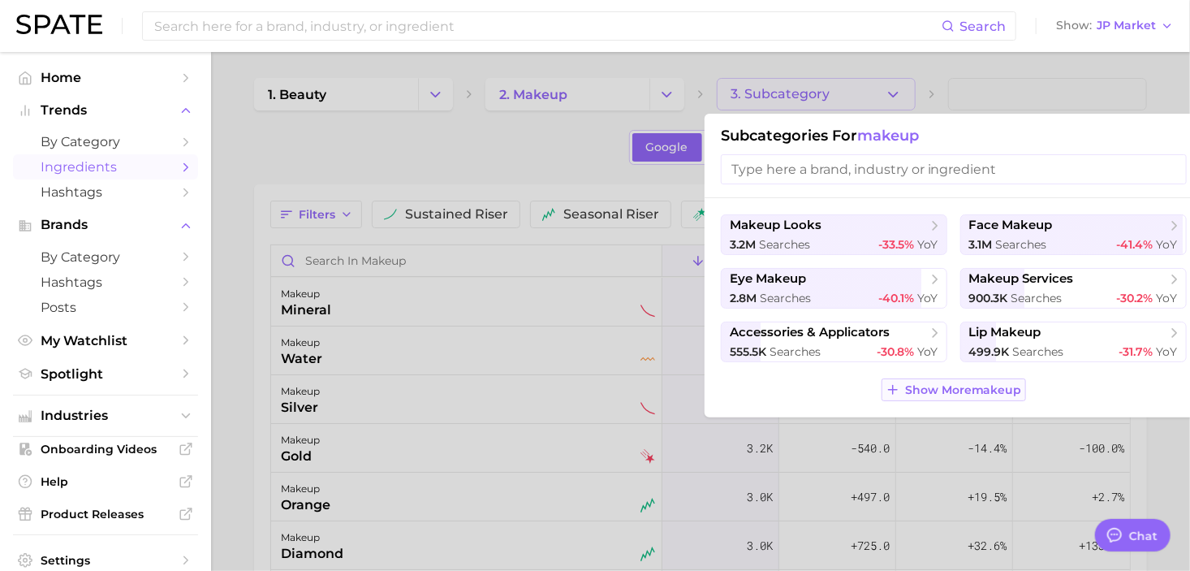
click at [1005, 391] on span "Show More makeup" at bounding box center [963, 390] width 117 height 14
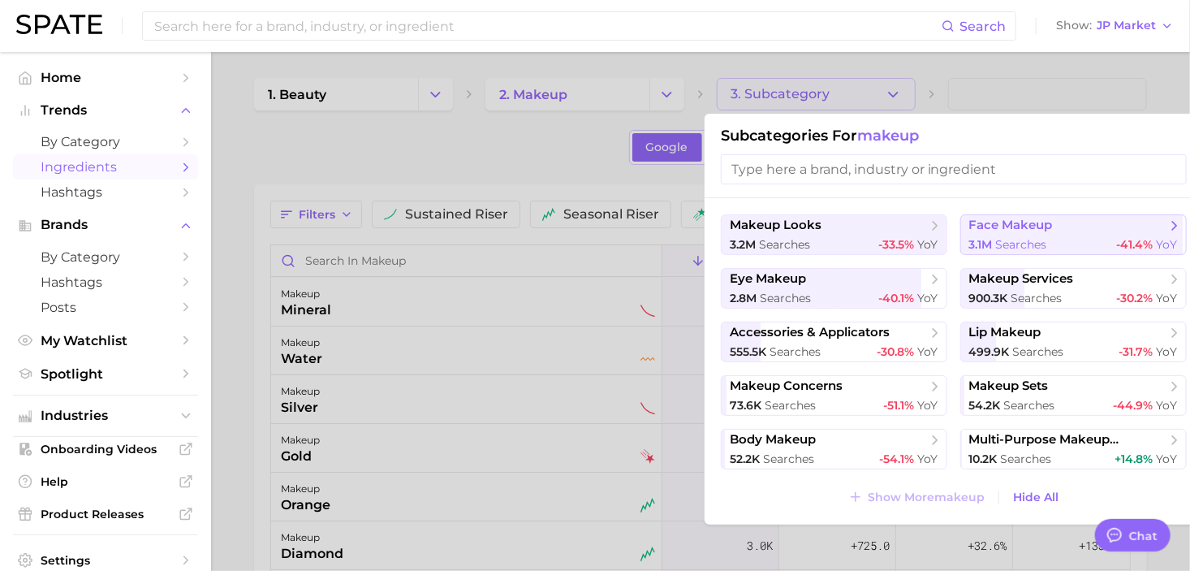
click at [1060, 222] on span "face makeup" at bounding box center [1067, 226] width 197 height 16
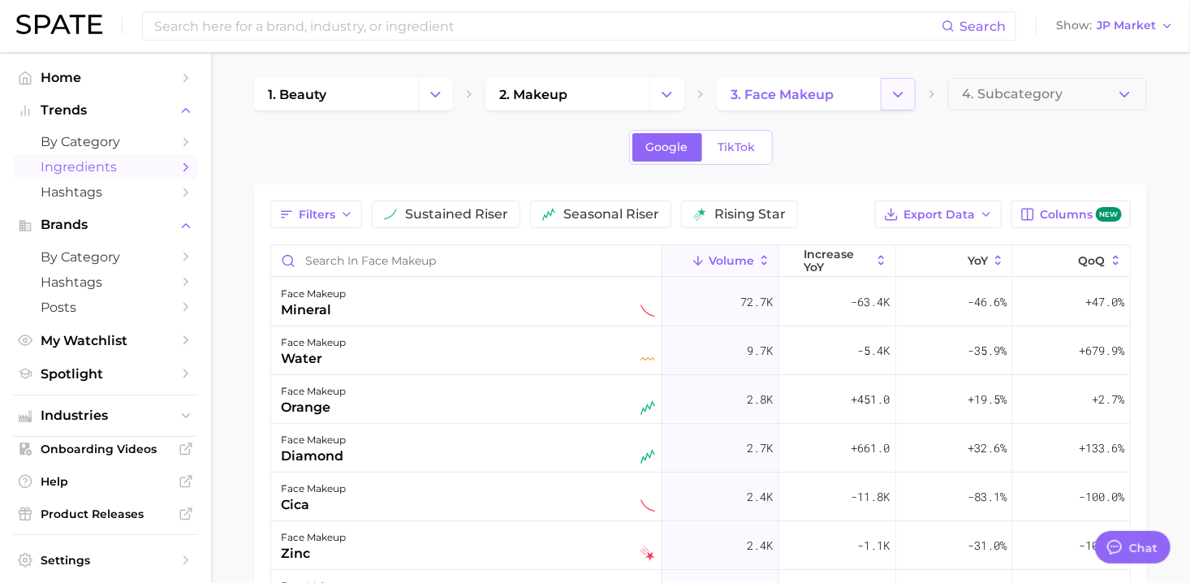
click at [906, 96] on icon "Change Category" at bounding box center [897, 94] width 17 height 17
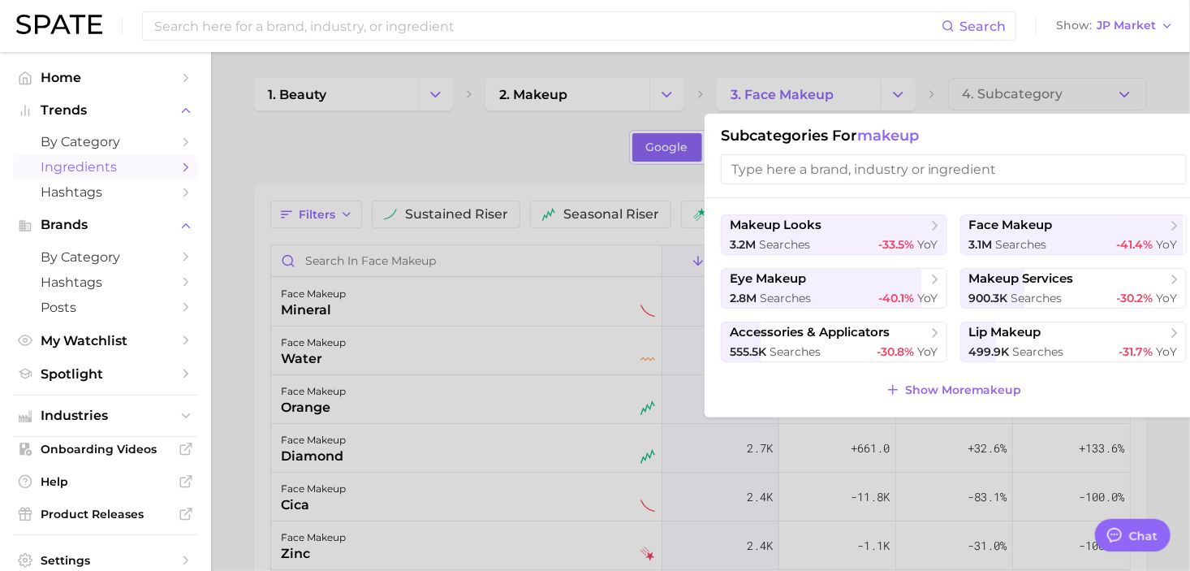
click at [544, 175] on div at bounding box center [595, 285] width 1190 height 571
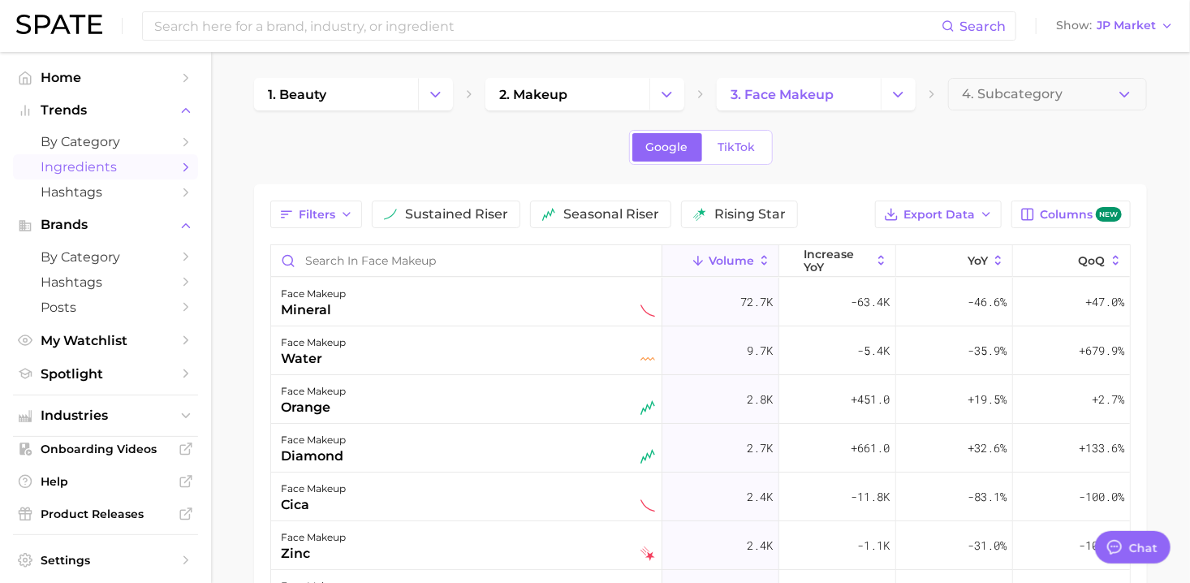
click at [93, 164] on span "Ingredients" at bounding box center [106, 166] width 130 height 15
click at [99, 145] on span "by Category" at bounding box center [106, 141] width 130 height 15
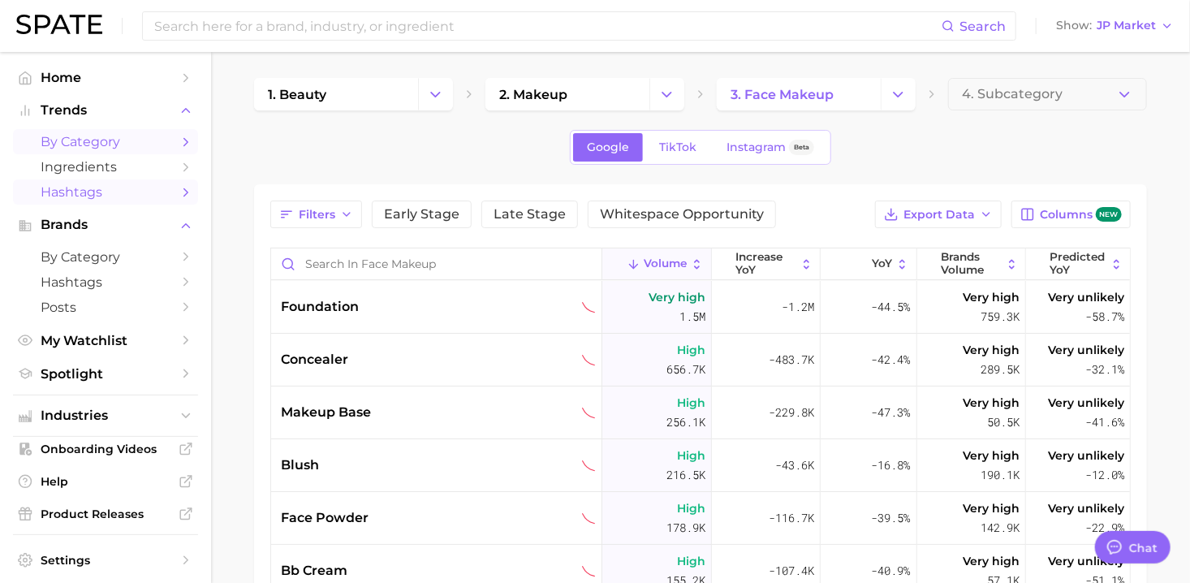
click at [102, 187] on span "Hashtags" at bounding box center [106, 191] width 130 height 15
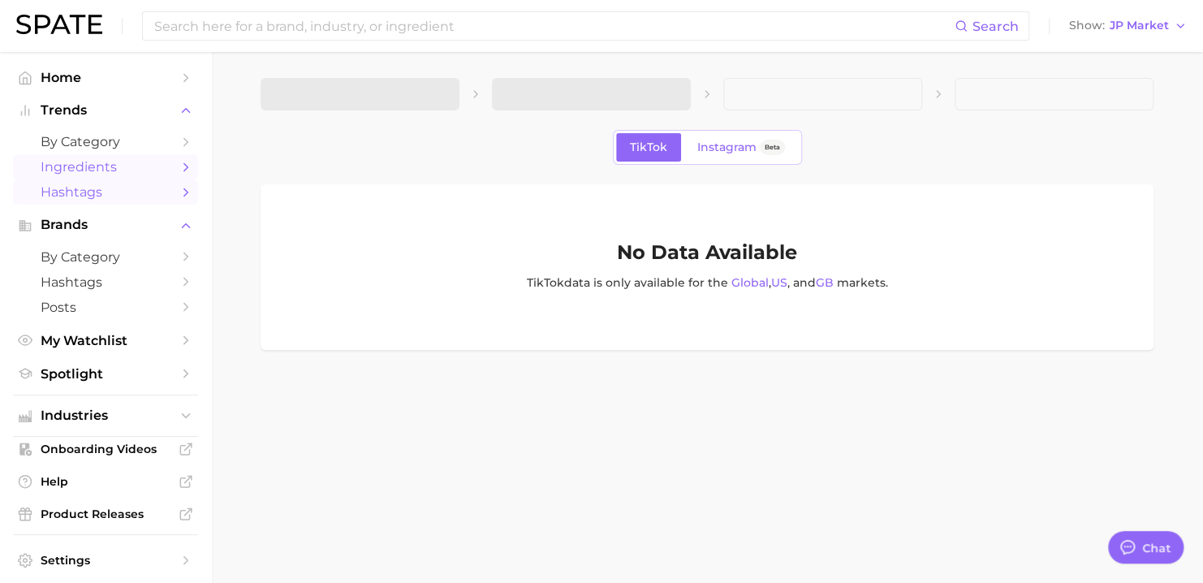
click at [97, 162] on span "Ingredients" at bounding box center [106, 166] width 130 height 15
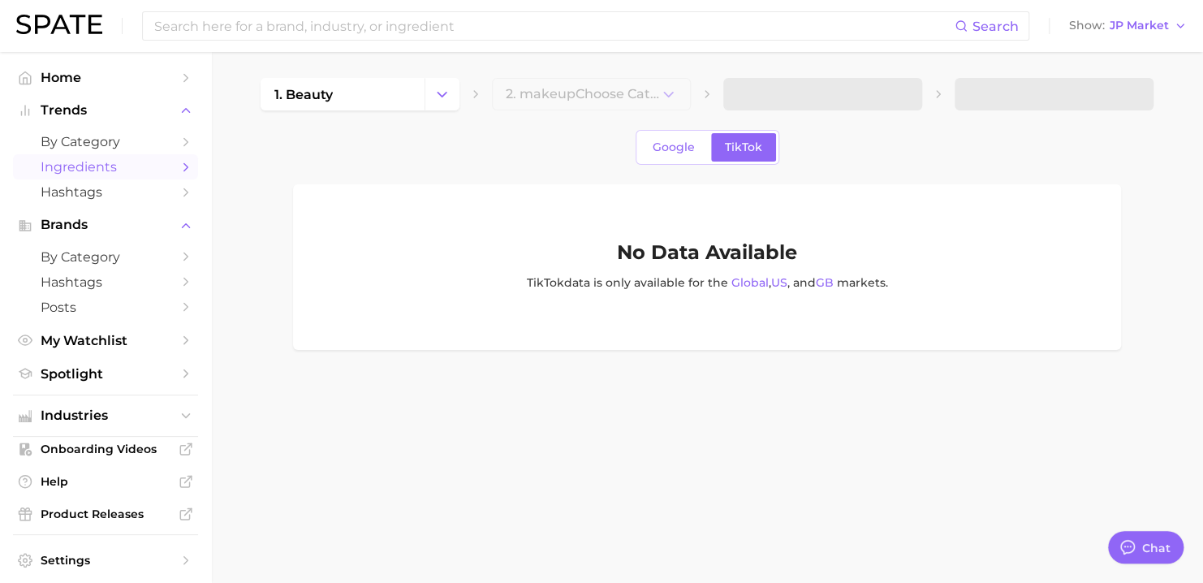
click at [558, 173] on div "1. beauty 2. makeup Choose Category Google TikTok No Data Available TikTok data…" at bounding box center [707, 214] width 893 height 272
click at [645, 152] on div "Google TikTok" at bounding box center [707, 147] width 144 height 35
click at [672, 161] on link "Google" at bounding box center [674, 147] width 70 height 28
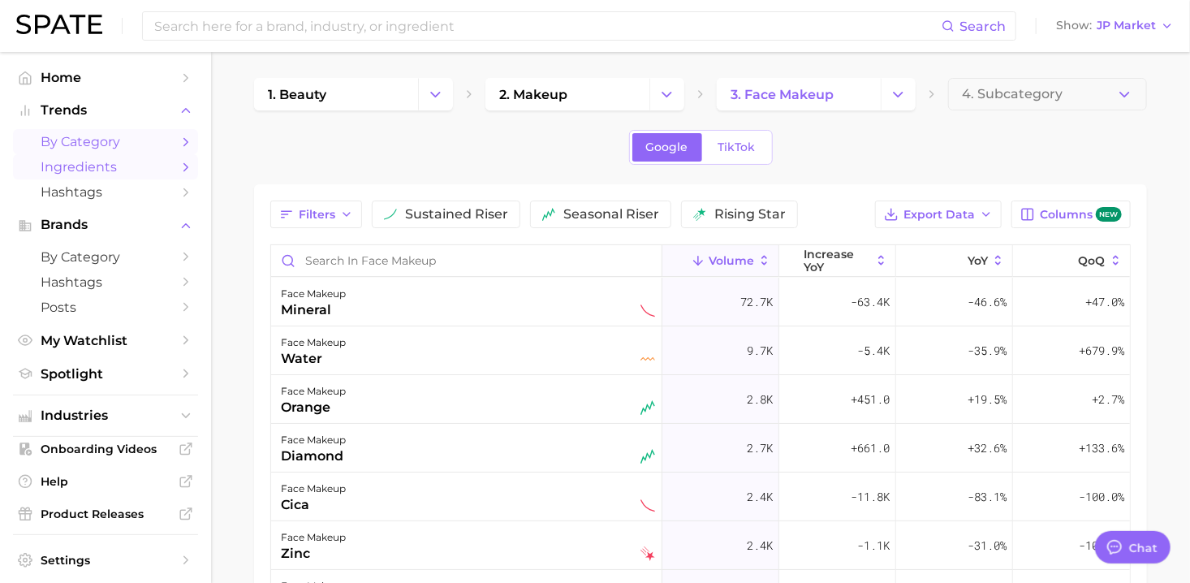
click at [73, 143] on span "by Category" at bounding box center [106, 141] width 130 height 15
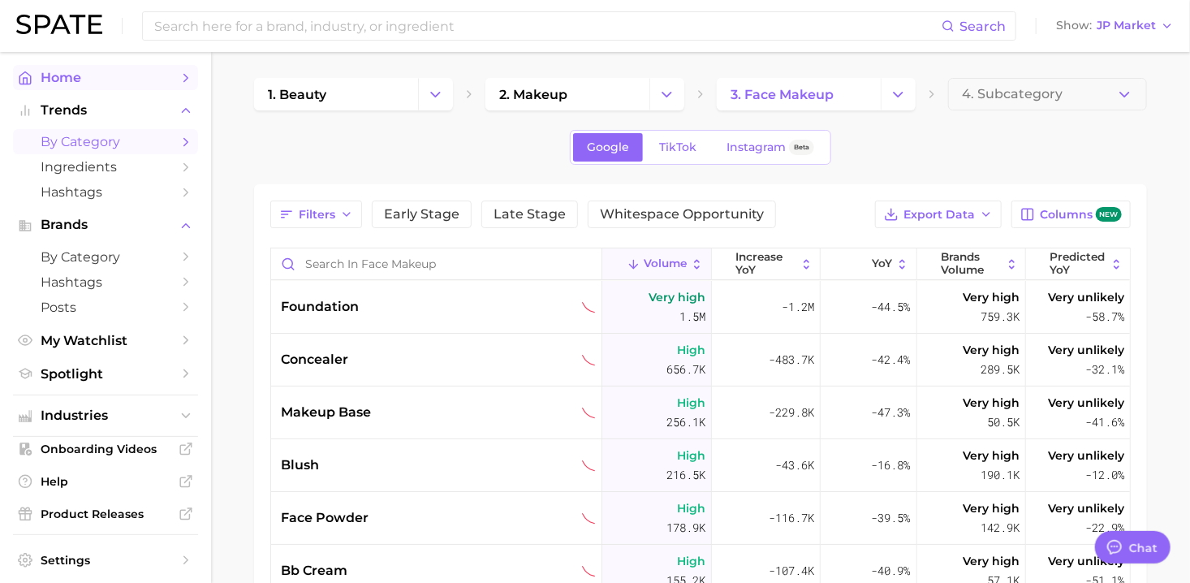
click at [72, 88] on link "Home" at bounding box center [105, 77] width 185 height 25
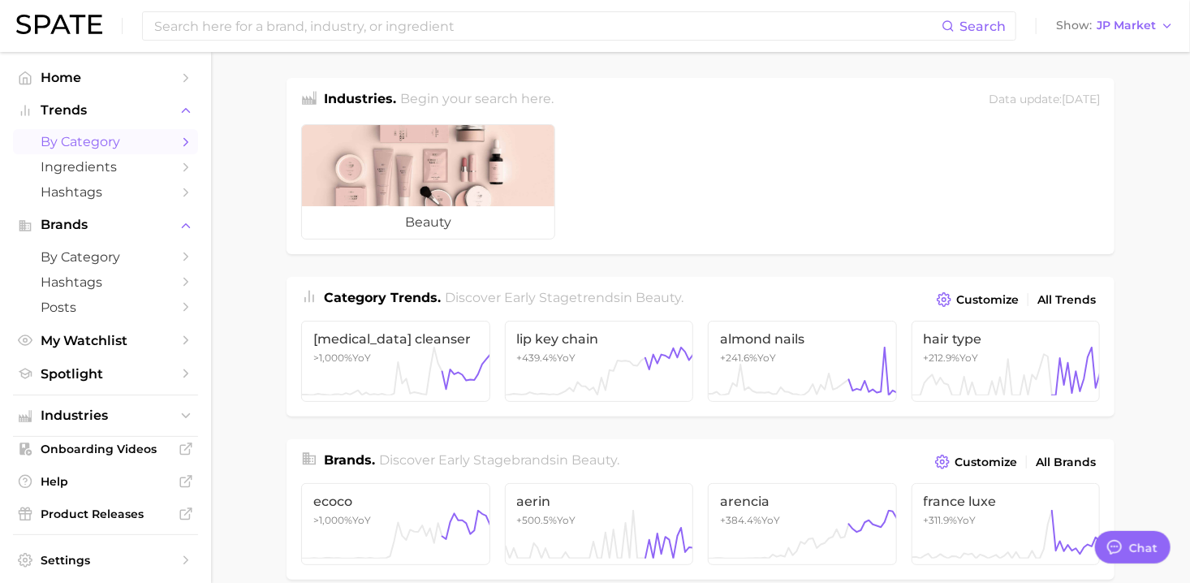
click at [88, 141] on span "by Category" at bounding box center [106, 141] width 130 height 15
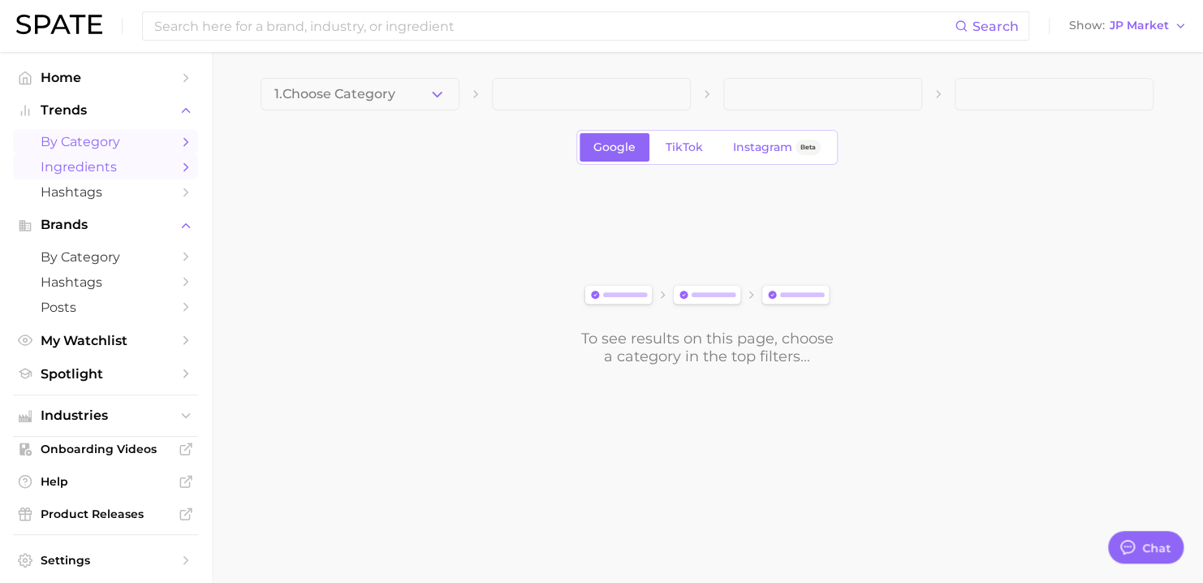
click at [94, 179] on link "Ingredients" at bounding box center [105, 166] width 185 height 25
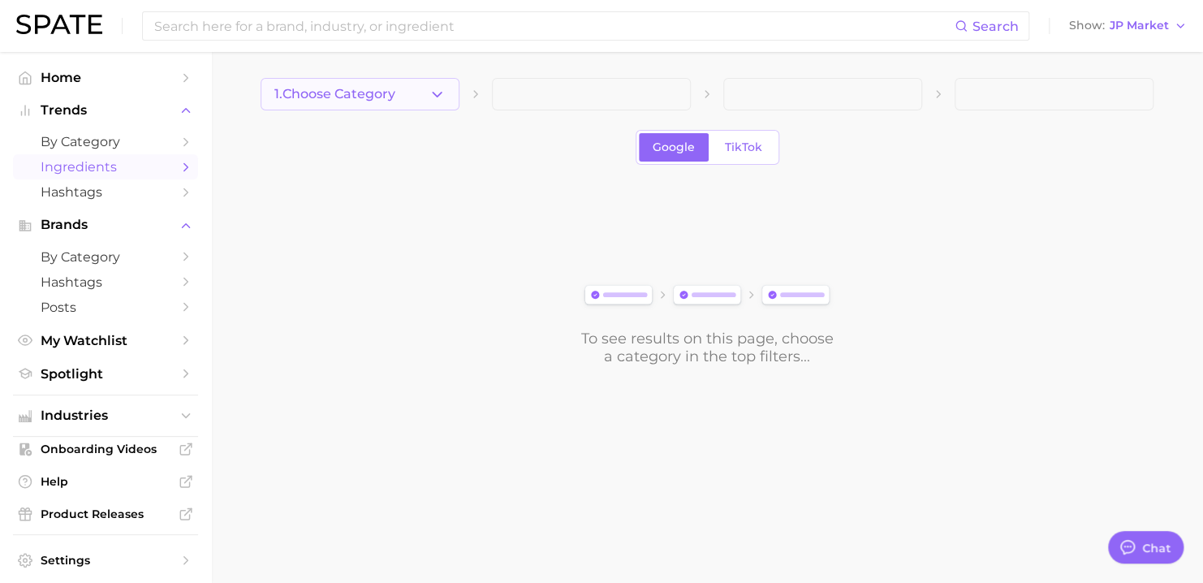
click at [433, 103] on button "1. Choose Category" at bounding box center [360, 94] width 199 height 32
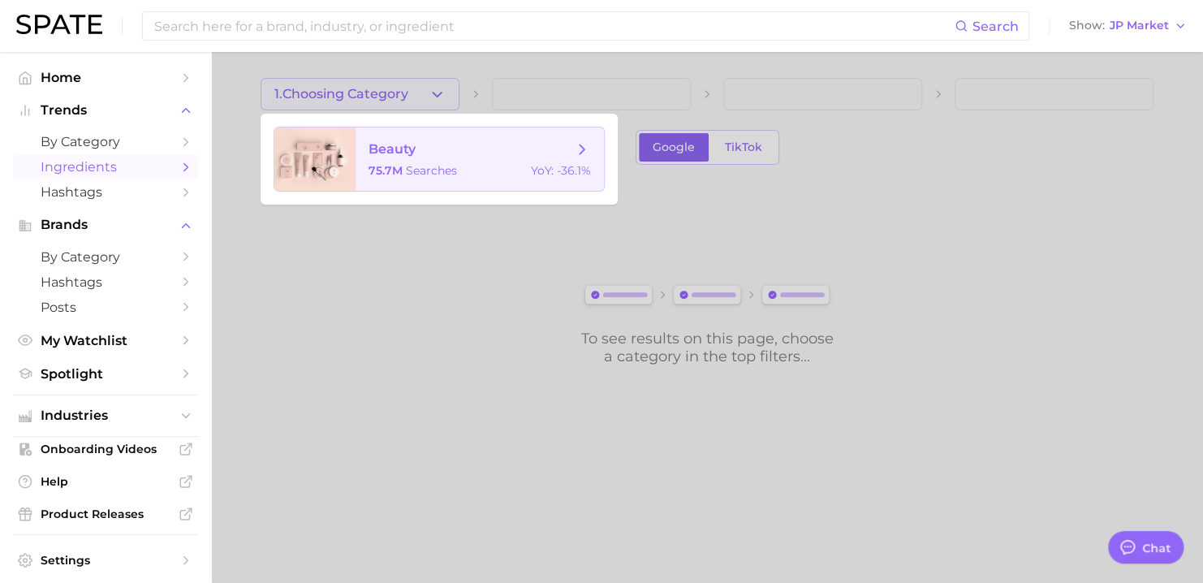
click at [407, 166] on span "searches" at bounding box center [431, 170] width 51 height 15
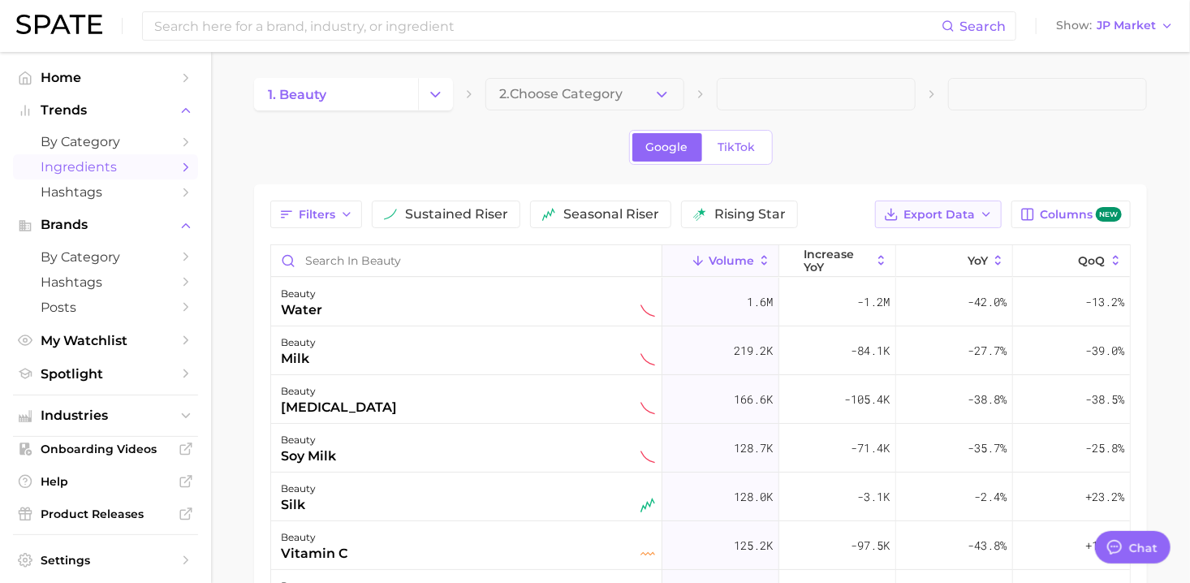
click at [983, 214] on icon "button" at bounding box center [986, 214] width 13 height 13
click at [921, 239] on span "Table Data CSV" at bounding box center [895, 245] width 89 height 14
